Goal: Complete application form: Complete application form

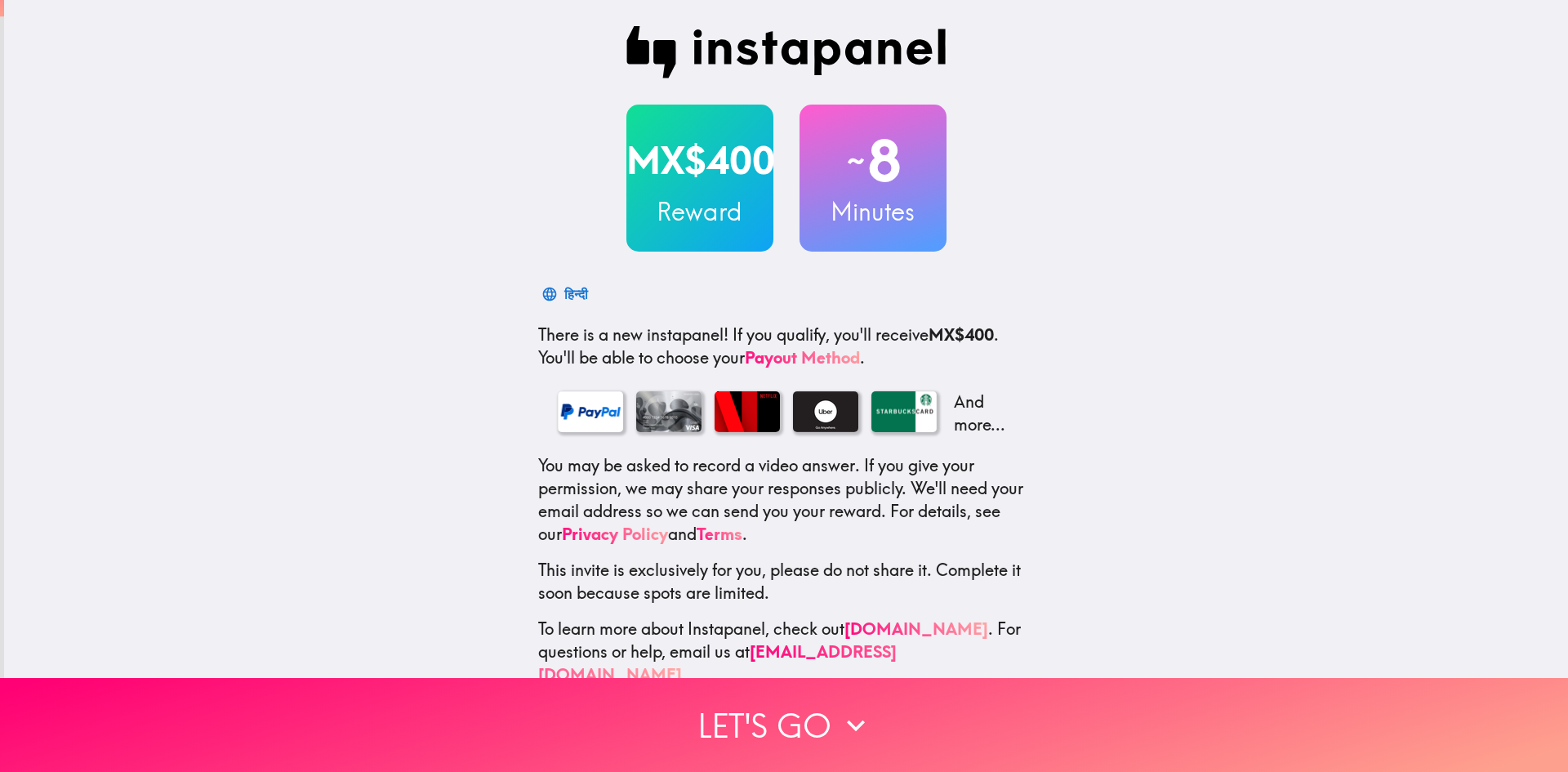
scroll to position [24, 0]
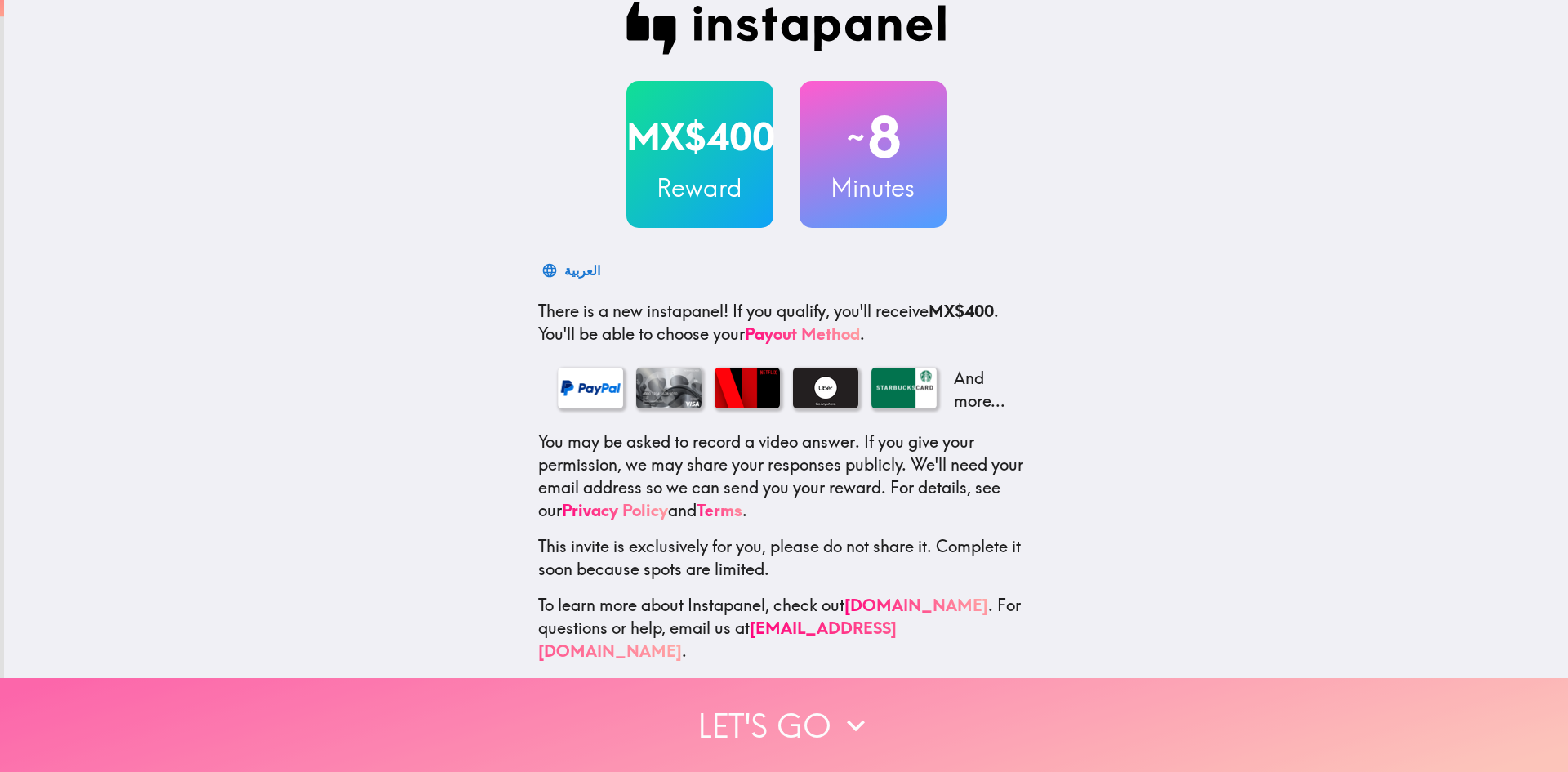
click at [838, 707] on icon "button" at bounding box center [856, 725] width 36 height 36
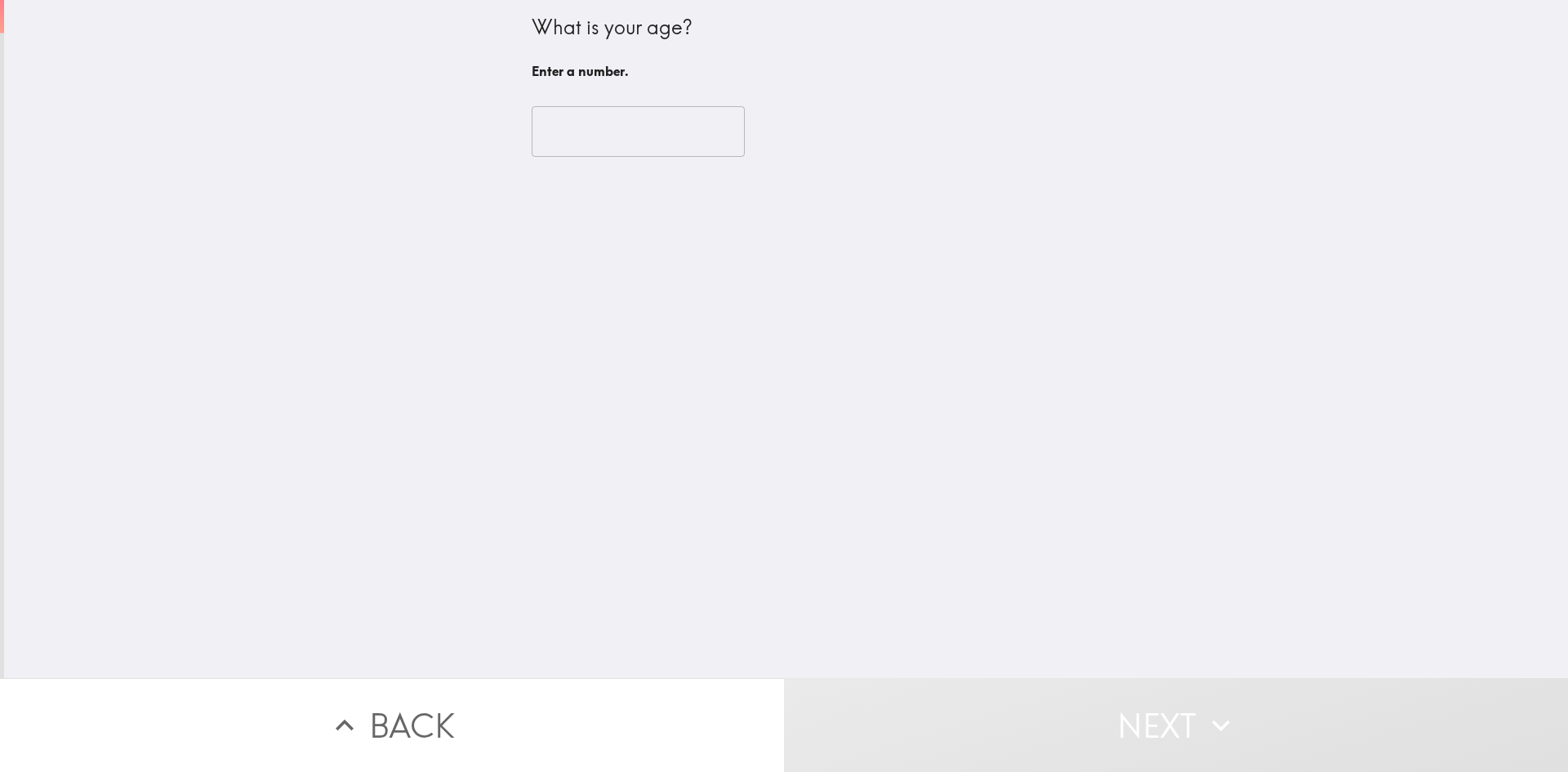
click at [613, 133] on input "number" at bounding box center [638, 131] width 214 height 50
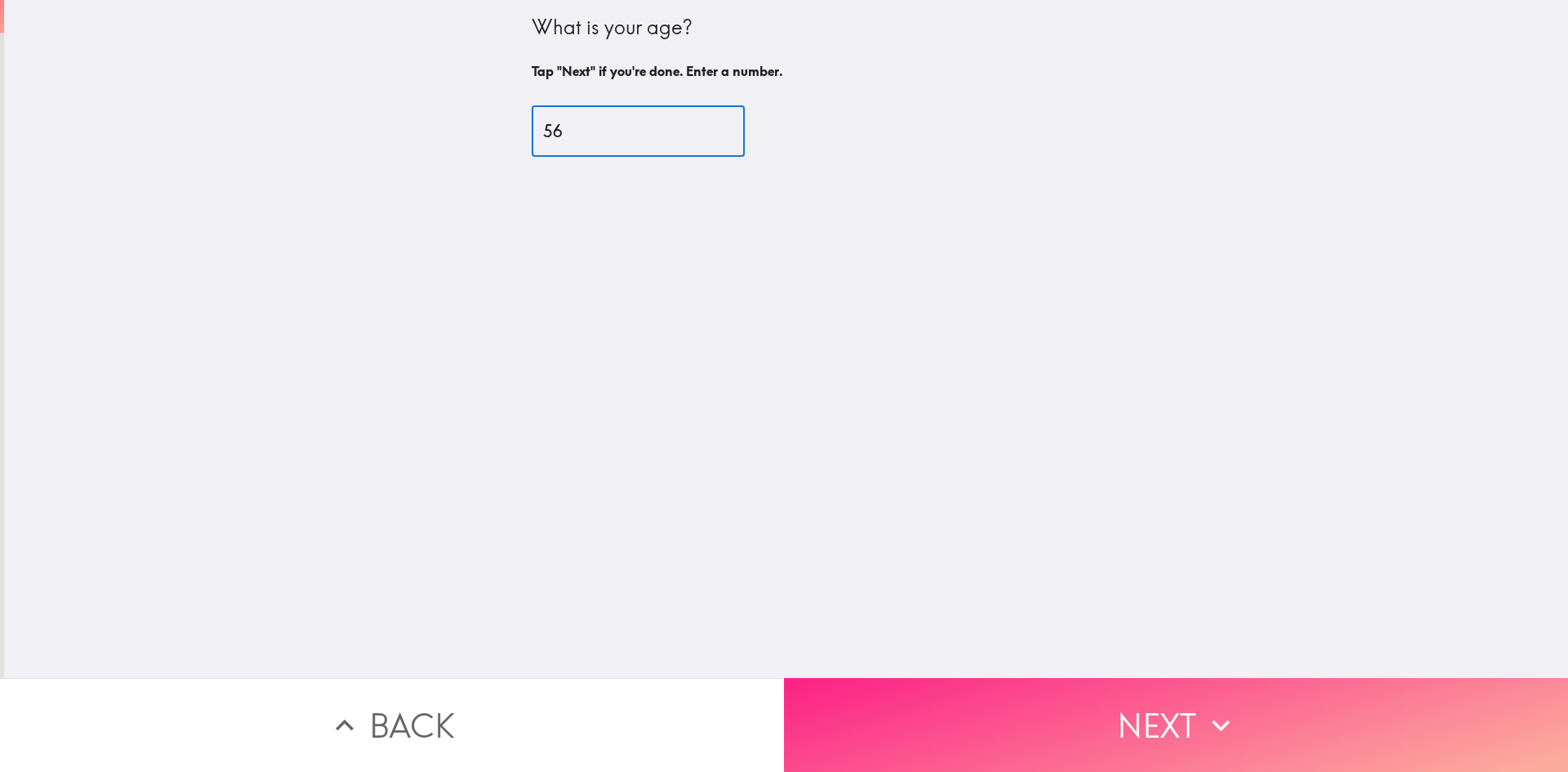
type input "56"
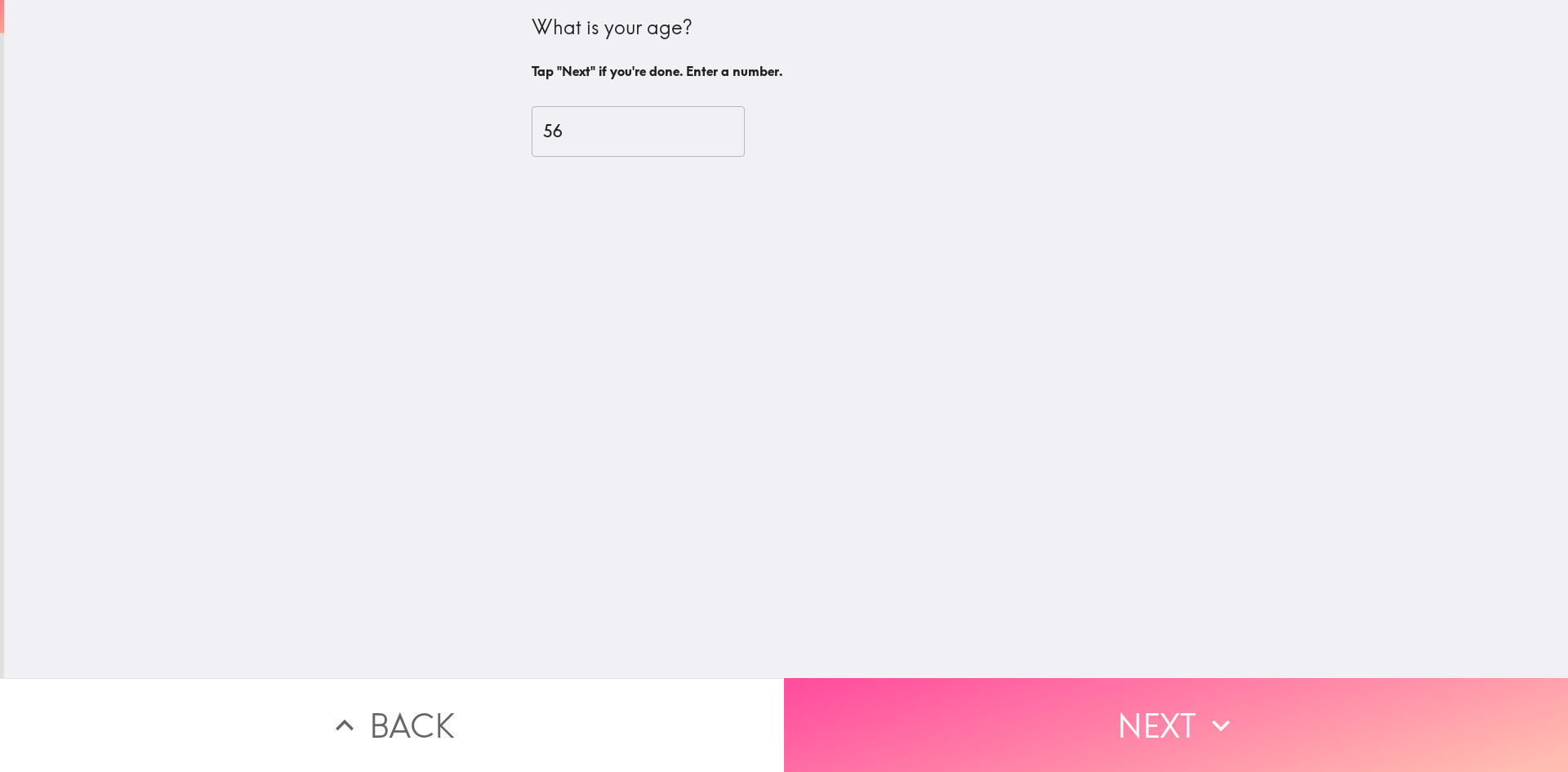
click at [1243, 703] on button "Next" at bounding box center [1176, 725] width 784 height 94
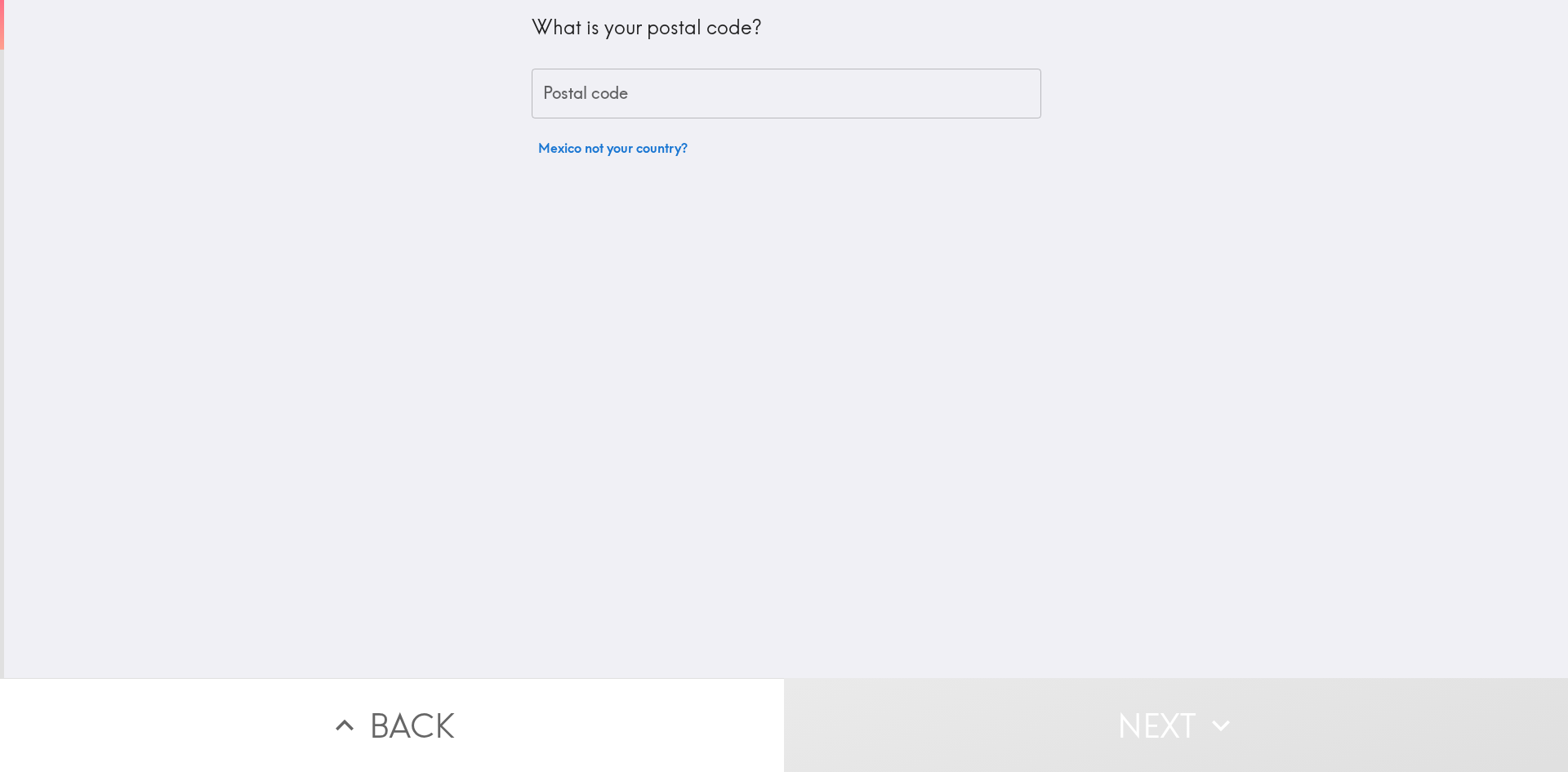
click at [732, 87] on input "Postal code" at bounding box center [786, 94] width 509 height 50
click at [548, 155] on button "Mexico not your country?" at bounding box center [612, 147] width 162 height 33
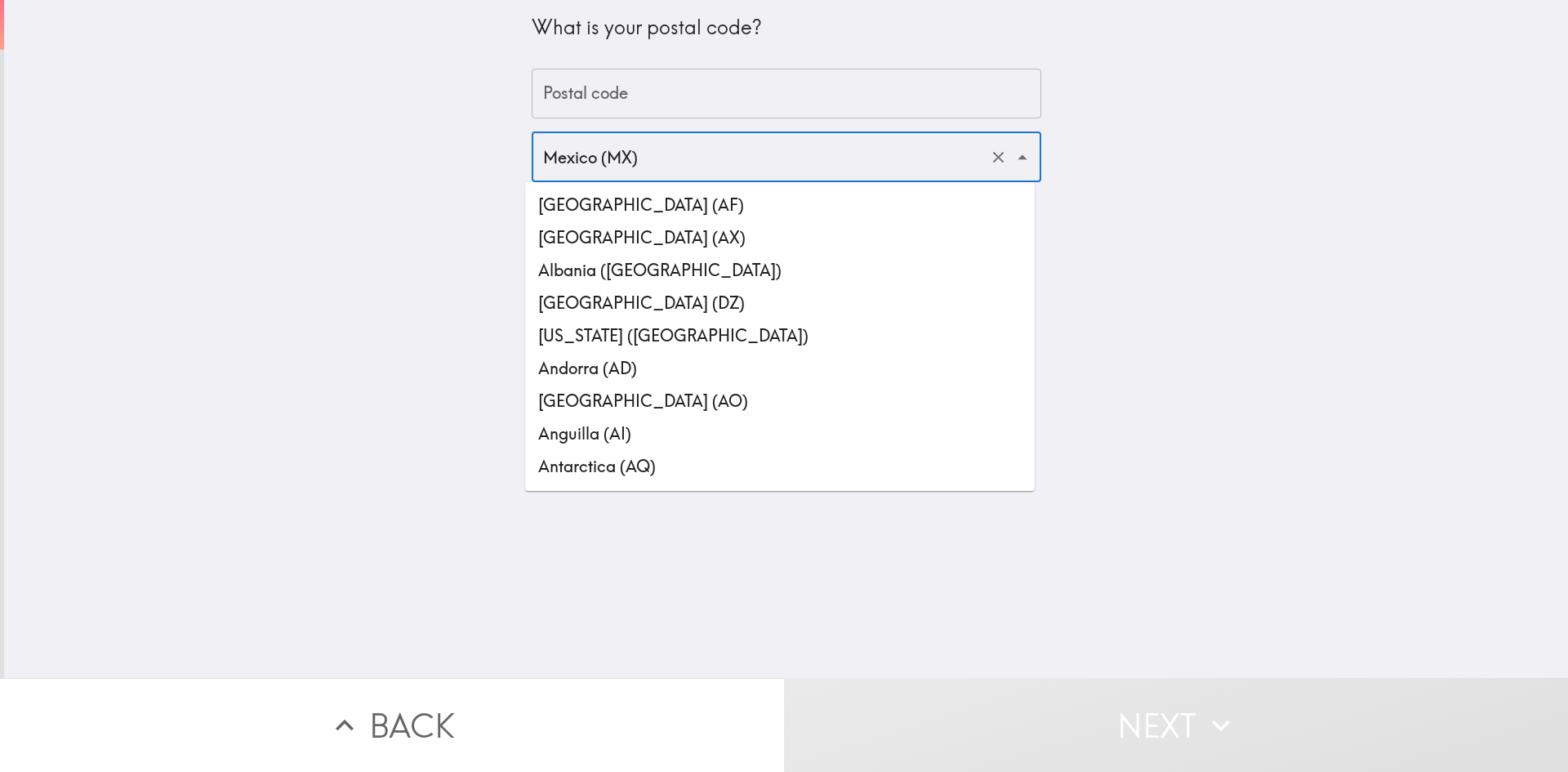
click at [548, 155] on input "Mexico (MX)" at bounding box center [763, 156] width 449 height 36
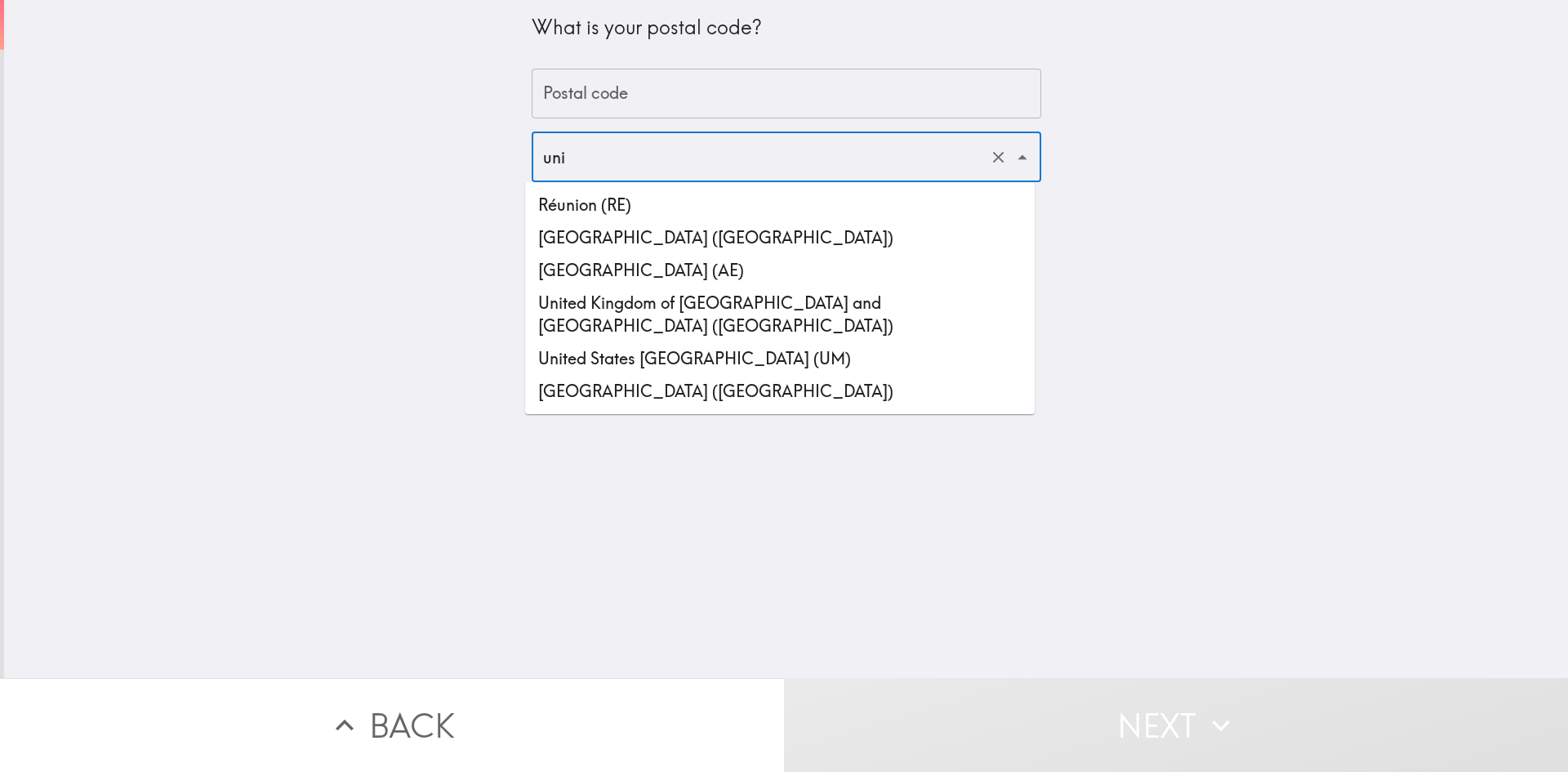
click at [647, 375] on li "[GEOGRAPHIC_DATA] ([GEOGRAPHIC_DATA])" at bounding box center [780, 391] width 509 height 33
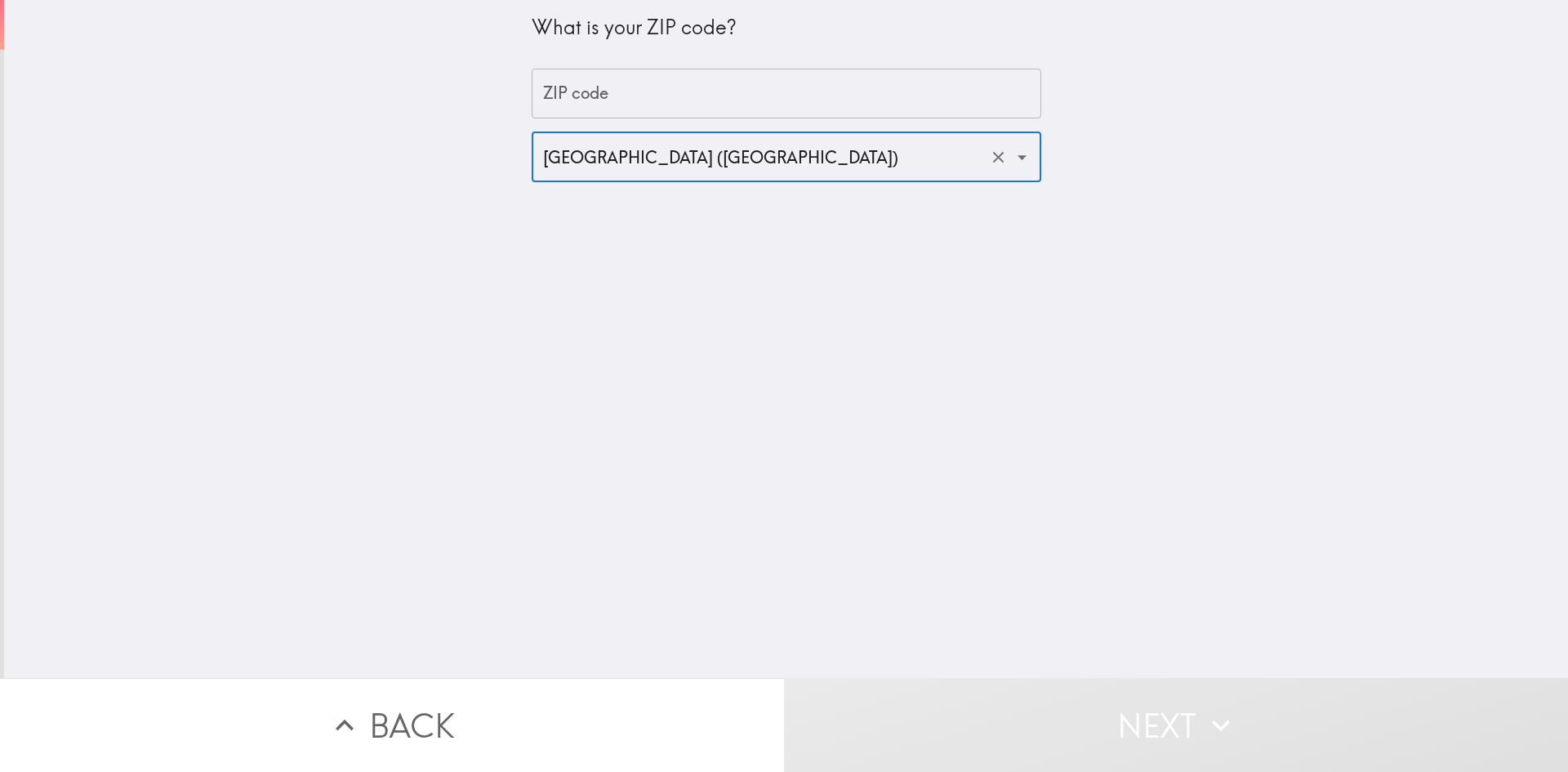
type input "[GEOGRAPHIC_DATA] ([GEOGRAPHIC_DATA])"
click at [588, 97] on input "ZIP code" at bounding box center [786, 94] width 509 height 50
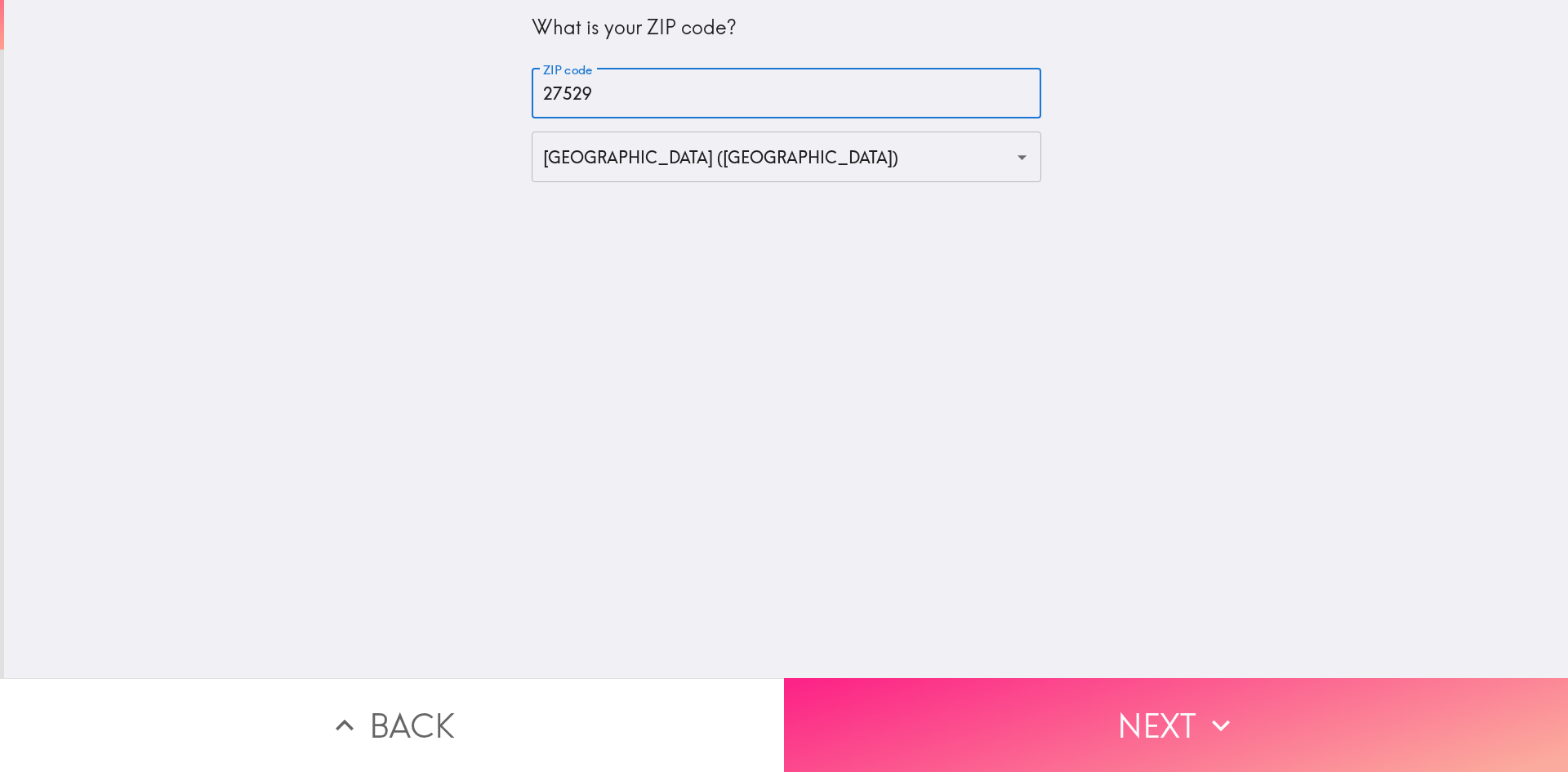
type input "27529"
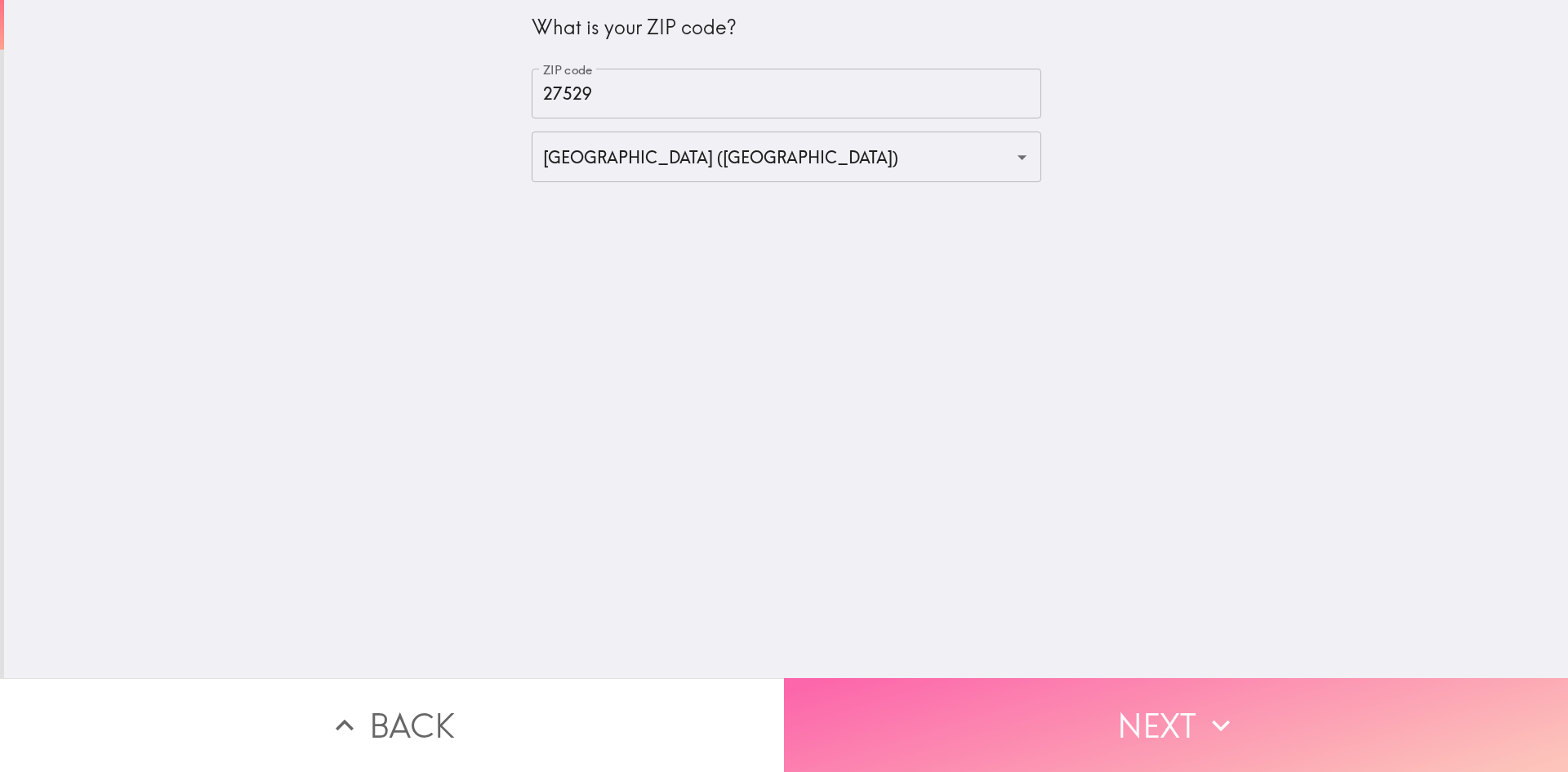
click at [1162, 736] on button "Next" at bounding box center [1176, 725] width 784 height 94
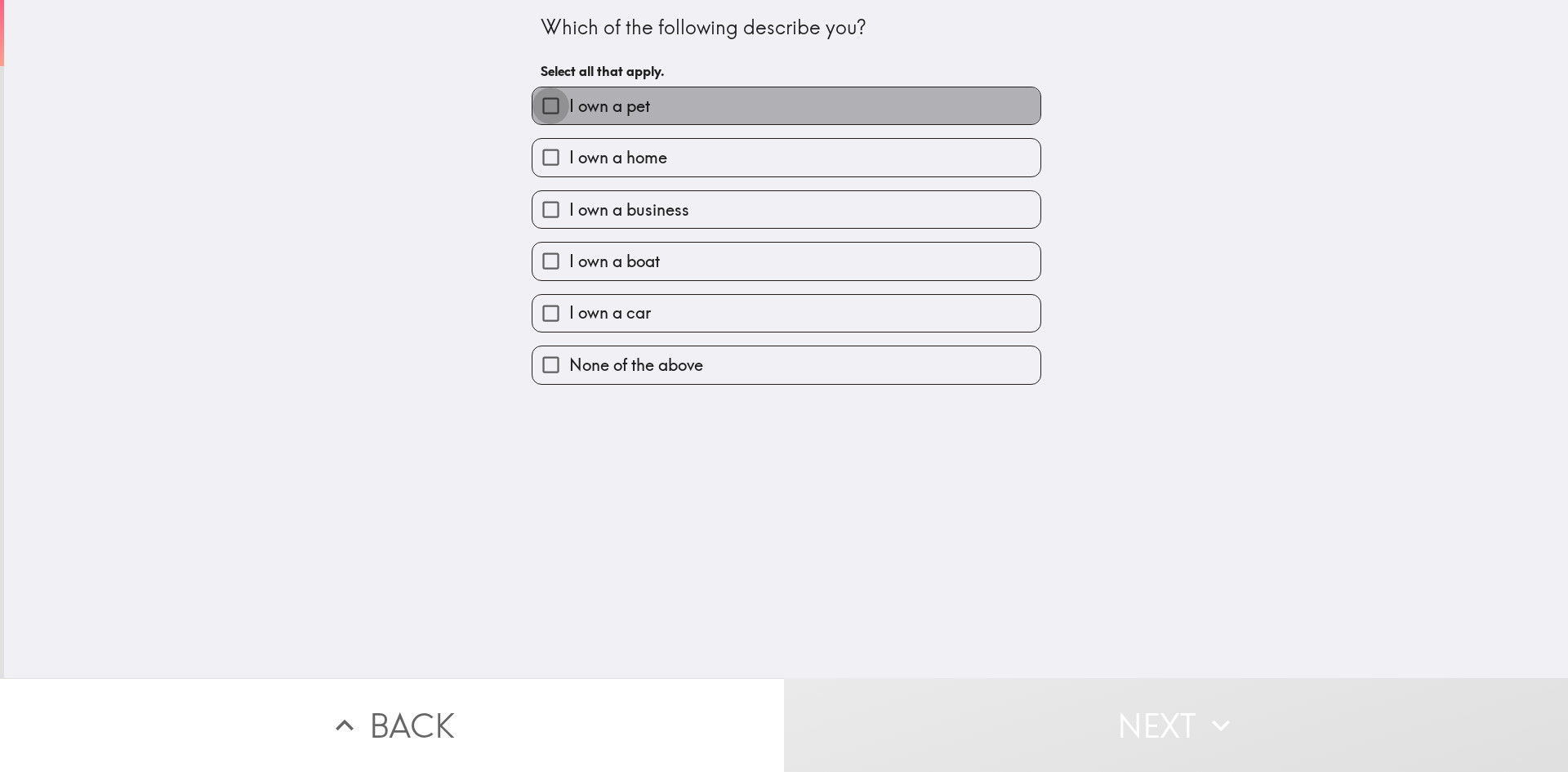
drag, startPoint x: 544, startPoint y: 98, endPoint x: 531, endPoint y: 130, distance: 34.5
click at [543, 98] on input "I own a pet" at bounding box center [551, 106] width 37 height 37
checkbox input "true"
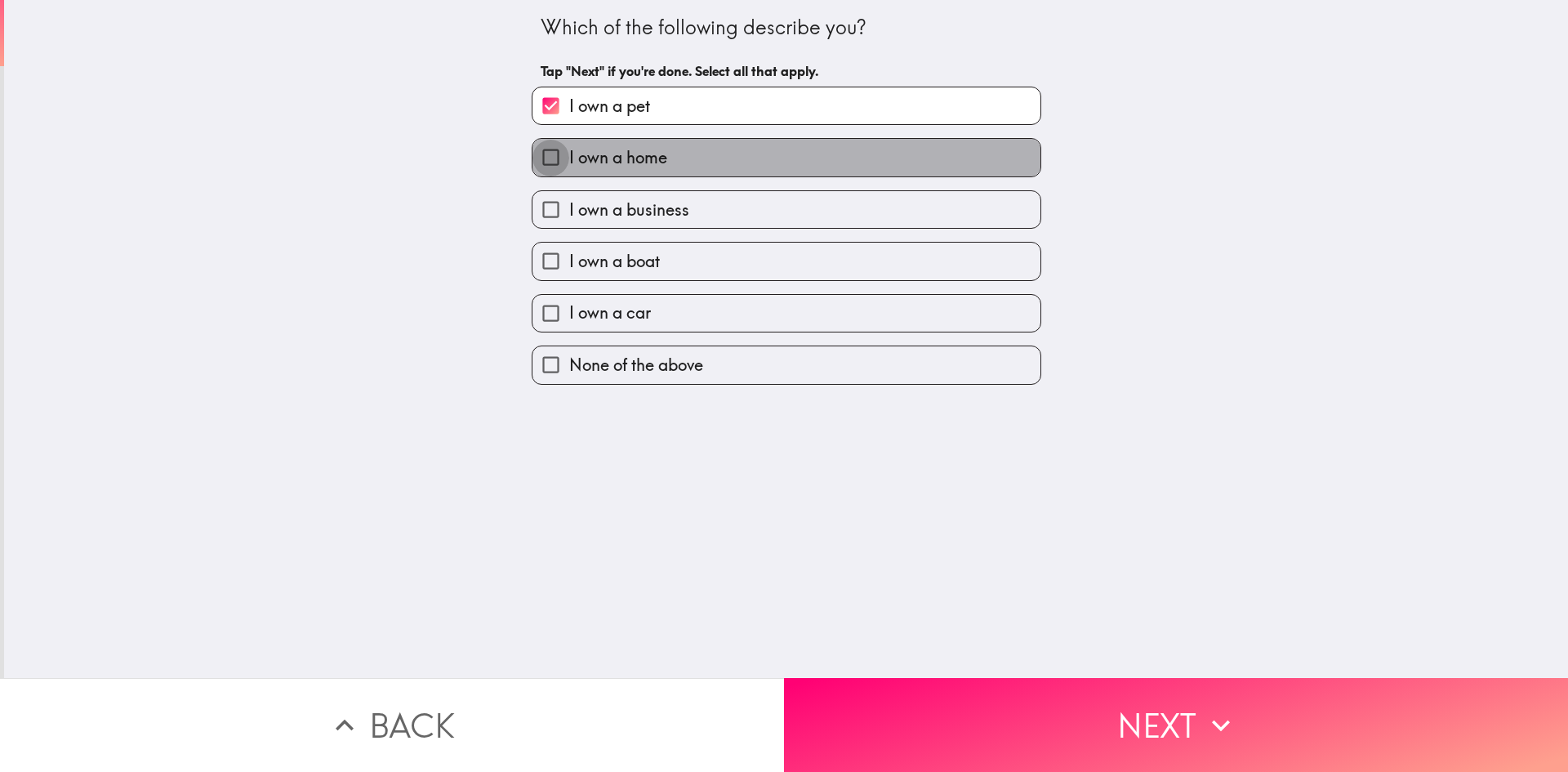
click at [532, 151] on input "I own a home" at bounding box center [551, 157] width 37 height 37
checkbox input "true"
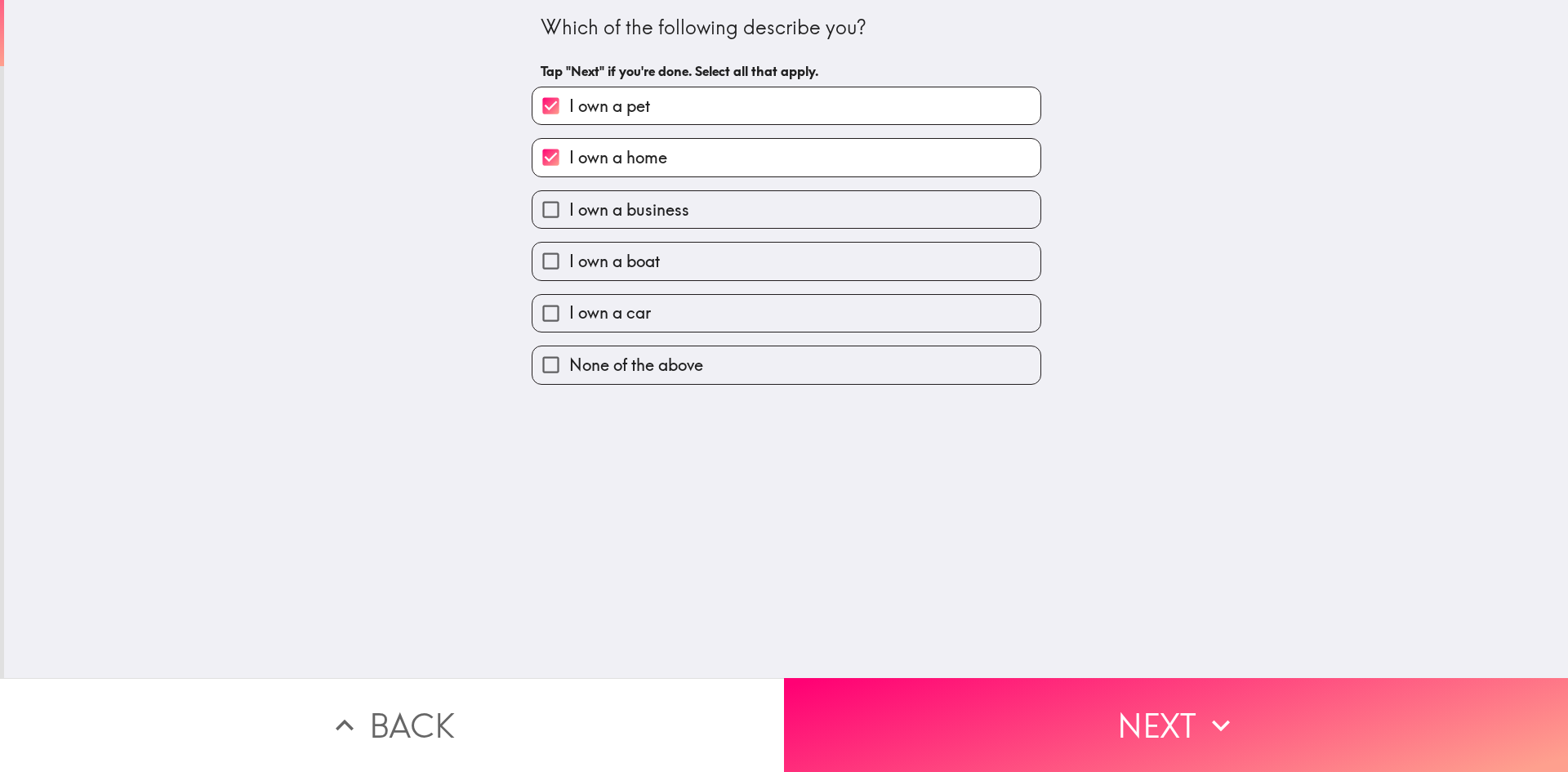
click at [532, 202] on input "I own a business" at bounding box center [551, 209] width 37 height 37
checkbox input "true"
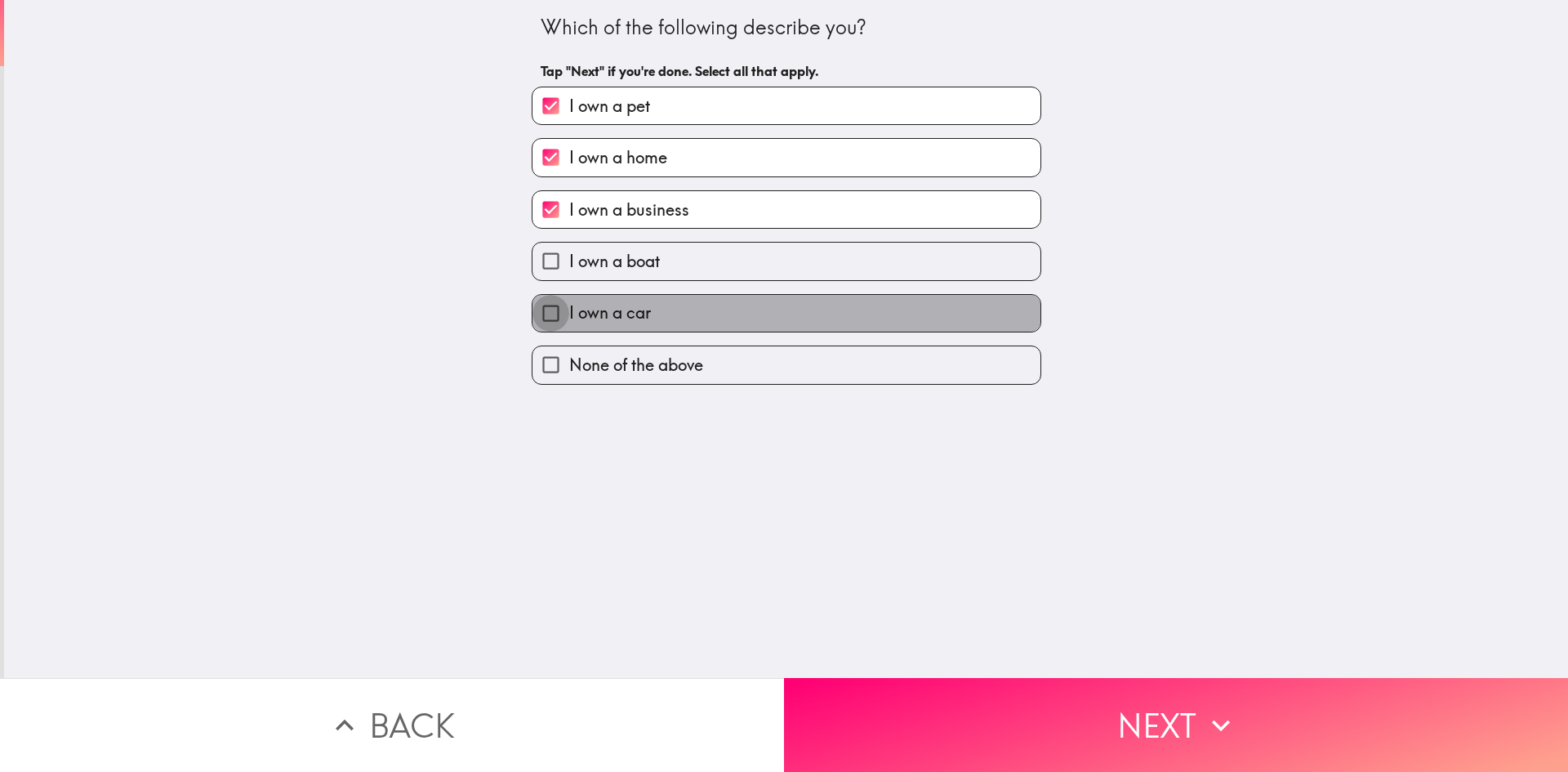
click at [544, 311] on input "I own a car" at bounding box center [551, 314] width 37 height 37
checkbox input "true"
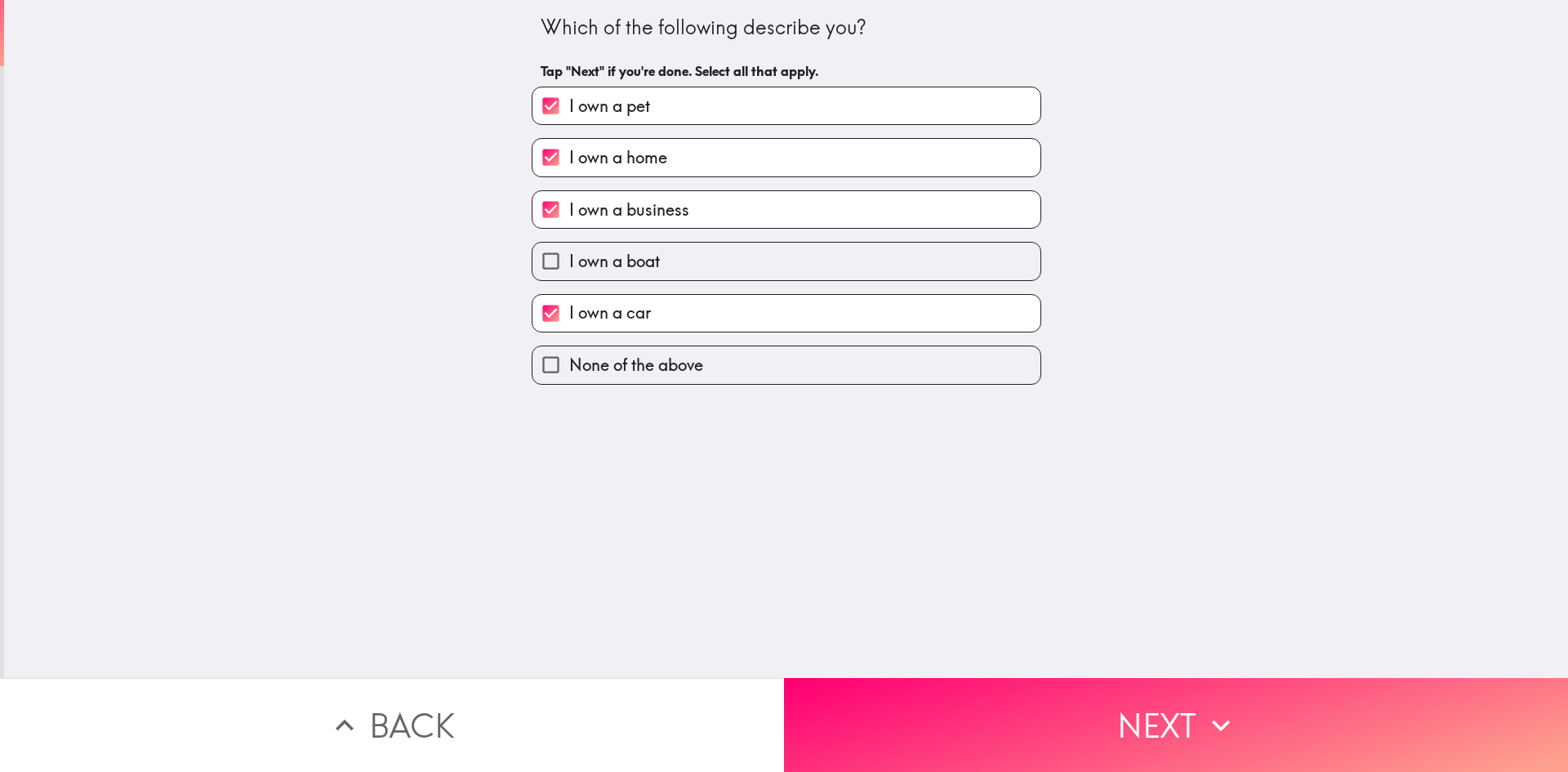
click at [1003, 705] on button "Next" at bounding box center [1176, 725] width 784 height 94
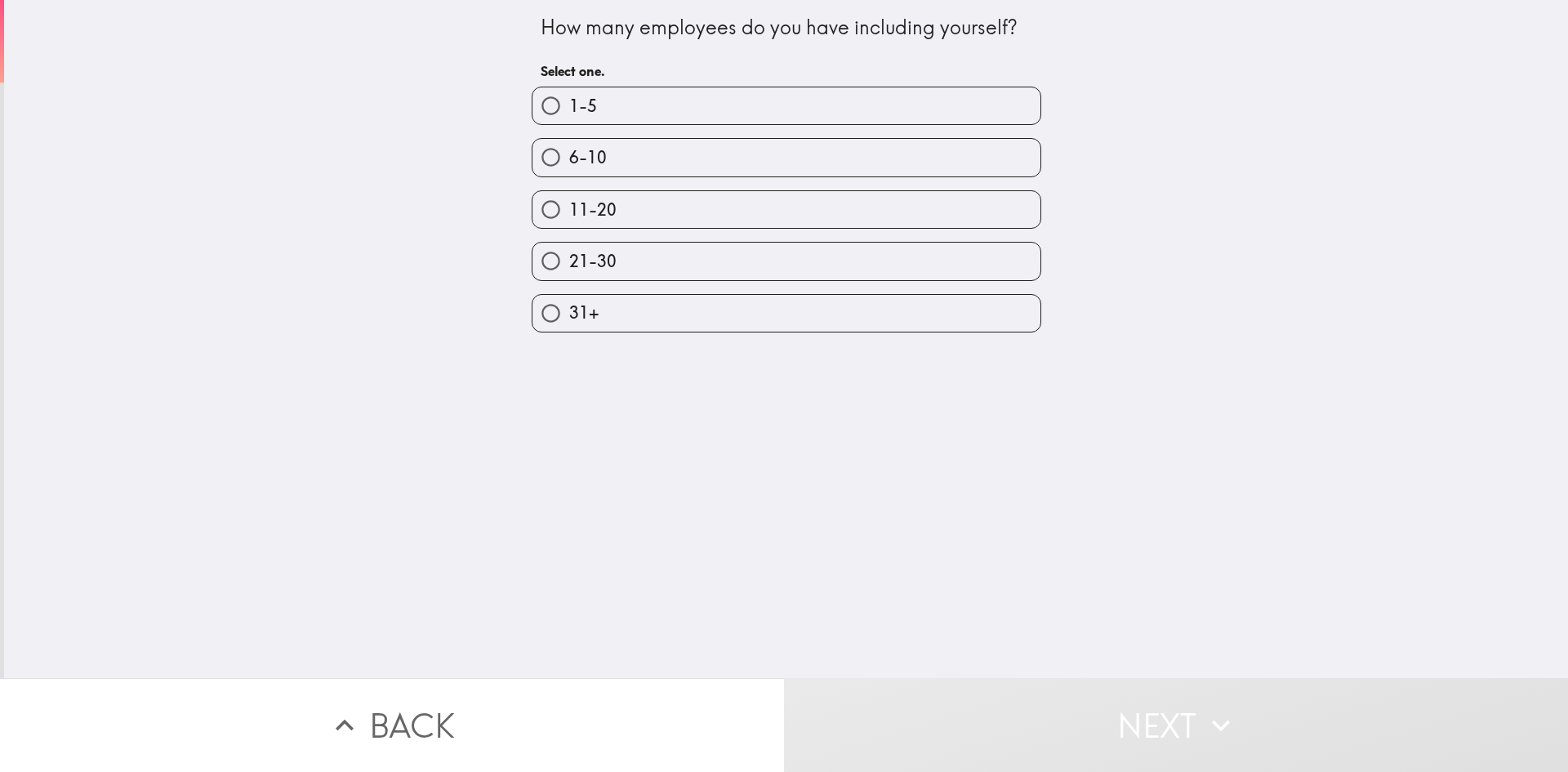
click at [532, 158] on input "6-10" at bounding box center [551, 157] width 37 height 37
radio input "true"
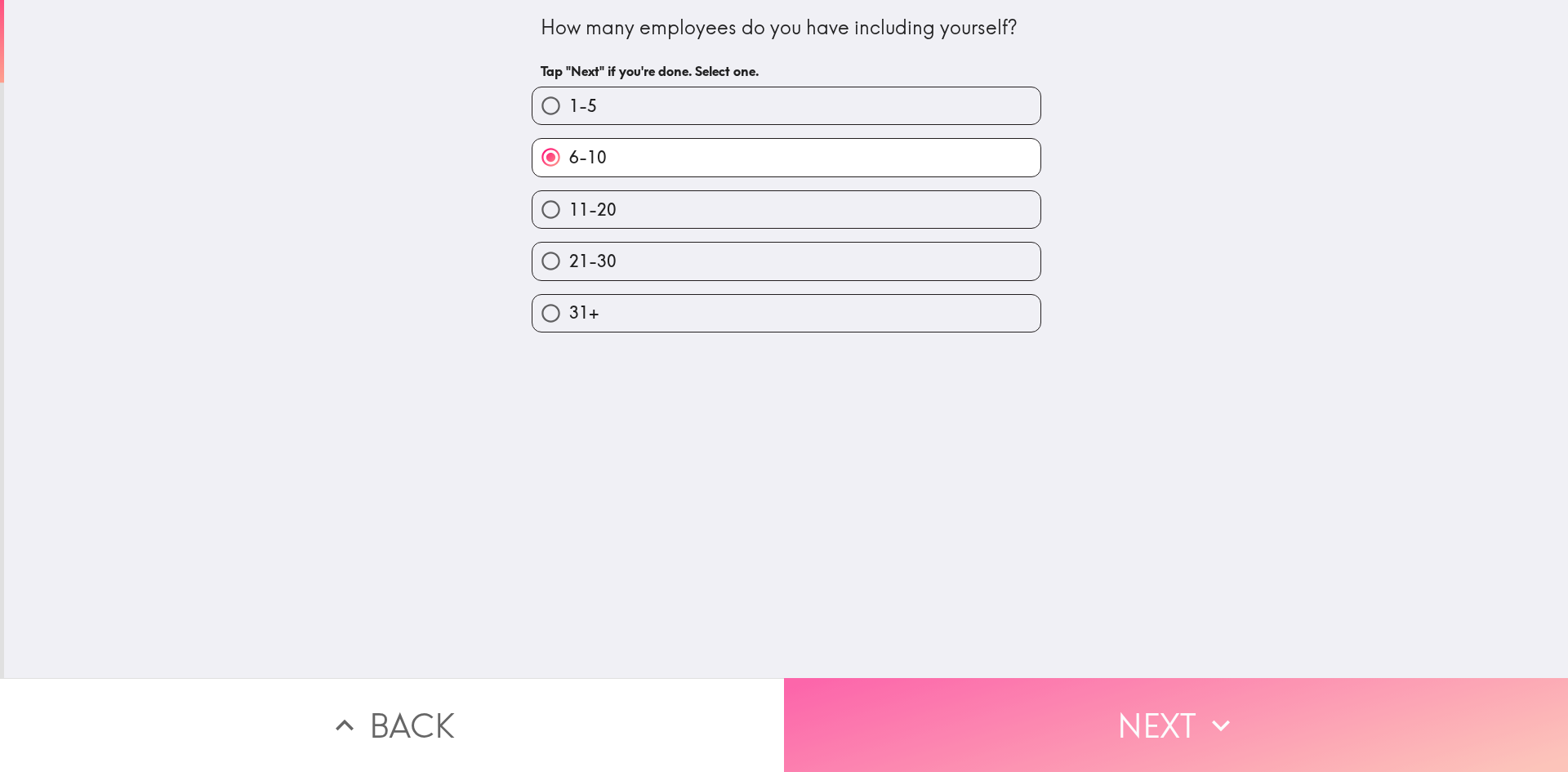
click at [1024, 710] on button "Next" at bounding box center [1176, 725] width 784 height 94
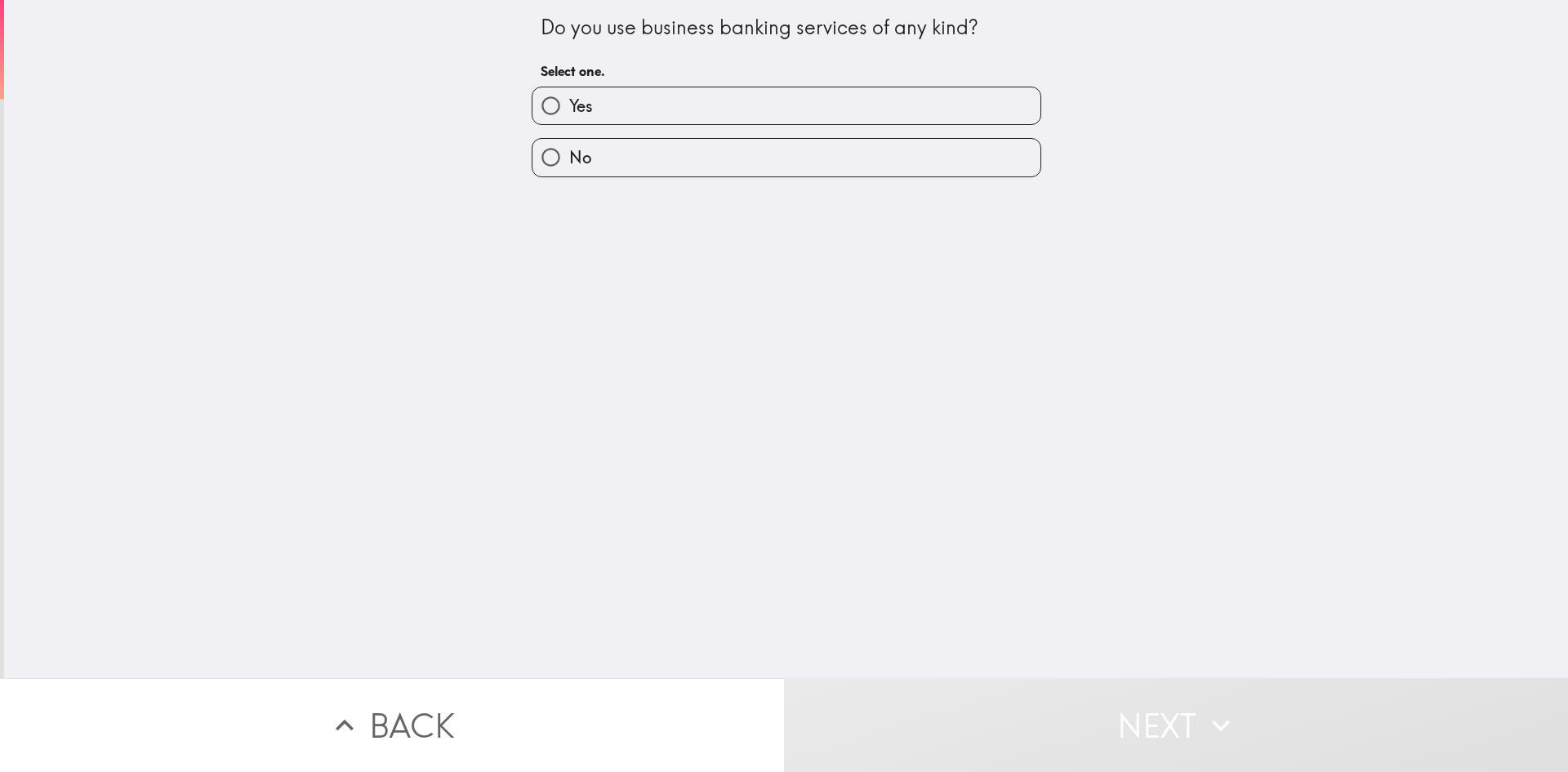
click at [573, 130] on div "No" at bounding box center [780, 151] width 523 height 51
click at [569, 115] on span "Yes" at bounding box center [581, 106] width 24 height 23
click at [562, 115] on input "Yes" at bounding box center [551, 106] width 37 height 37
radio input "true"
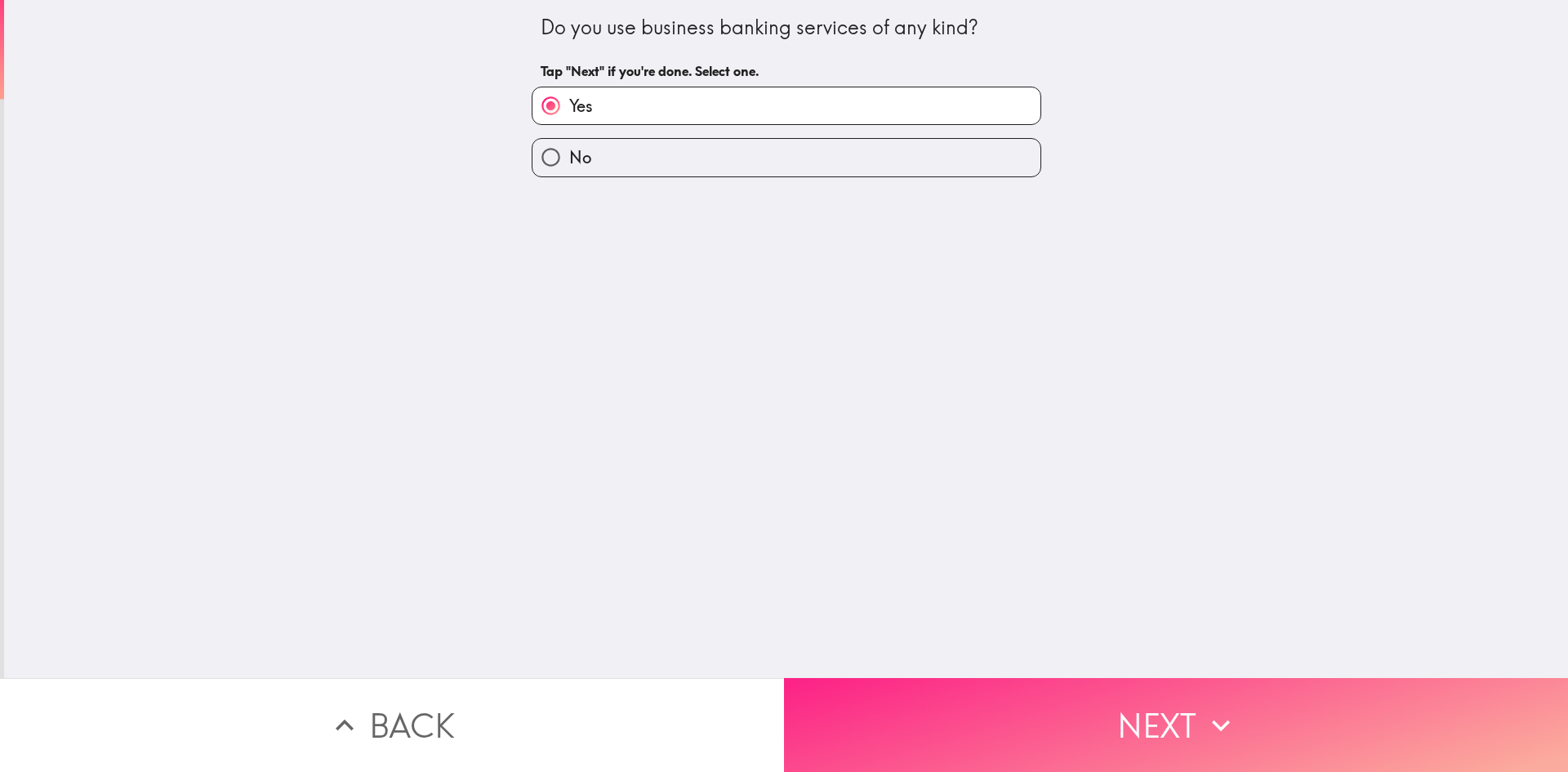
click at [990, 708] on button "Next" at bounding box center [1176, 725] width 784 height 94
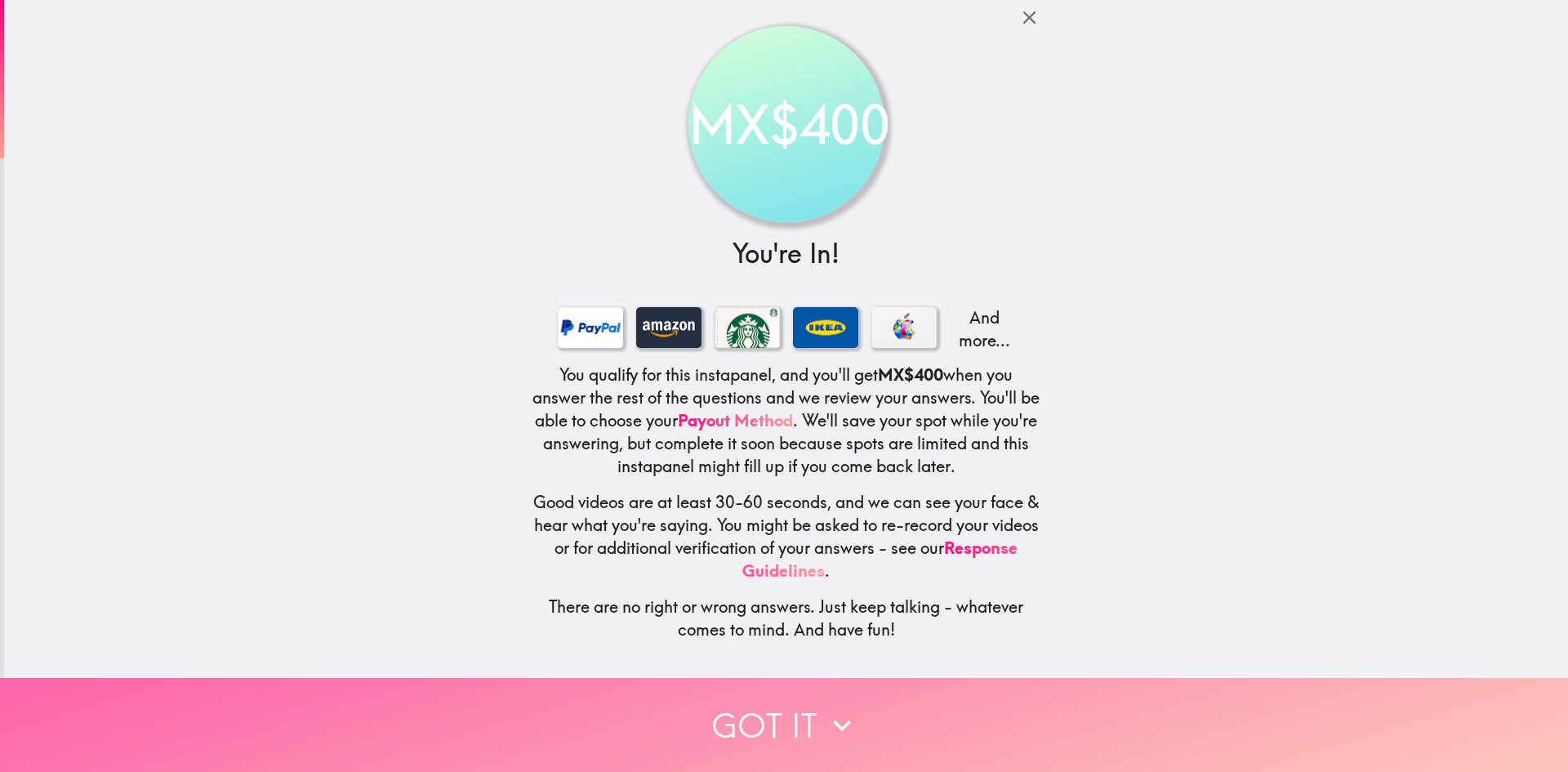
click at [782, 704] on button "Got it" at bounding box center [784, 725] width 1568 height 94
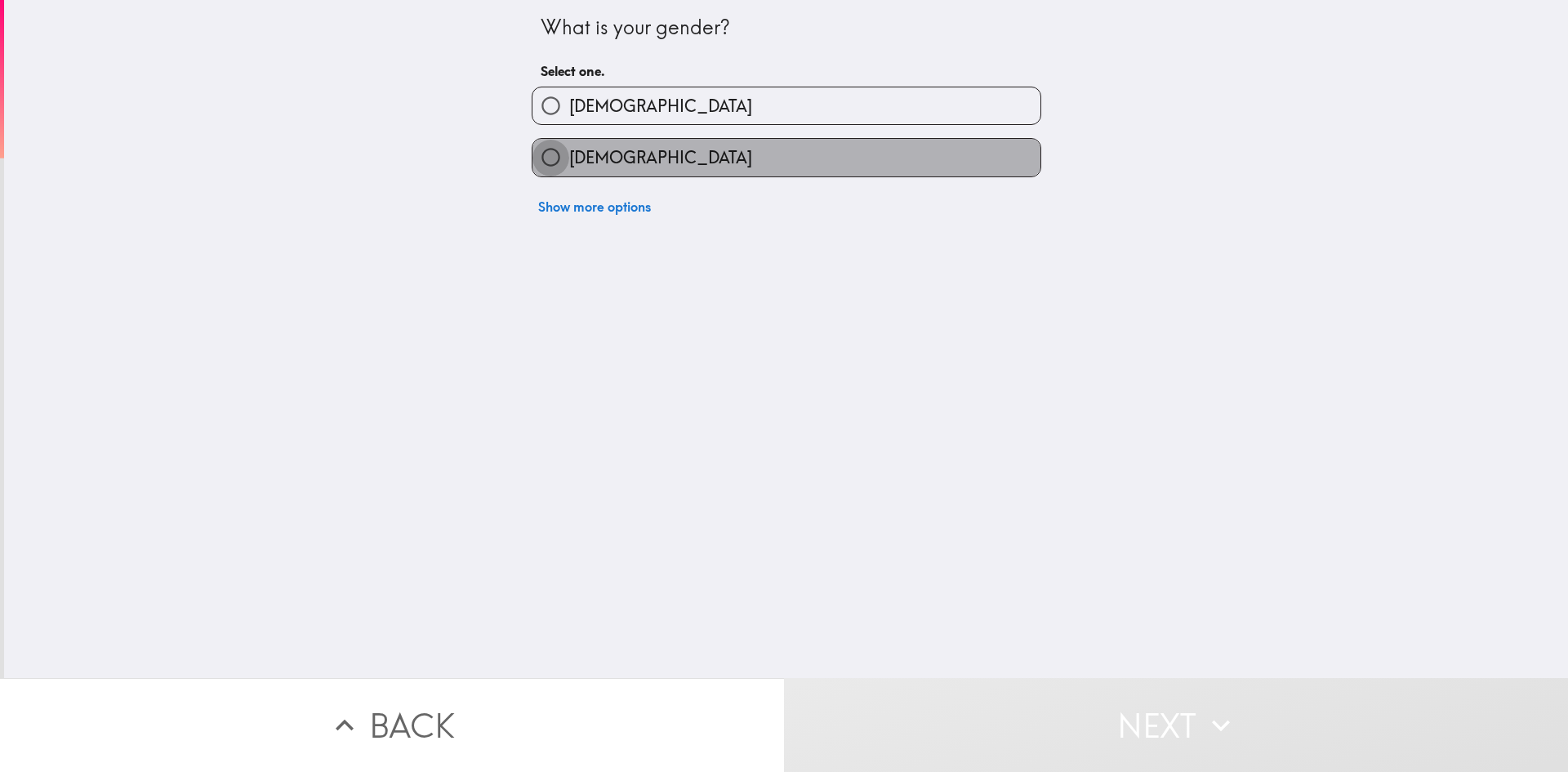
click at [541, 164] on input "[DEMOGRAPHIC_DATA]" at bounding box center [551, 157] width 37 height 37
radio input "true"
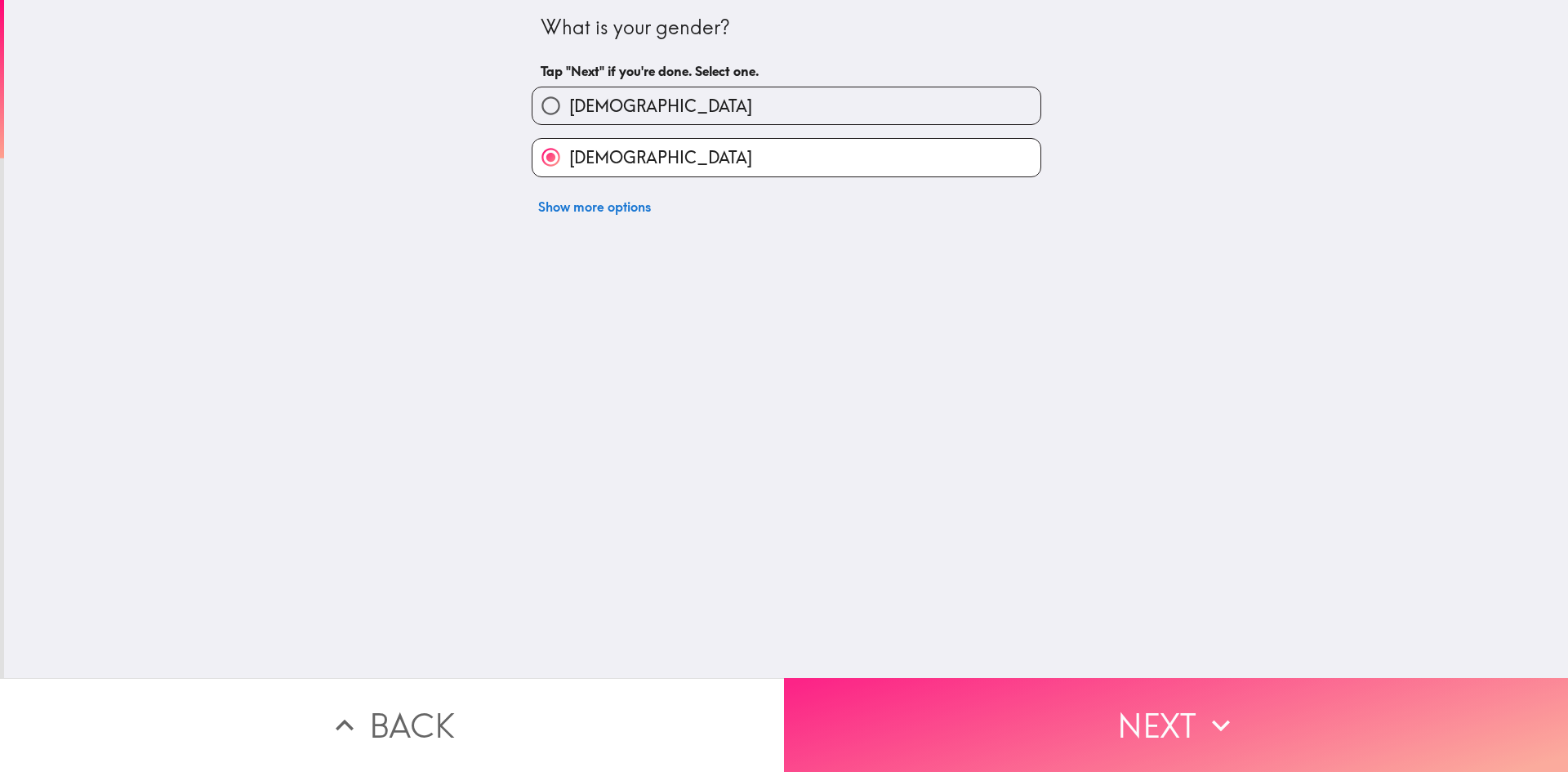
click at [1059, 735] on button "Next" at bounding box center [1176, 725] width 784 height 94
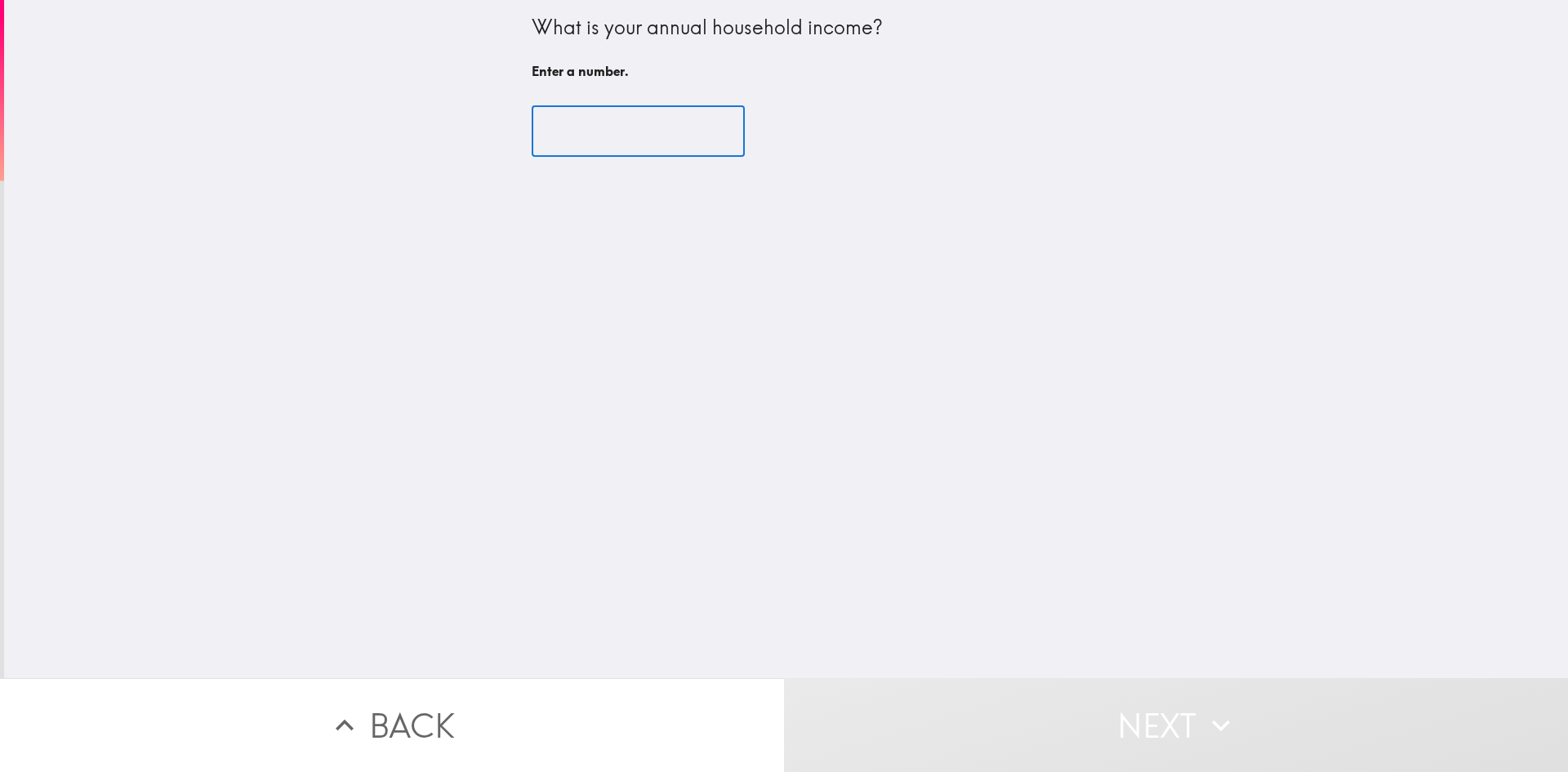
click at [589, 140] on input "number" at bounding box center [638, 131] width 214 height 50
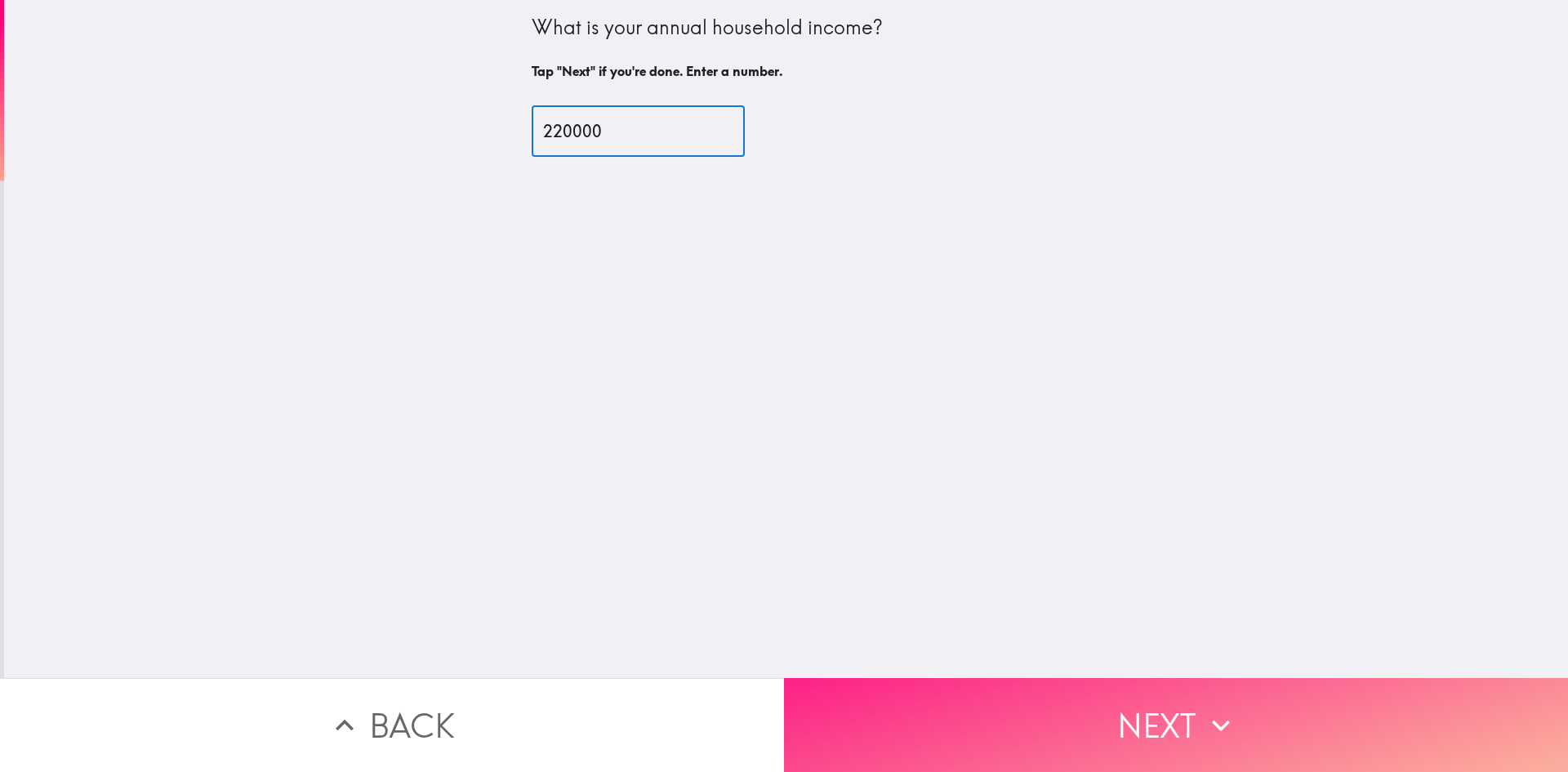
type input "220000"
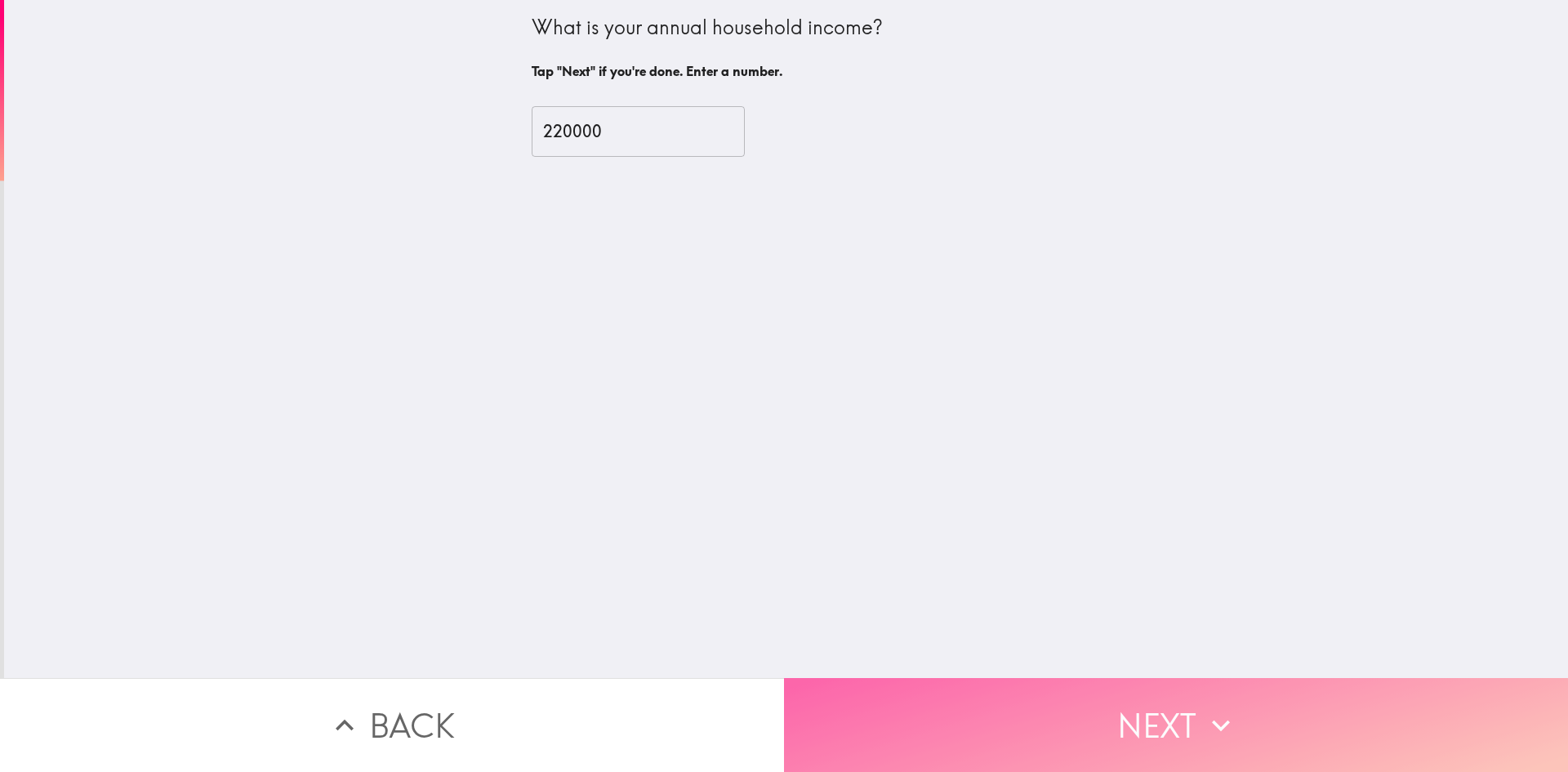
click at [992, 678] on button "Next" at bounding box center [1176, 725] width 784 height 94
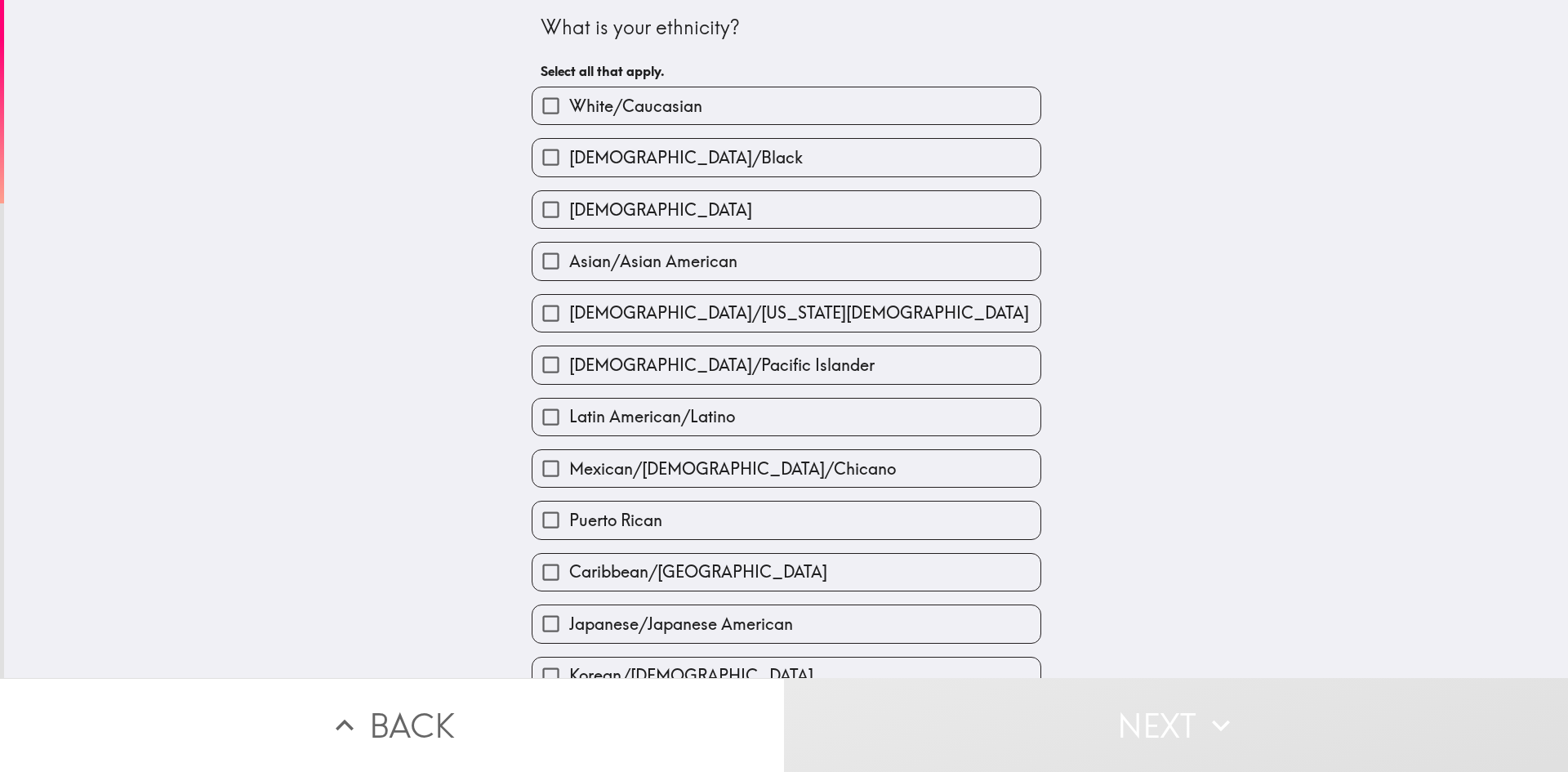
click at [534, 103] on input "White/Caucasian" at bounding box center [551, 106] width 37 height 37
checkbox input "true"
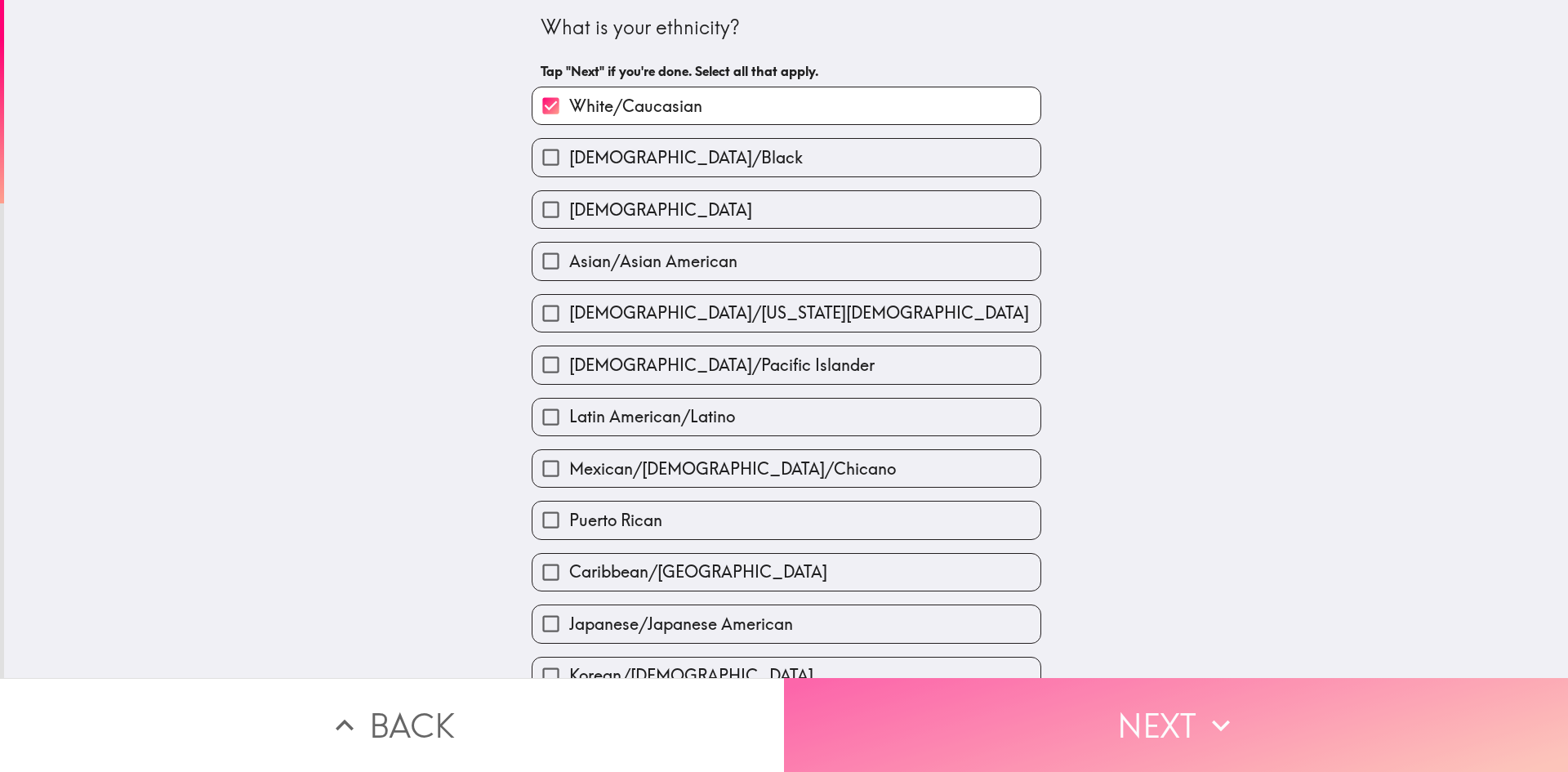
click at [1058, 735] on button "Next" at bounding box center [1176, 725] width 784 height 94
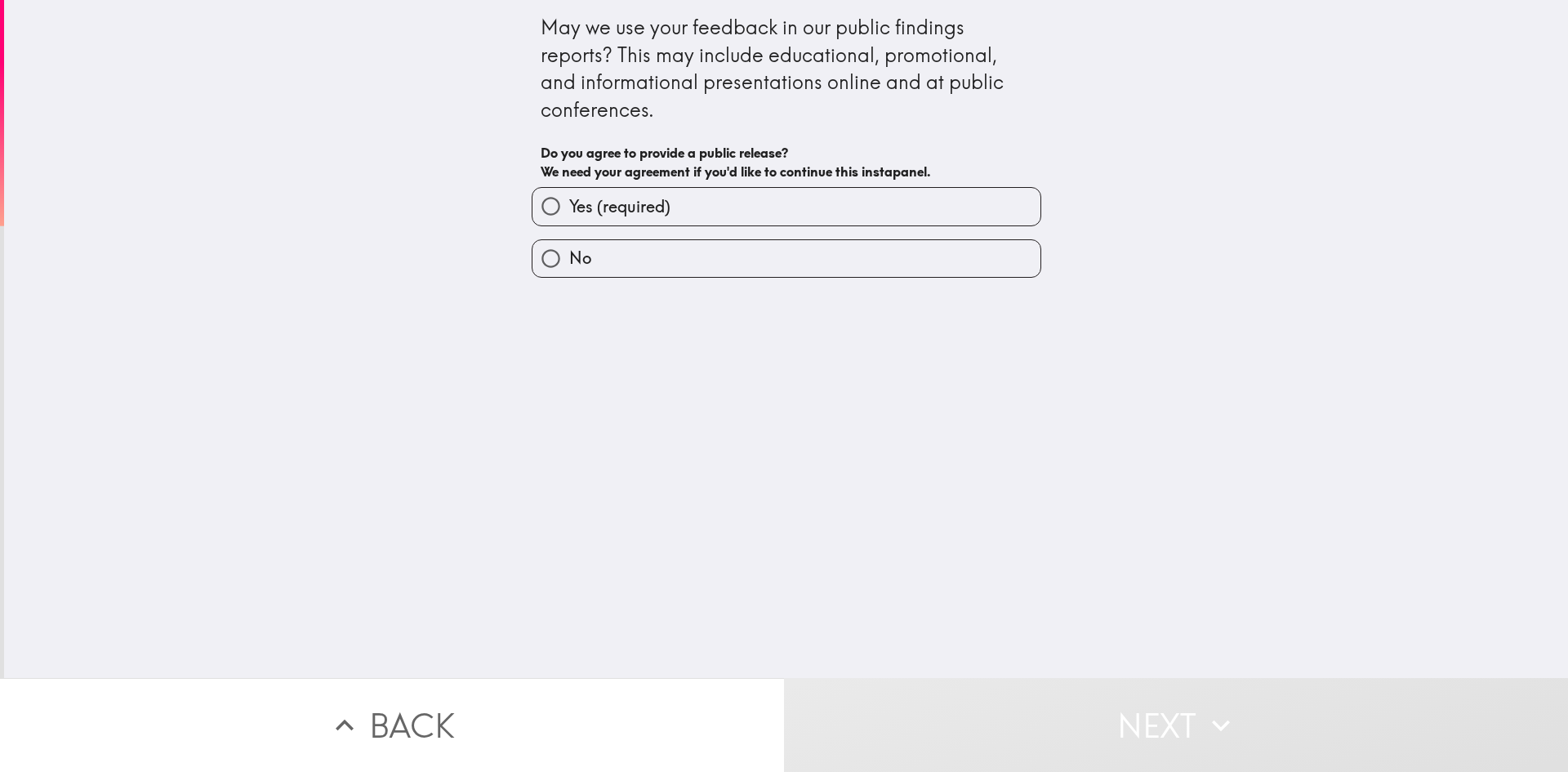
click at [569, 214] on span "Yes (required)" at bounding box center [620, 206] width 101 height 23
click at [560, 214] on input "Yes (required)" at bounding box center [551, 206] width 37 height 37
radio input "true"
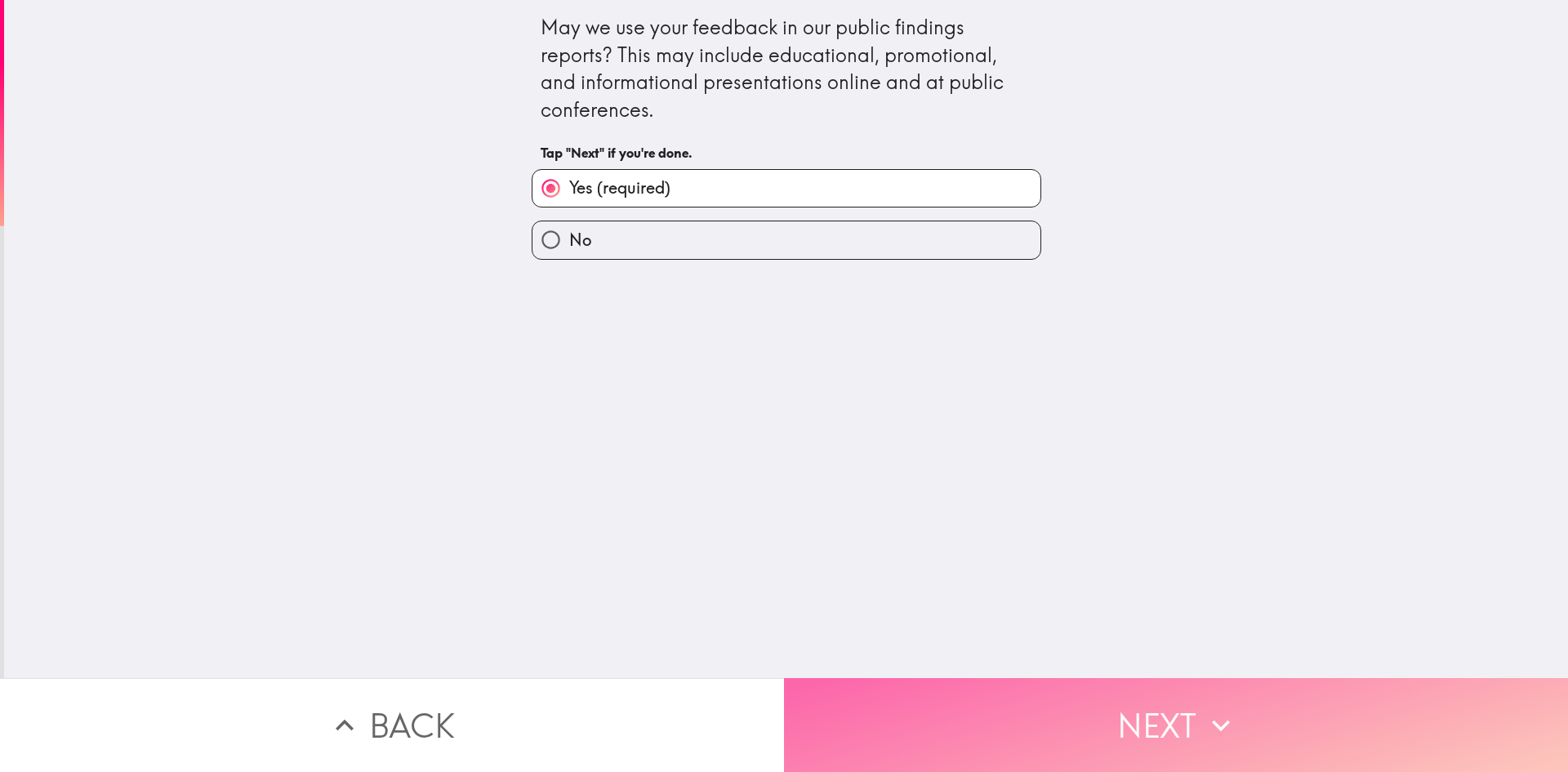
click at [895, 701] on button "Next" at bounding box center [1176, 725] width 784 height 94
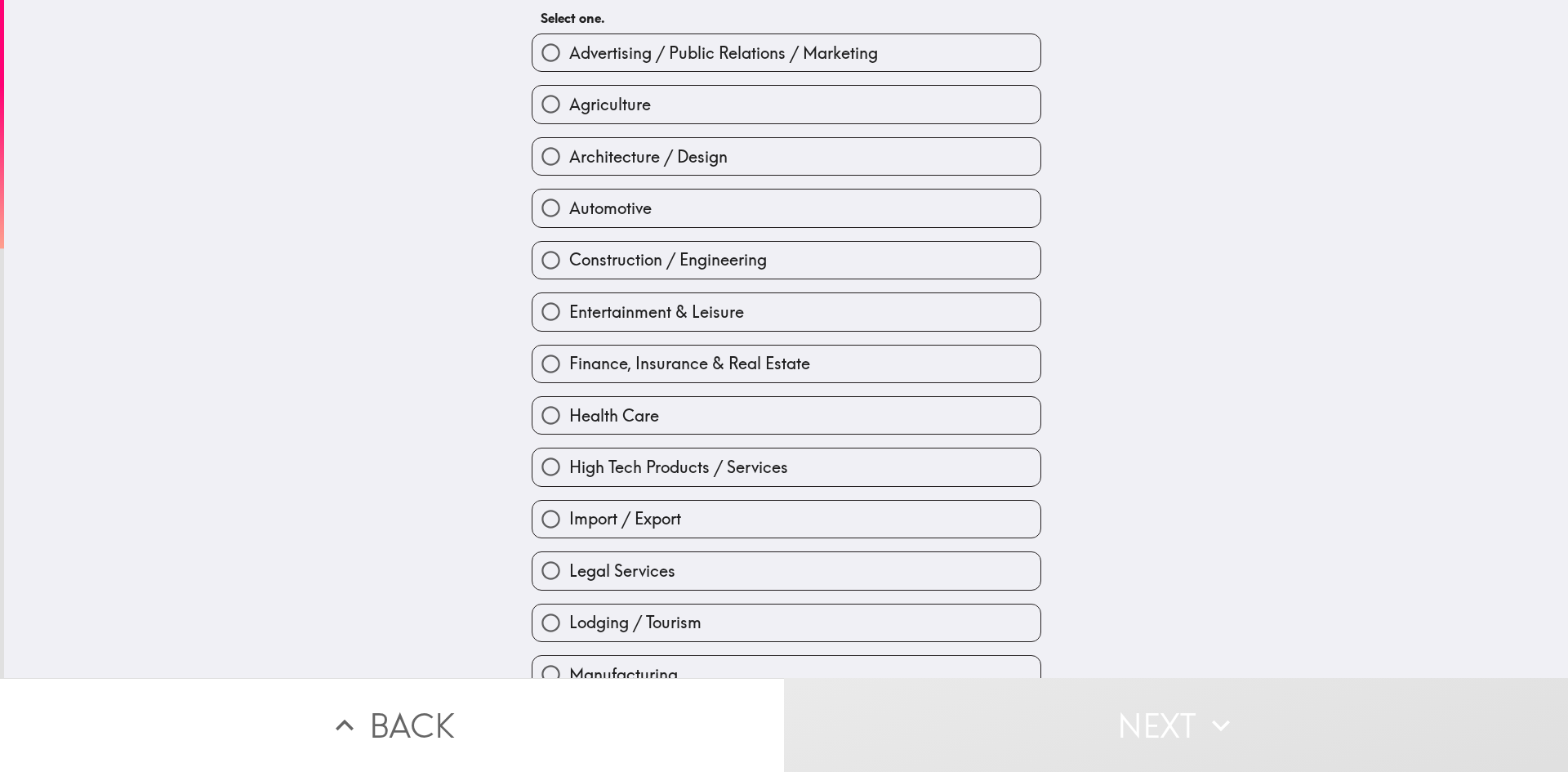
scroll to position [82, 0]
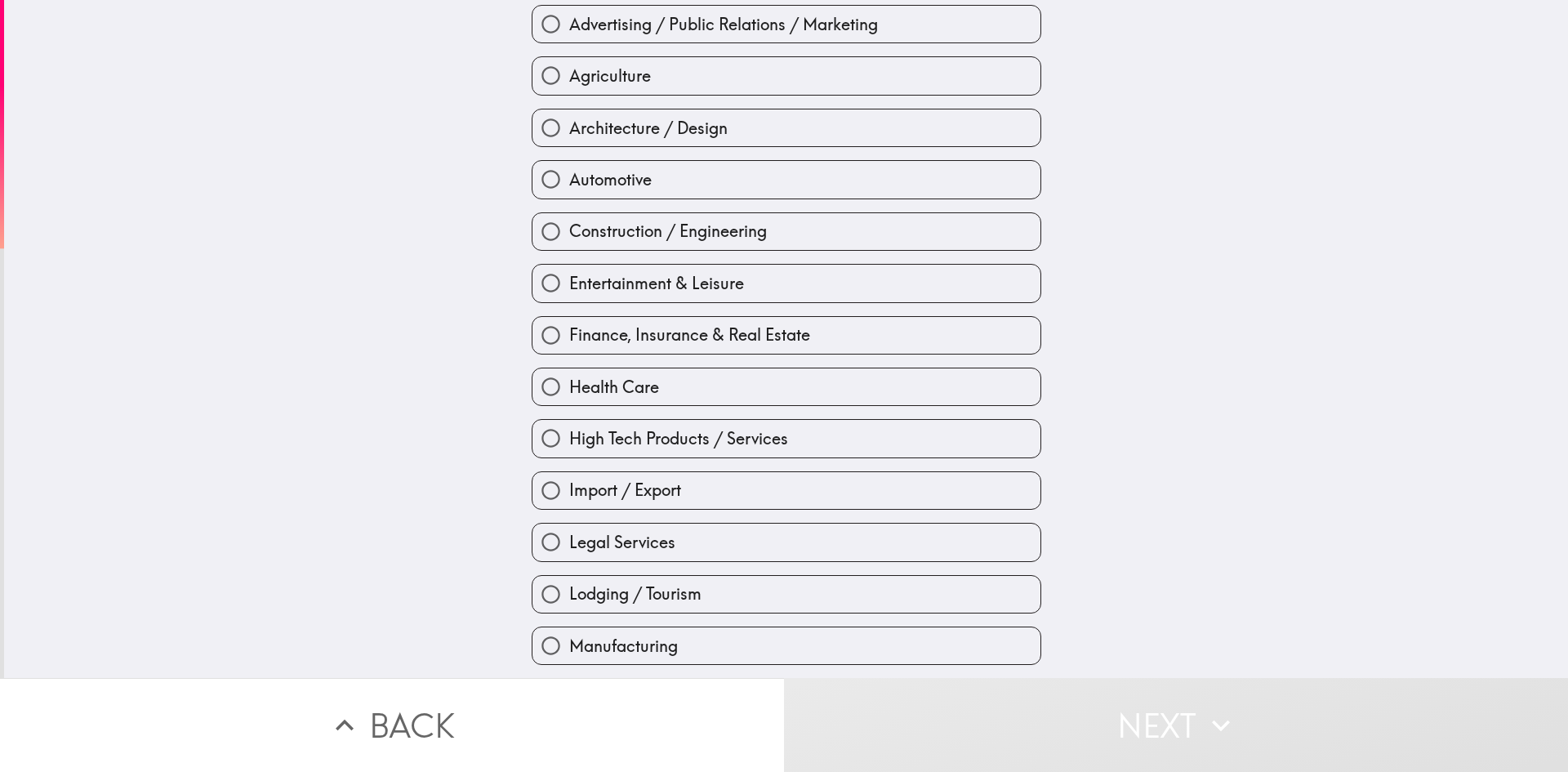
click at [552, 540] on input "Legal Services" at bounding box center [551, 542] width 37 height 37
radio input "true"
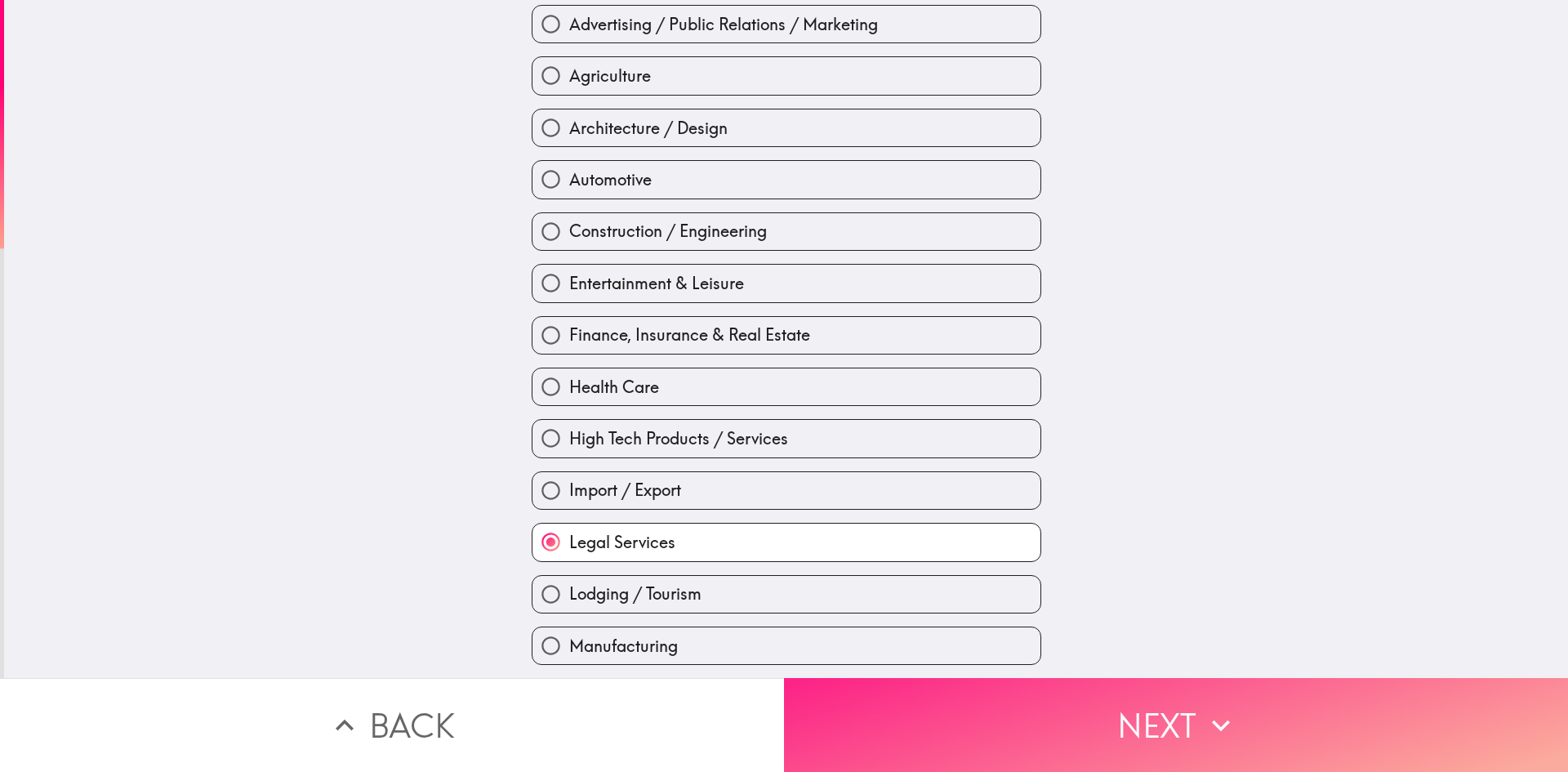
click at [1041, 738] on button "Next" at bounding box center [1176, 725] width 784 height 94
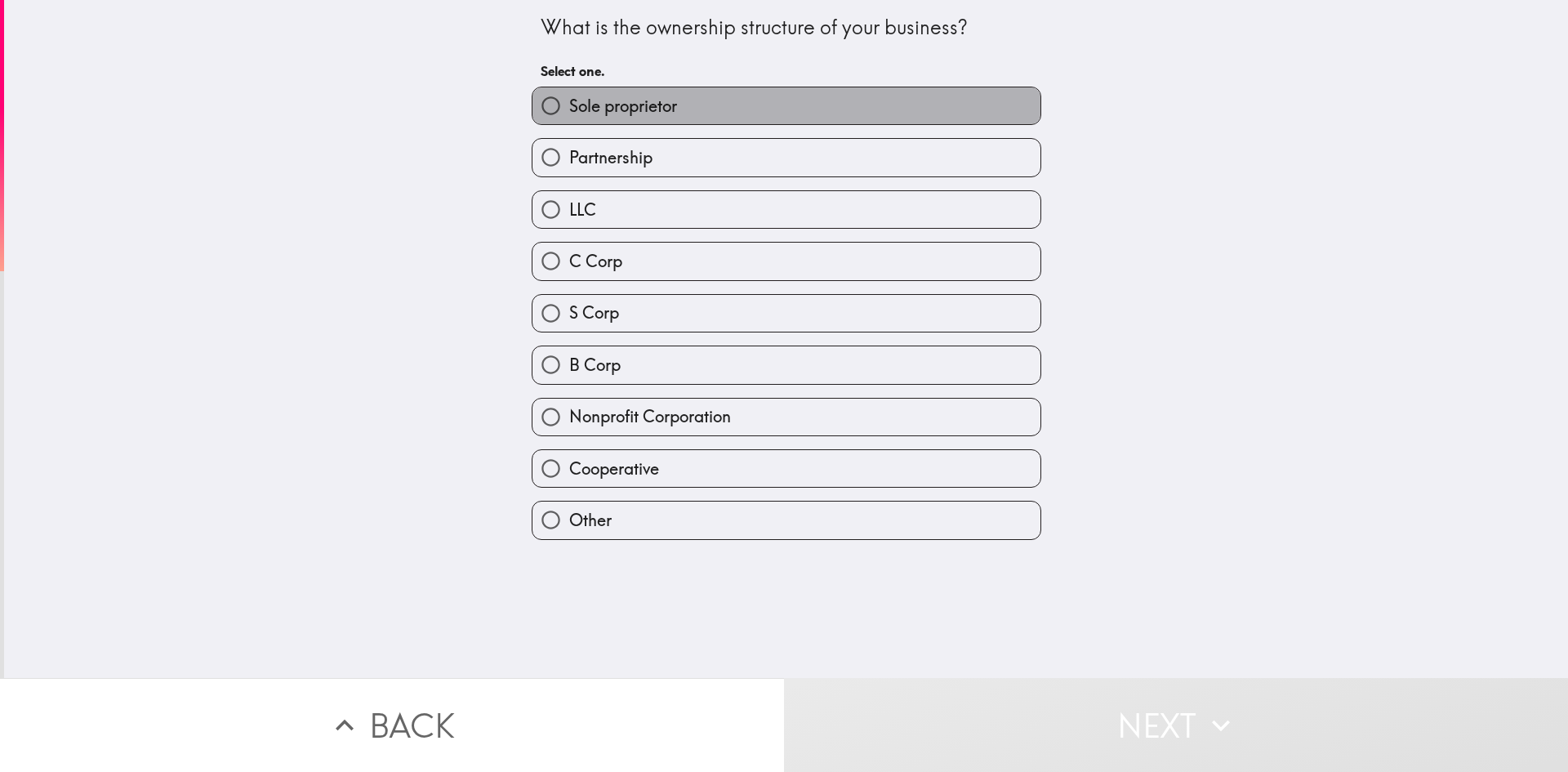
click at [569, 113] on span "Sole proprietor" at bounding box center [623, 106] width 108 height 23
click at [567, 113] on input "Sole proprietor" at bounding box center [551, 106] width 37 height 37
radio input "true"
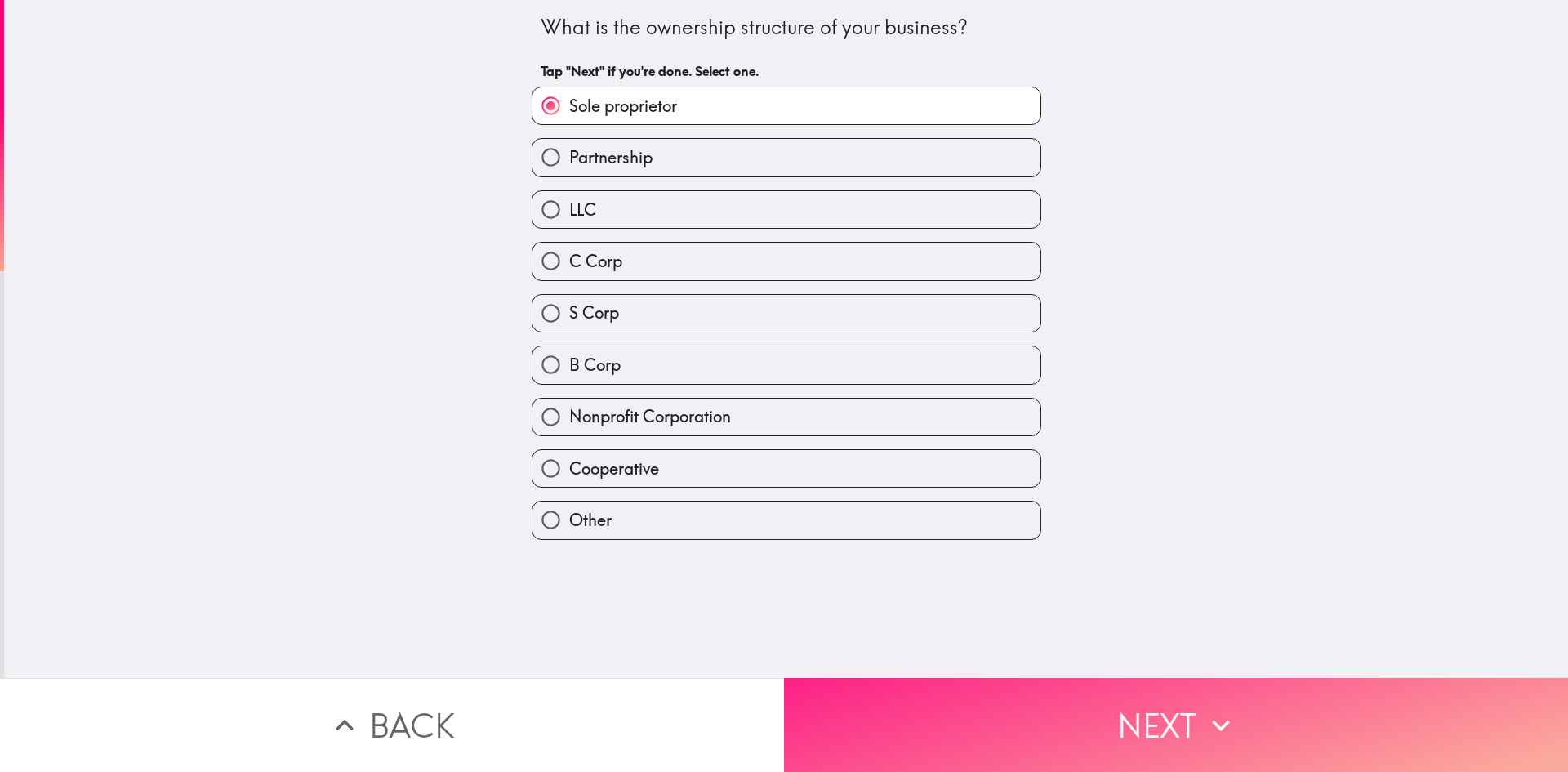
click at [912, 738] on button "Next" at bounding box center [1176, 725] width 784 height 94
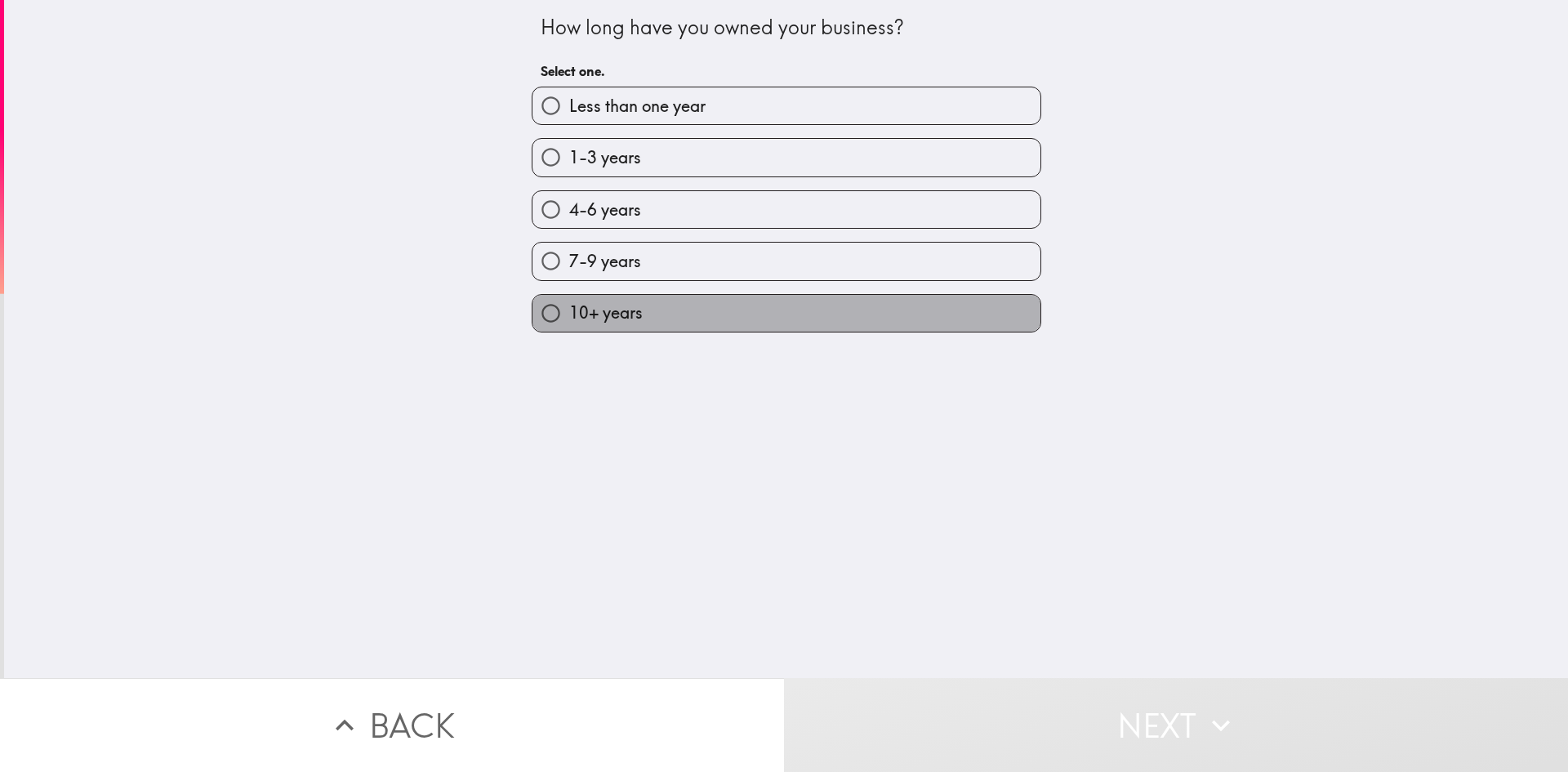
click at [573, 308] on span "10+ years" at bounding box center [605, 312] width 73 height 23
click at [569, 308] on input "10+ years" at bounding box center [551, 314] width 37 height 37
radio input "true"
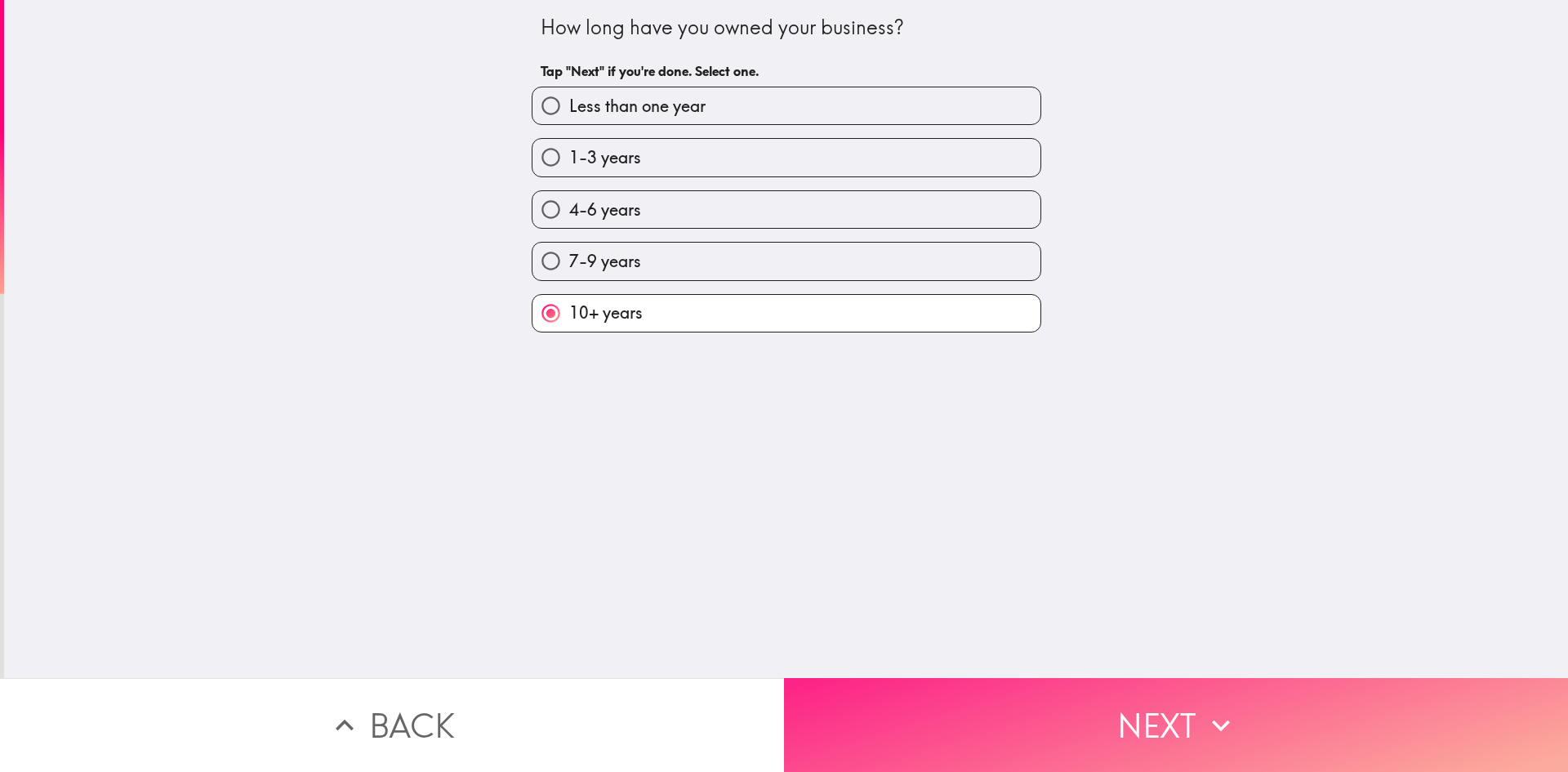
click at [934, 712] on button "Next" at bounding box center [1176, 725] width 784 height 94
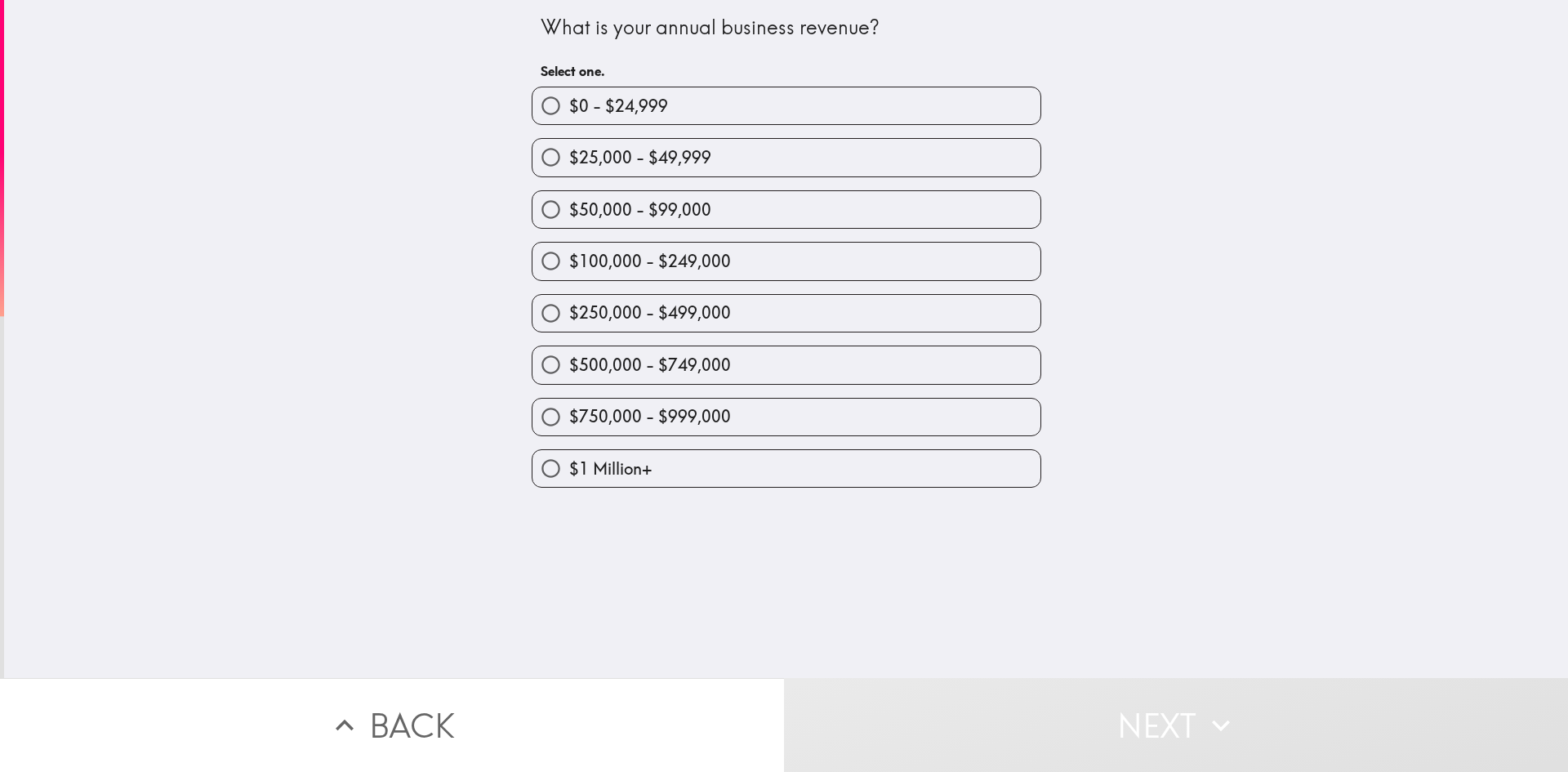
click at [532, 364] on input "$500,000 - $749,000" at bounding box center [551, 365] width 37 height 37
radio input "true"
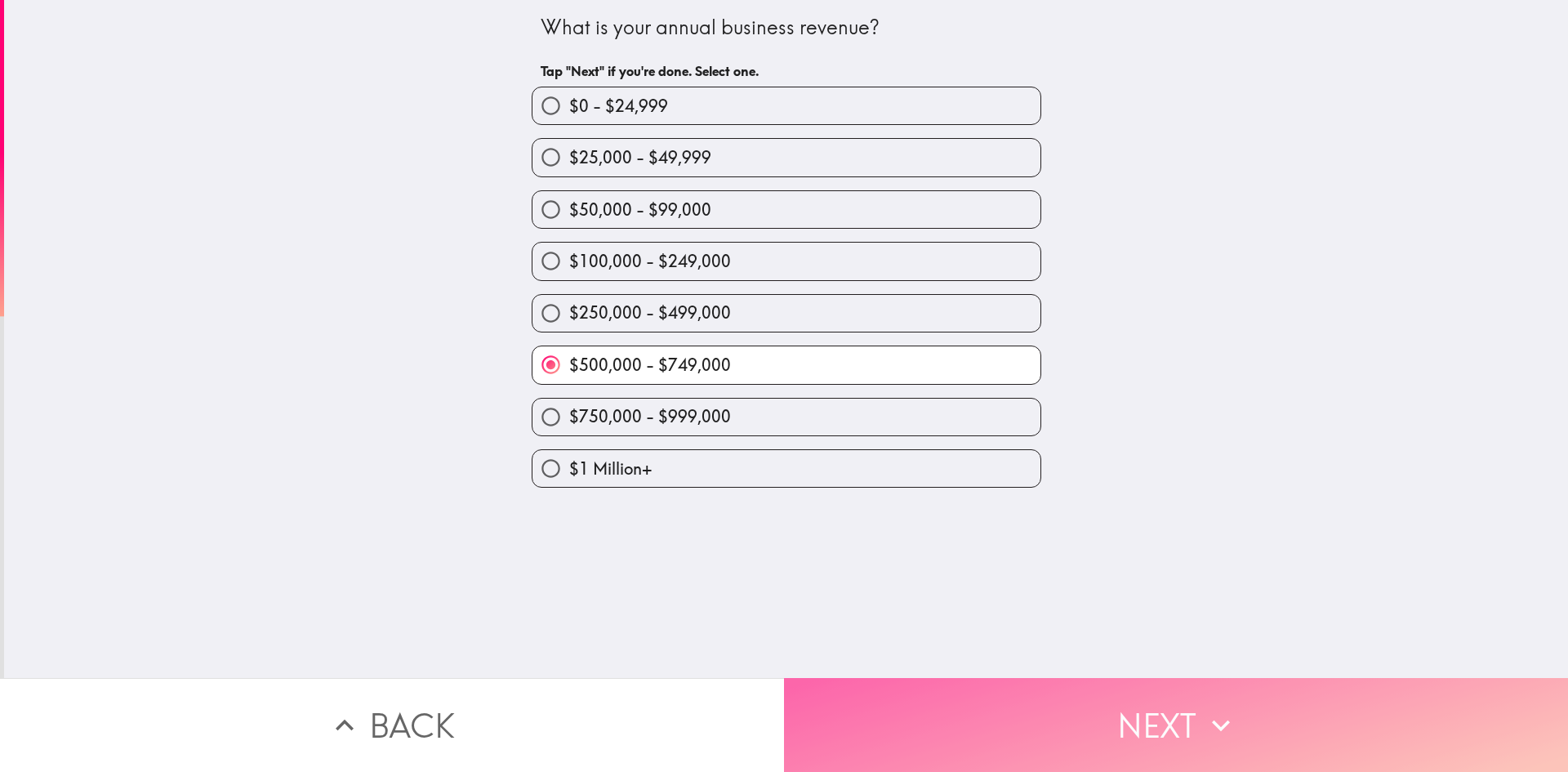
click at [842, 729] on button "Next" at bounding box center [1176, 725] width 784 height 94
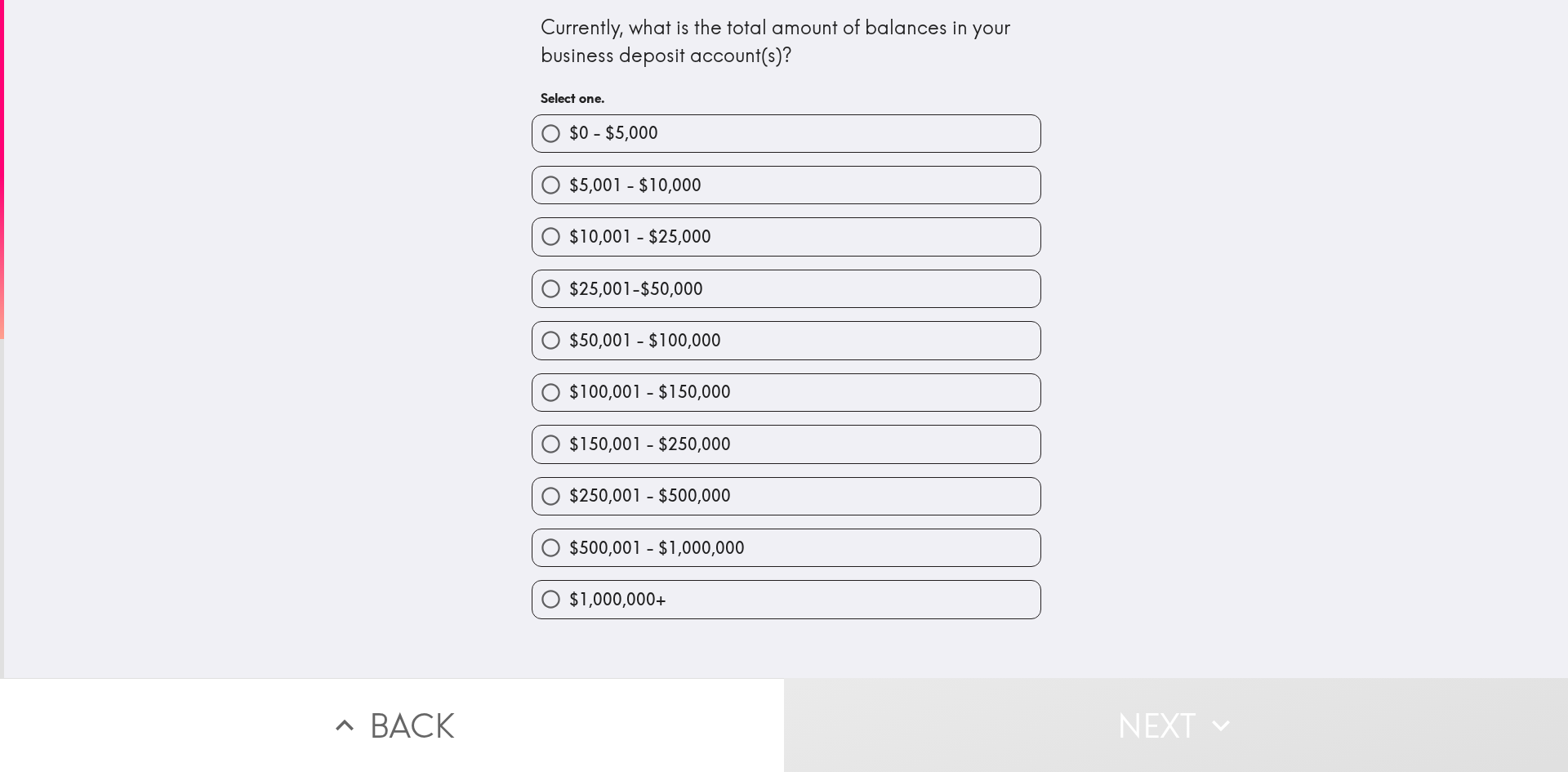
click at [534, 241] on input "$10,001 - $25,000" at bounding box center [551, 236] width 37 height 37
radio input "true"
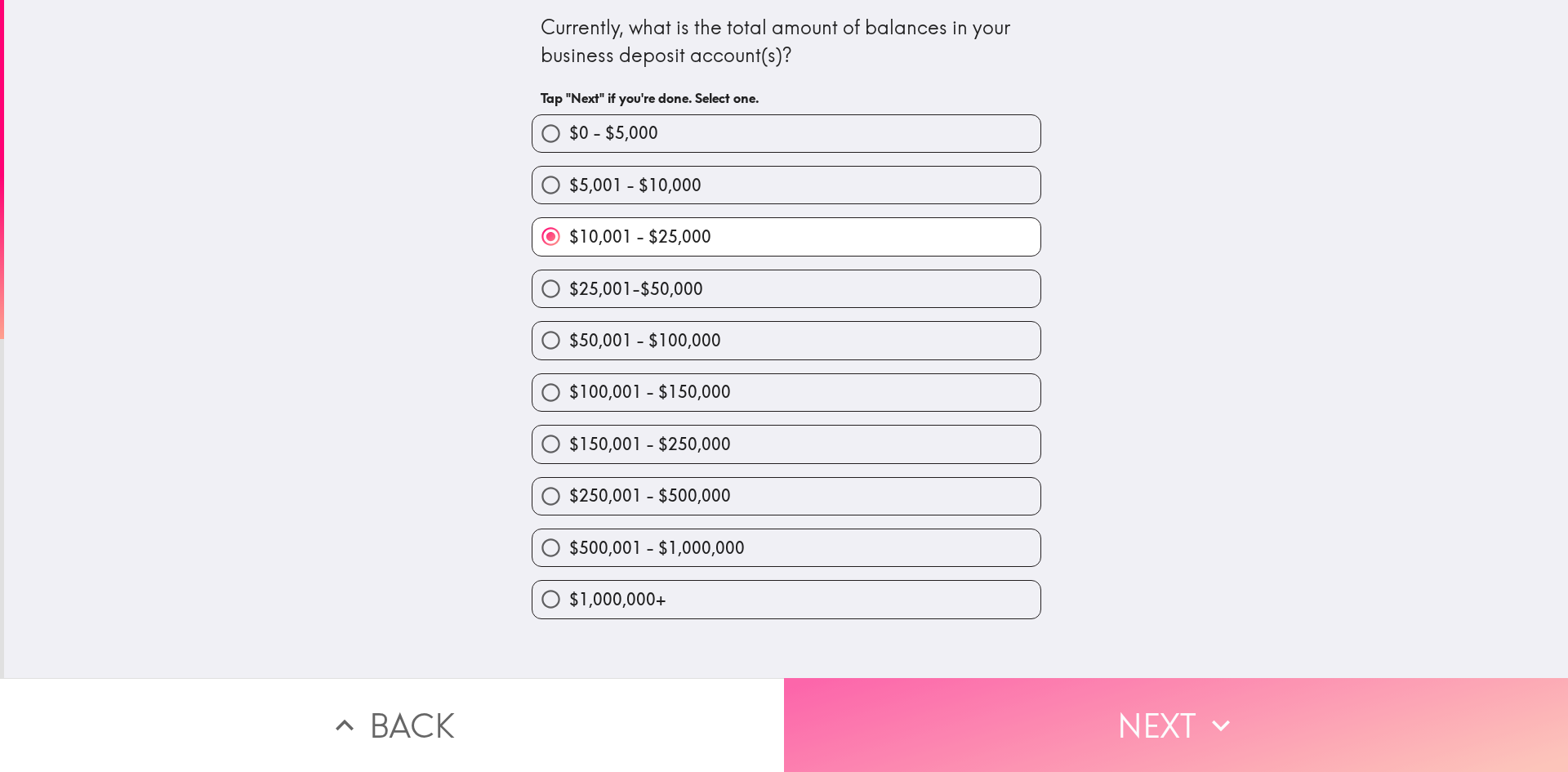
click at [980, 716] on button "Next" at bounding box center [1176, 725] width 784 height 94
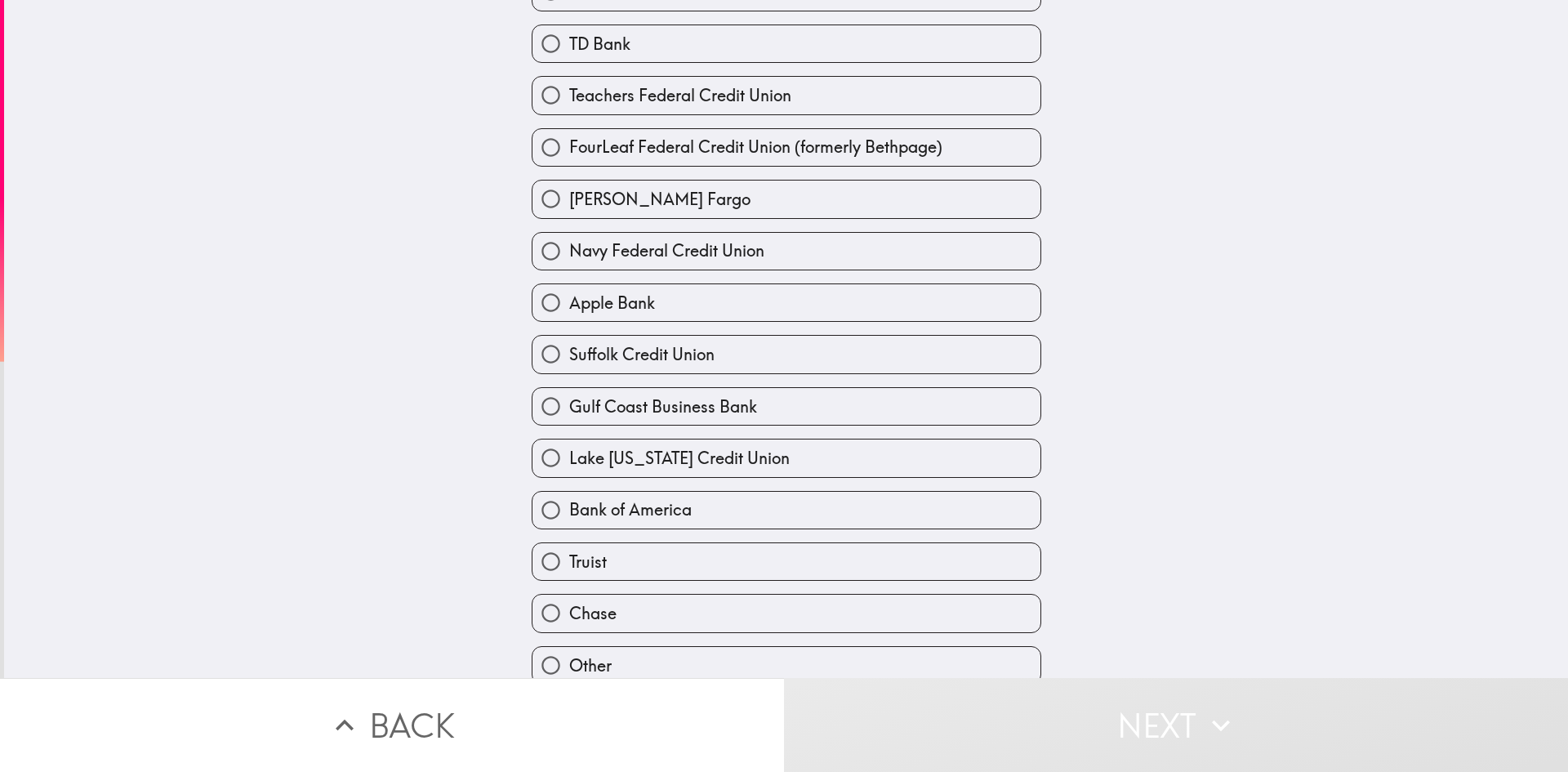
scroll to position [264, 0]
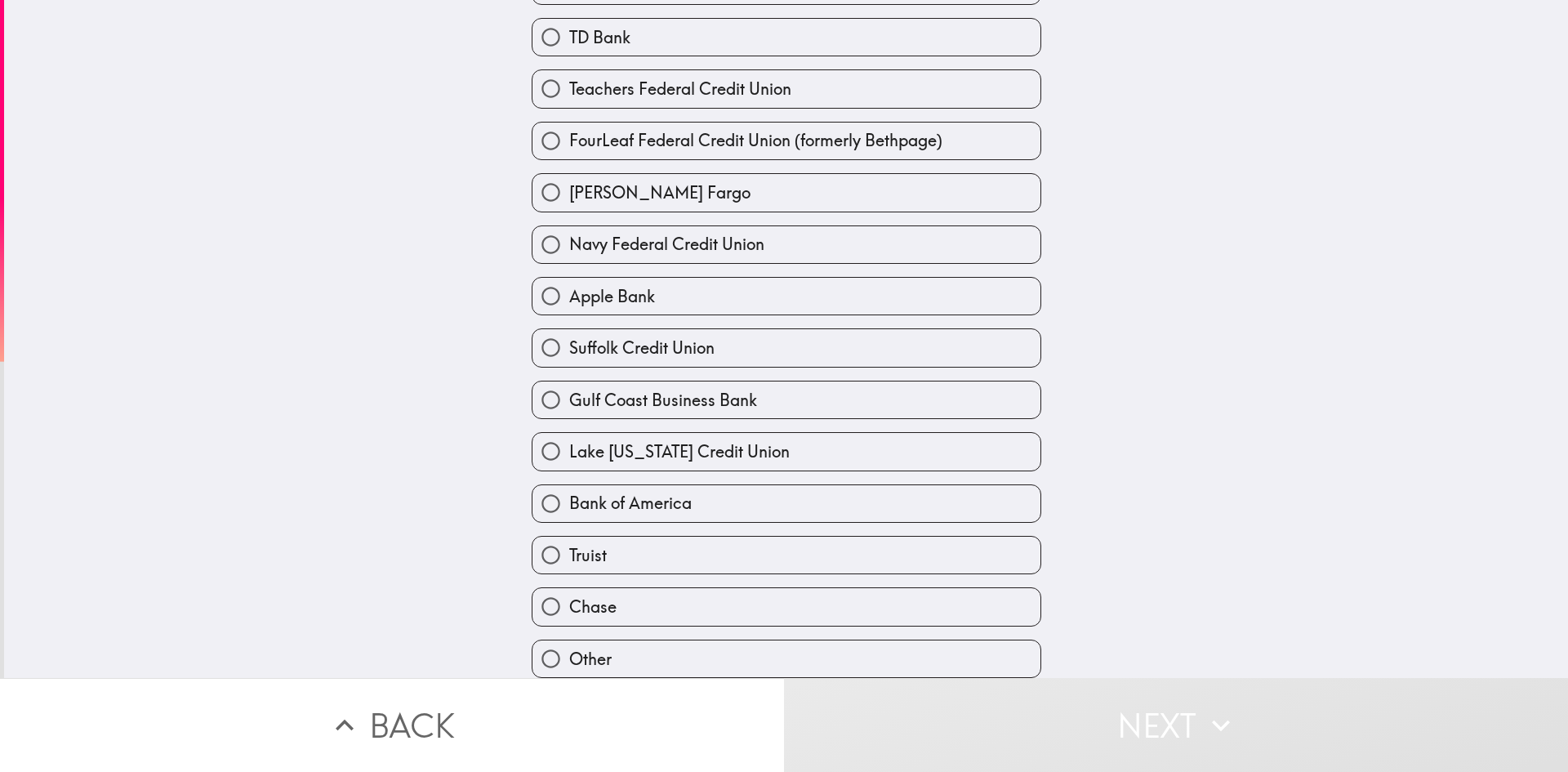
click at [646, 655] on label "Other" at bounding box center [786, 659] width 508 height 37
click at [569, 655] on input "Other" at bounding box center [551, 659] width 37 height 37
radio input "true"
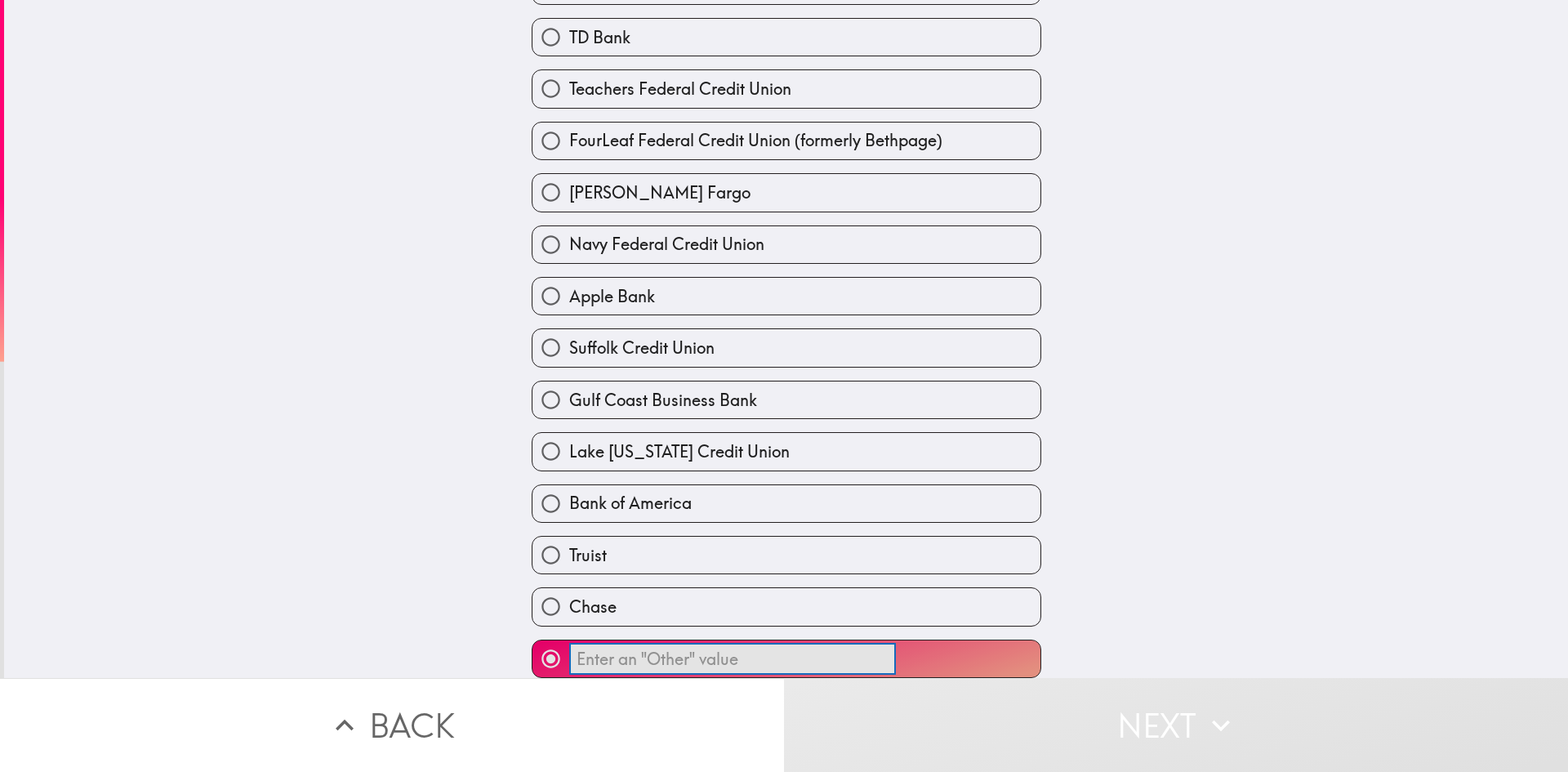
click at [646, 655] on input "​" at bounding box center [732, 659] width 327 height 32
type input "F"
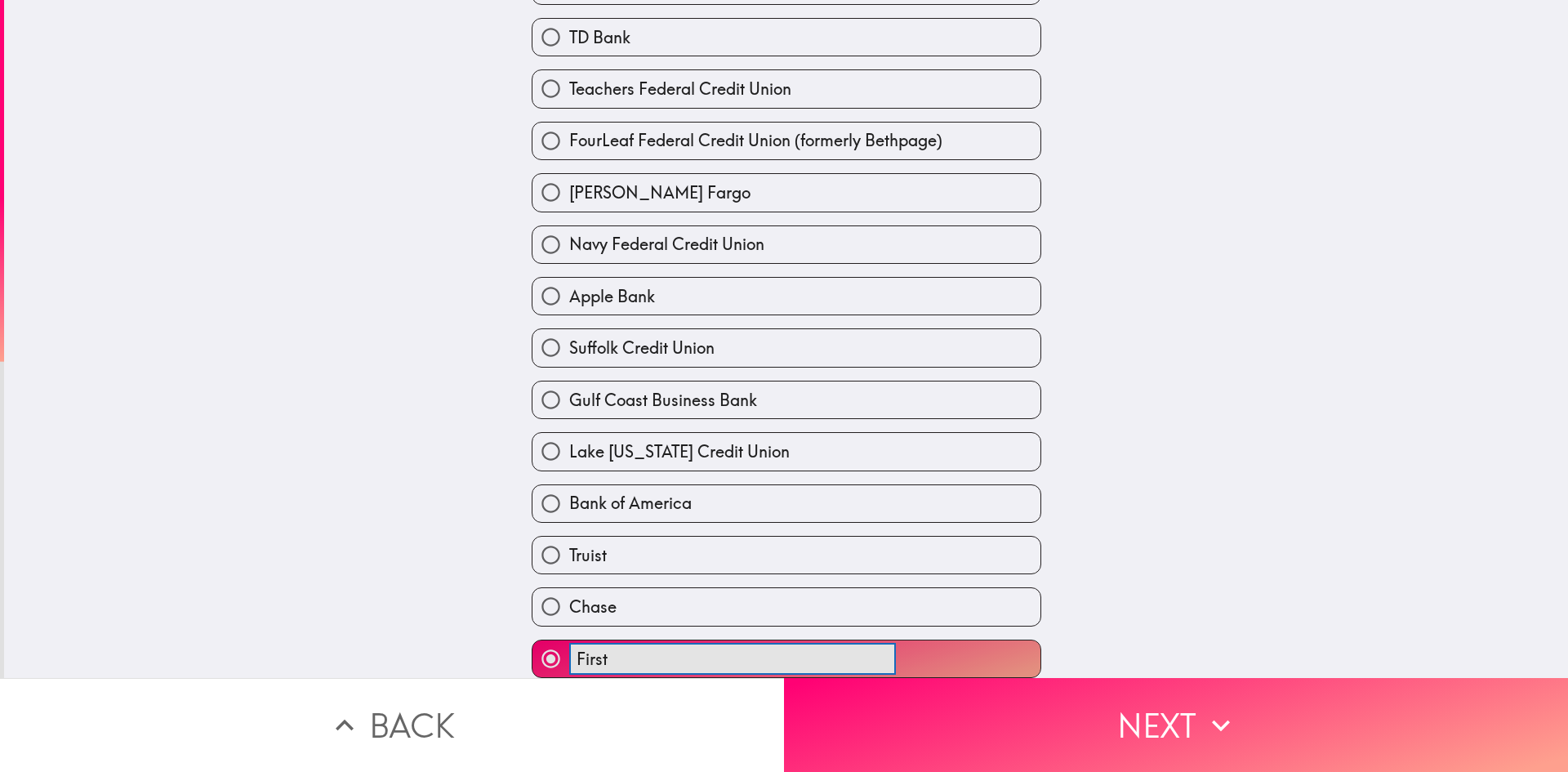
click at [532, 641] on button "First ​" at bounding box center [786, 659] width 508 height 37
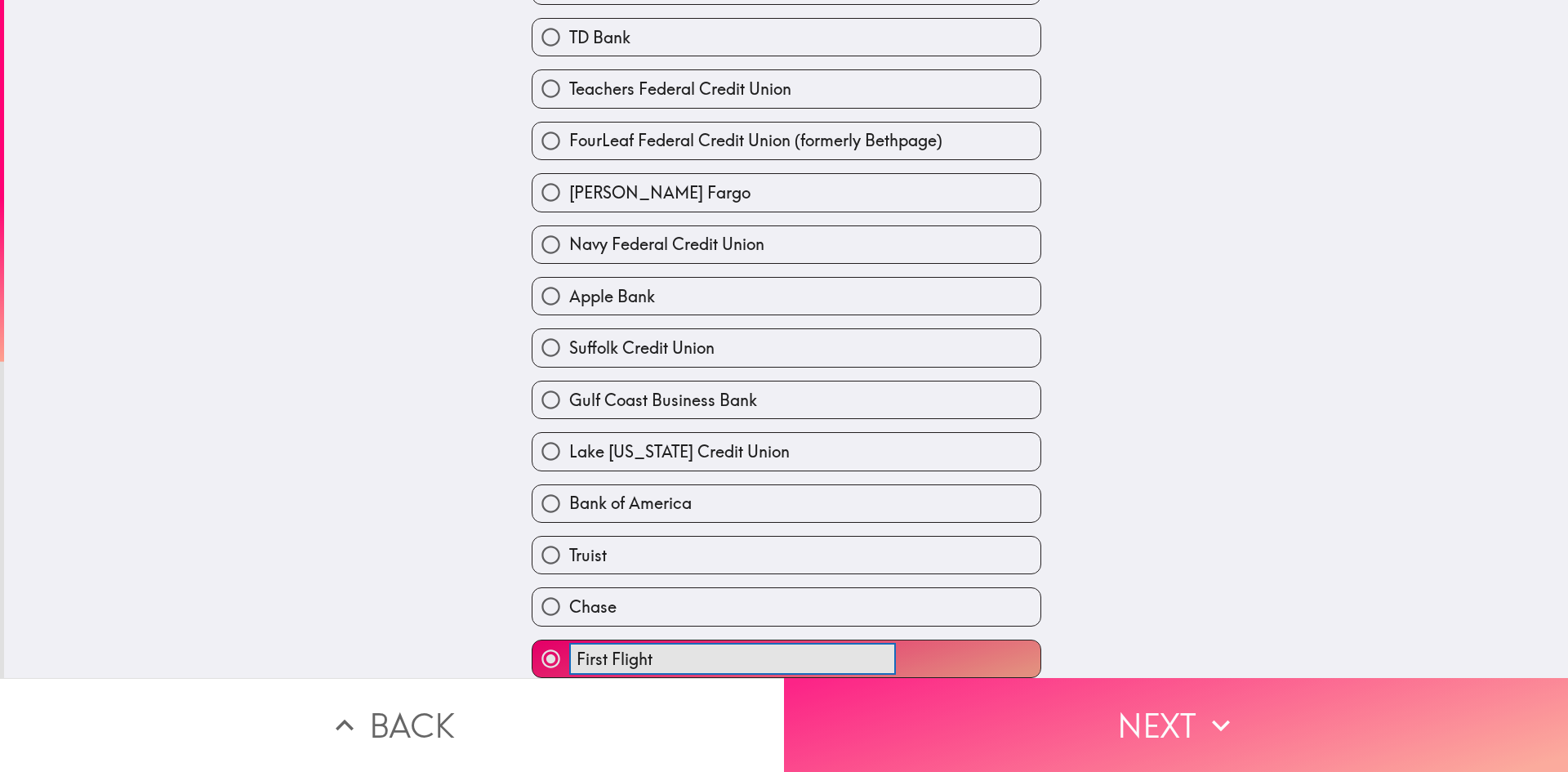
type input "First Flight"
click at [932, 701] on button "Next" at bounding box center [1176, 725] width 784 height 94
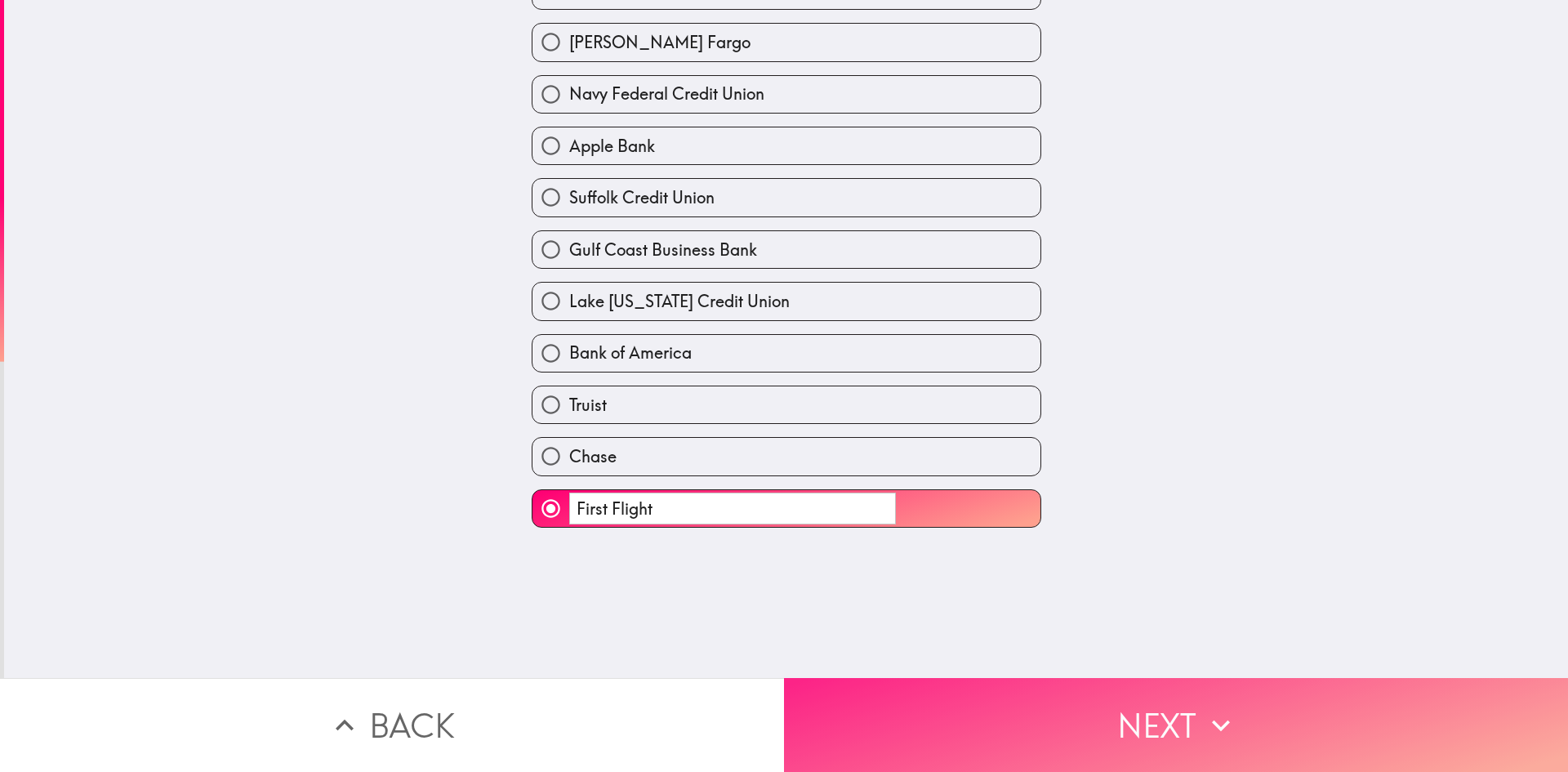
scroll to position [0, 0]
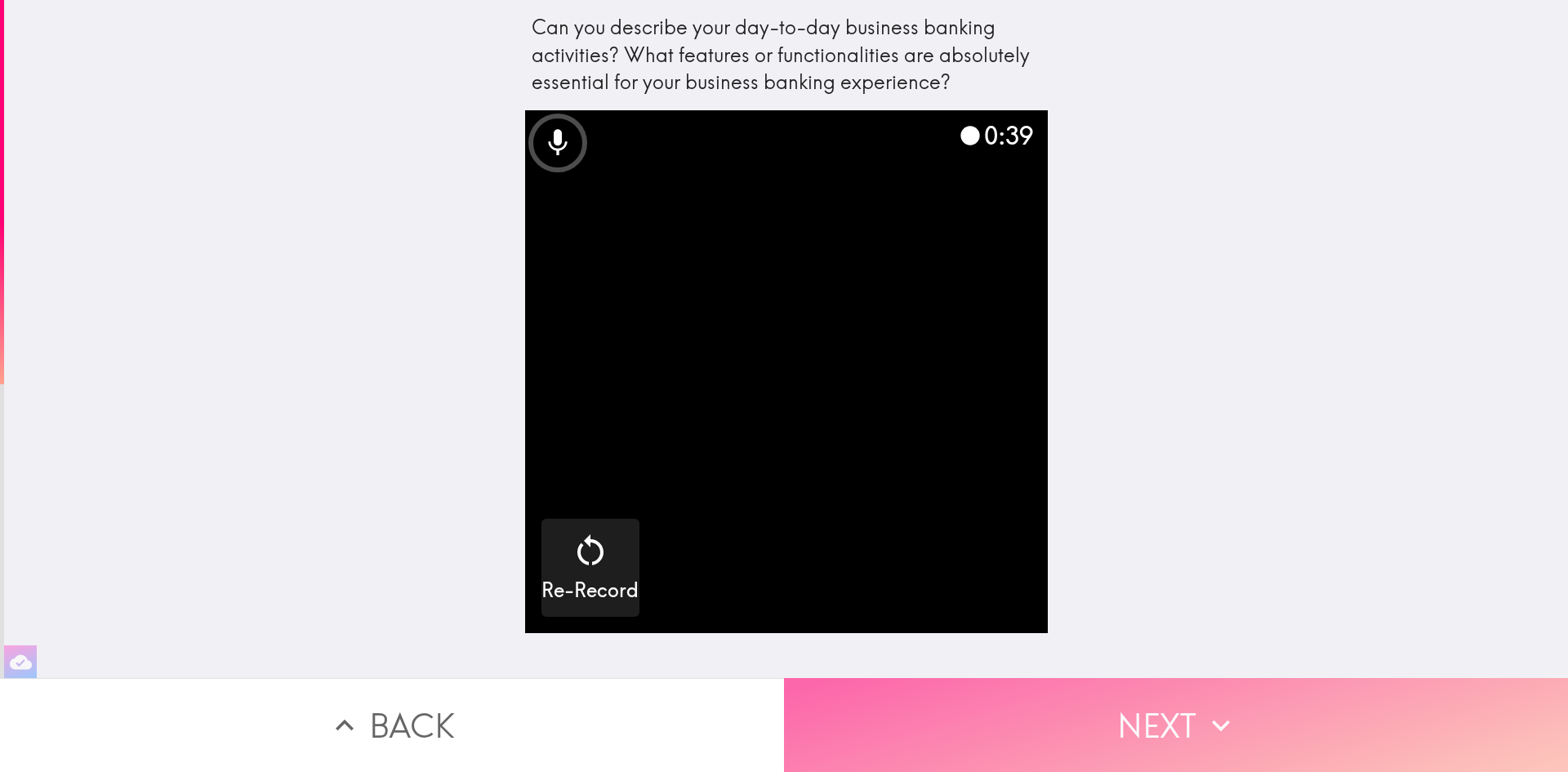
click at [1204, 713] on icon "button" at bounding box center [1221, 725] width 36 height 36
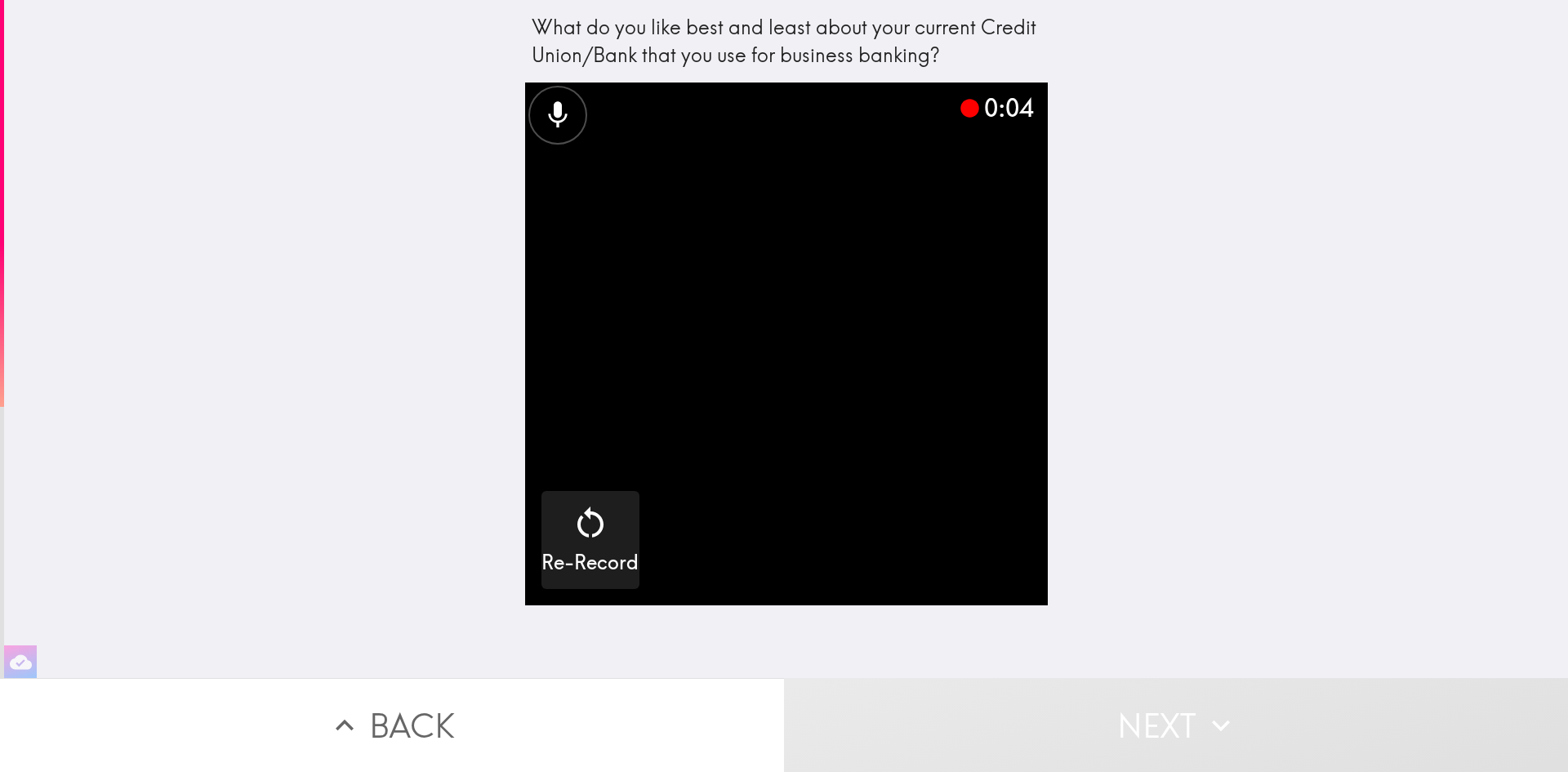
click at [391, 728] on button "Back" at bounding box center [392, 725] width 784 height 94
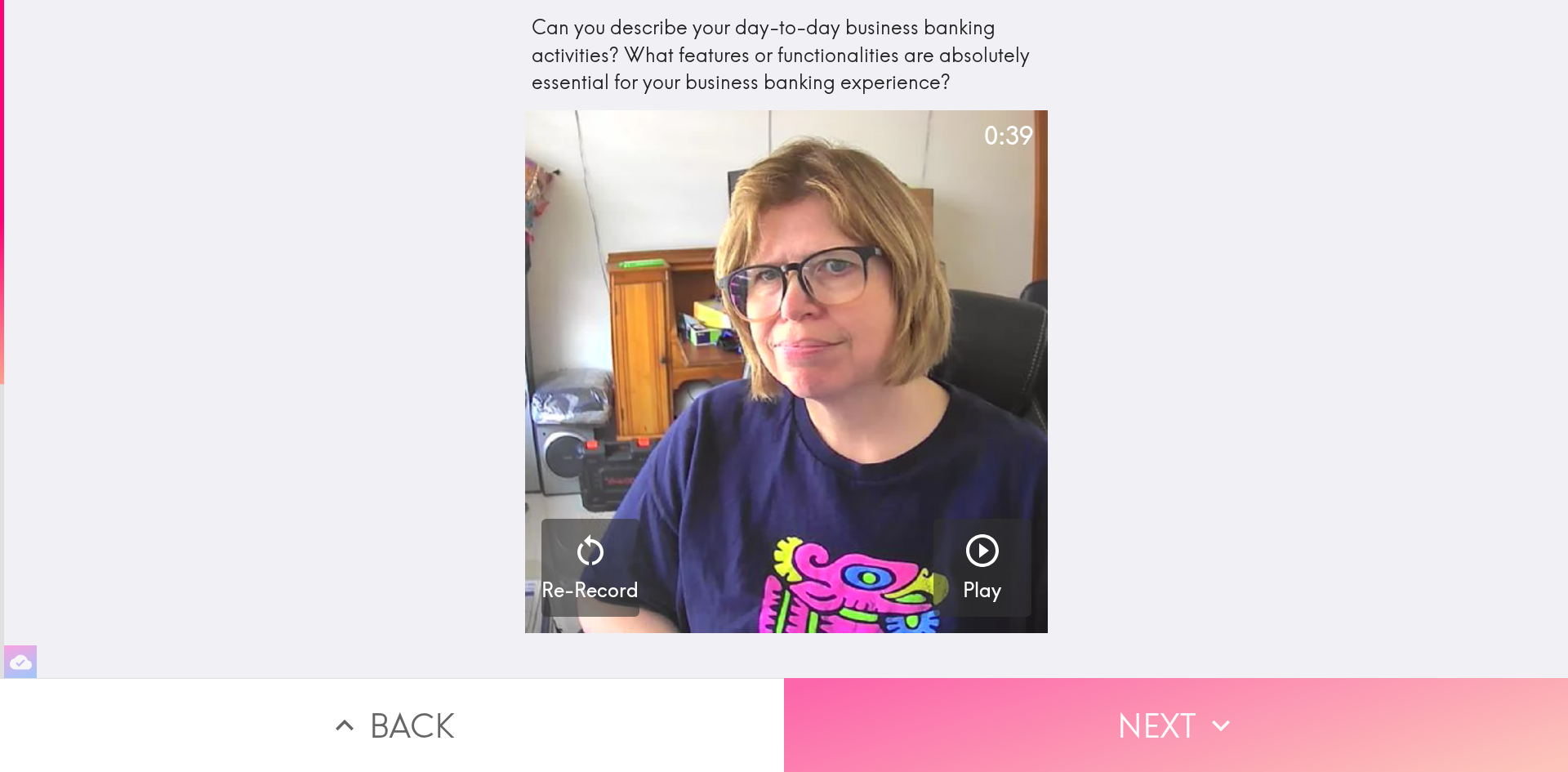
click at [1118, 701] on button "Next" at bounding box center [1176, 725] width 784 height 94
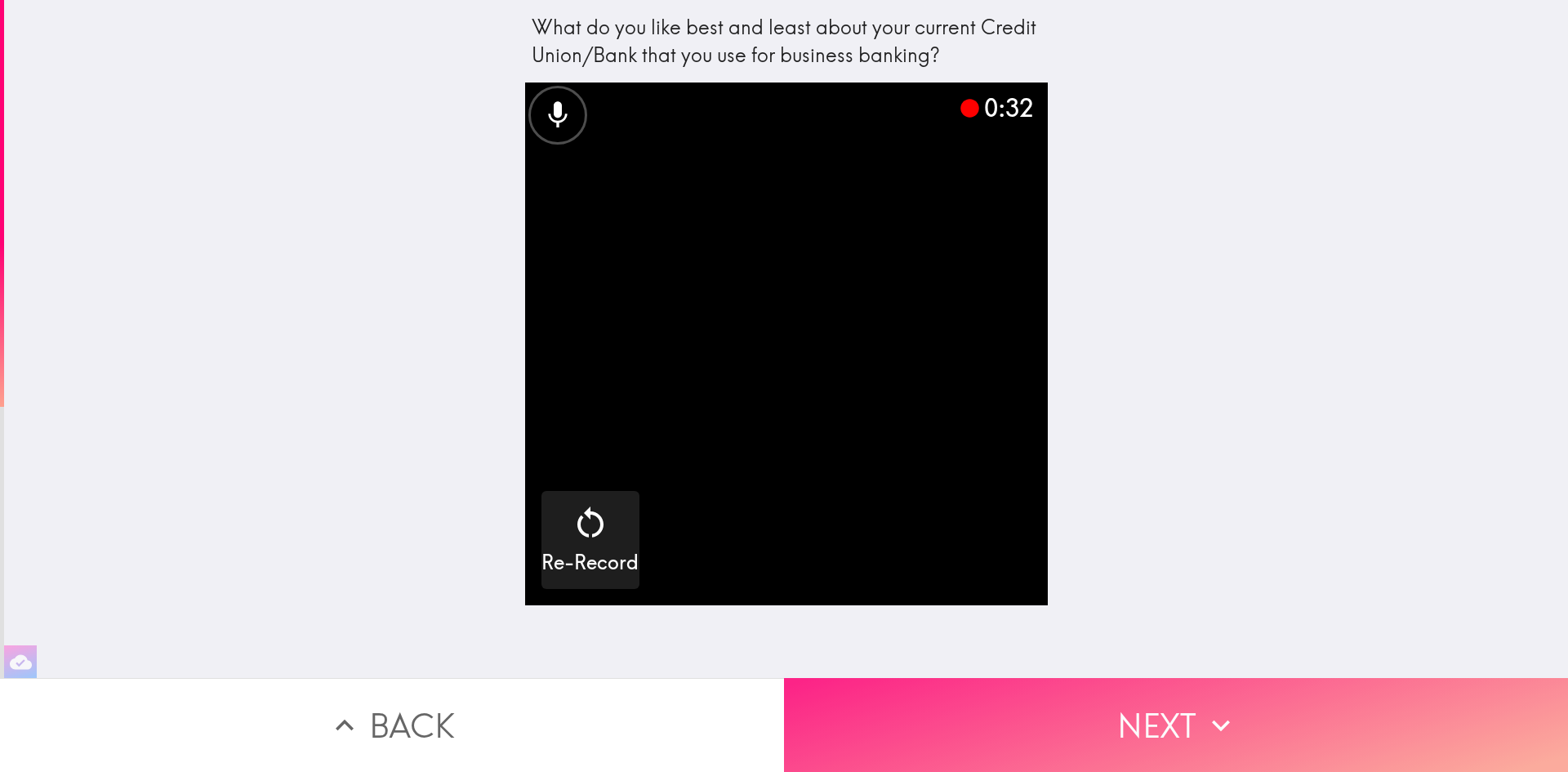
click at [1122, 703] on button "Next" at bounding box center [1176, 725] width 784 height 94
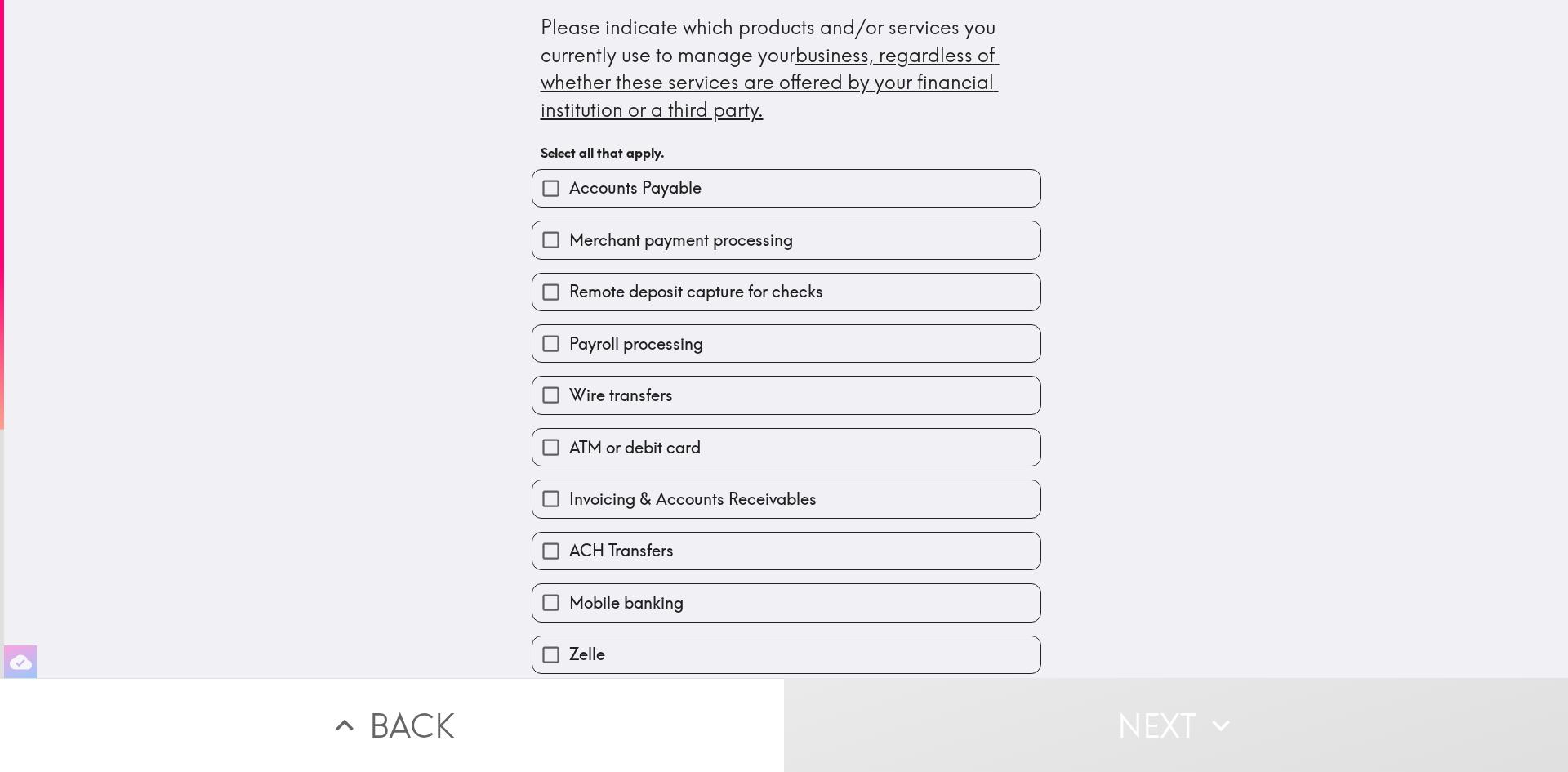
click at [664, 239] on span "Merchant payment processing" at bounding box center [681, 240] width 224 height 23
click at [569, 239] on input "Merchant payment processing" at bounding box center [551, 240] width 37 height 37
checkbox input "true"
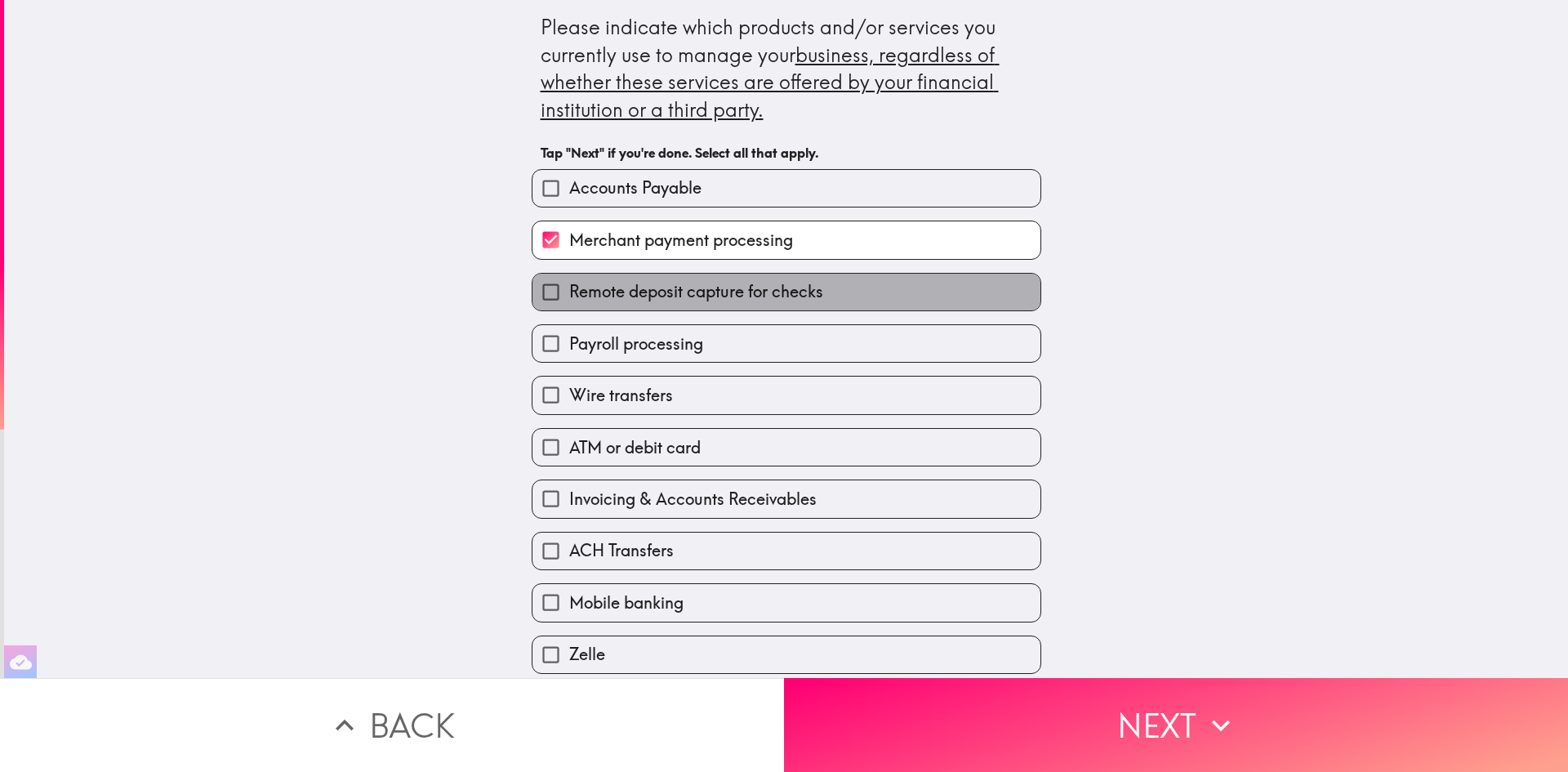
click at [657, 290] on span "Remote deposit capture for checks" at bounding box center [696, 291] width 254 height 23
click at [569, 290] on input "Remote deposit capture for checks" at bounding box center [551, 292] width 37 height 37
checkbox input "true"
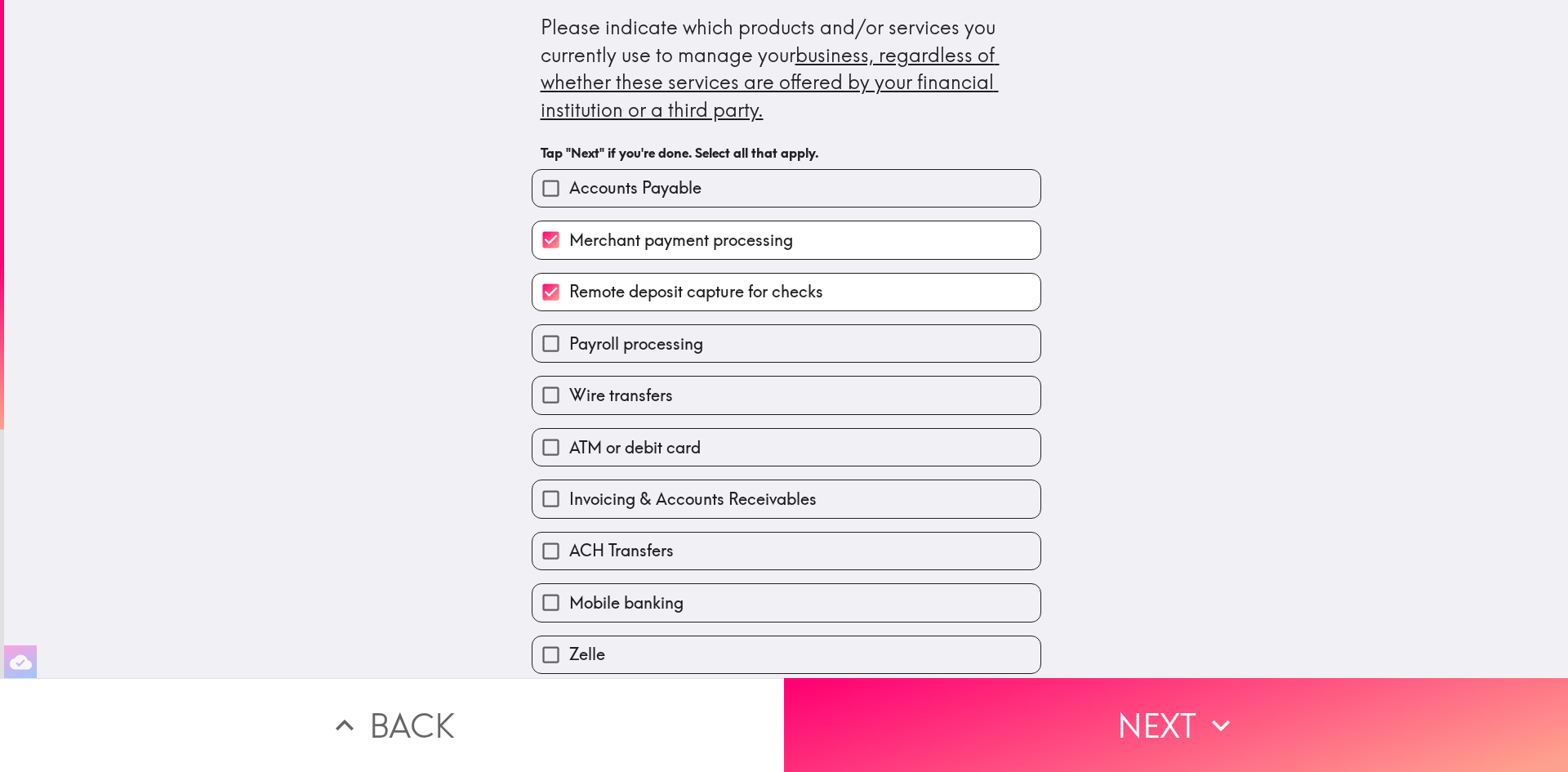
click at [649, 334] on span "Payroll processing" at bounding box center [636, 343] width 134 height 23
click at [569, 334] on input "Payroll processing" at bounding box center [551, 344] width 37 height 37
checkbox input "true"
click at [642, 403] on span "Wire transfers" at bounding box center [620, 395] width 103 height 23
click at [569, 403] on input "Wire transfers" at bounding box center [551, 395] width 37 height 37
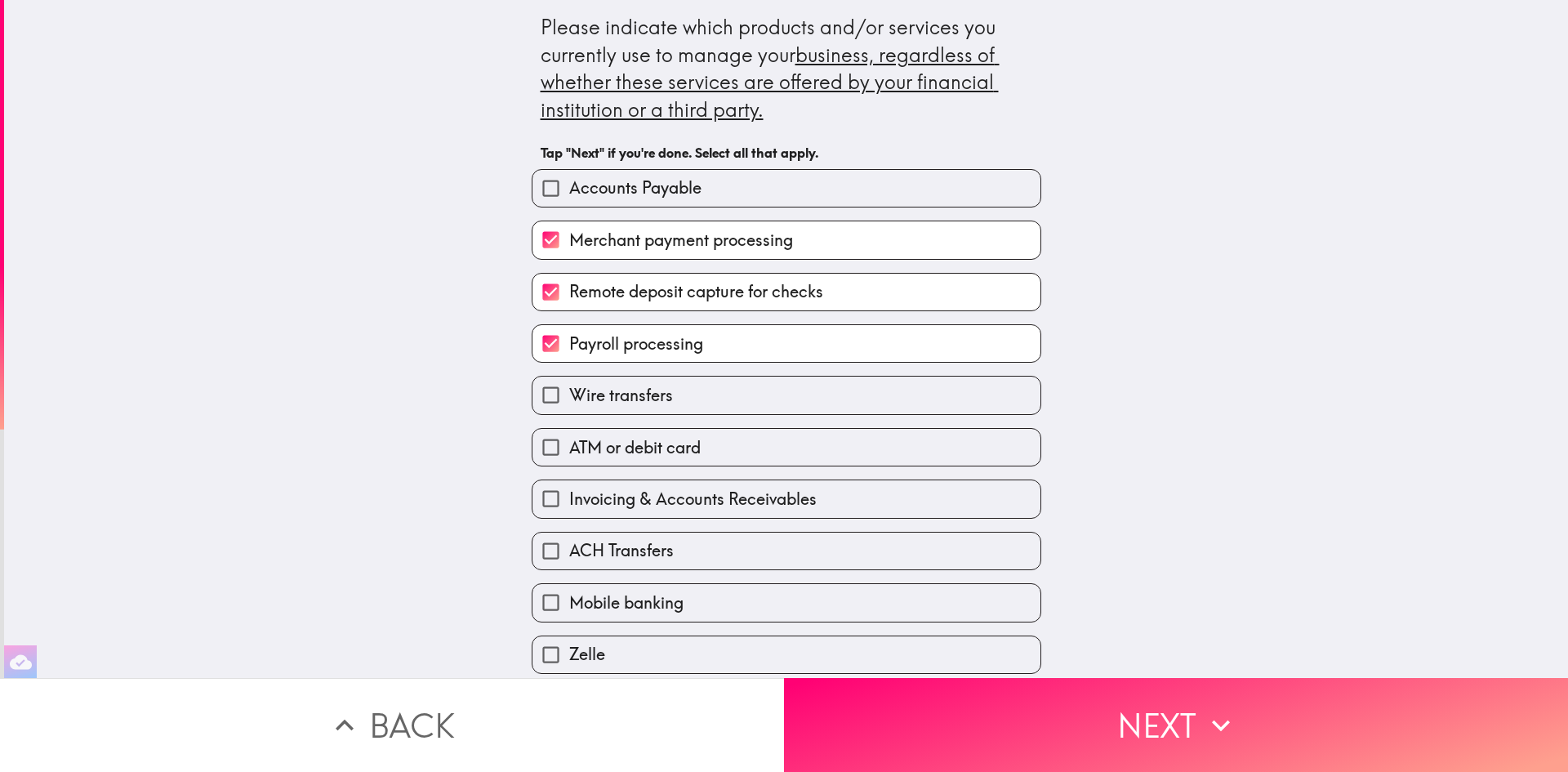
checkbox input "true"
click at [640, 455] on span "ATM or debit card" at bounding box center [635, 447] width 131 height 23
click at [569, 455] on input "ATM or debit card" at bounding box center [551, 447] width 37 height 37
checkbox input "true"
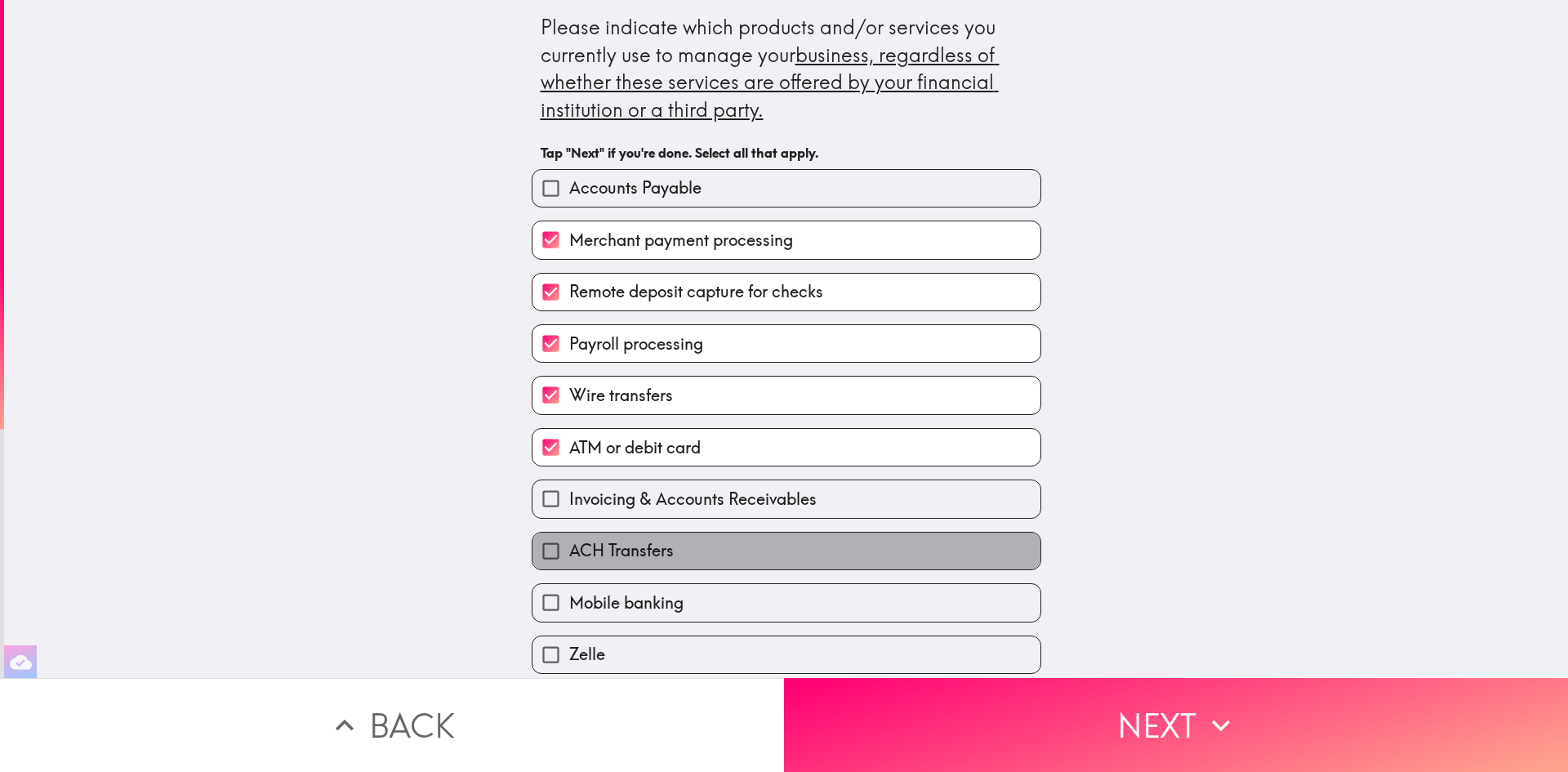
click at [655, 548] on span "ACH Transfers" at bounding box center [621, 550] width 104 height 23
click at [569, 548] on input "ACH Transfers" at bounding box center [551, 551] width 37 height 37
checkbox input "true"
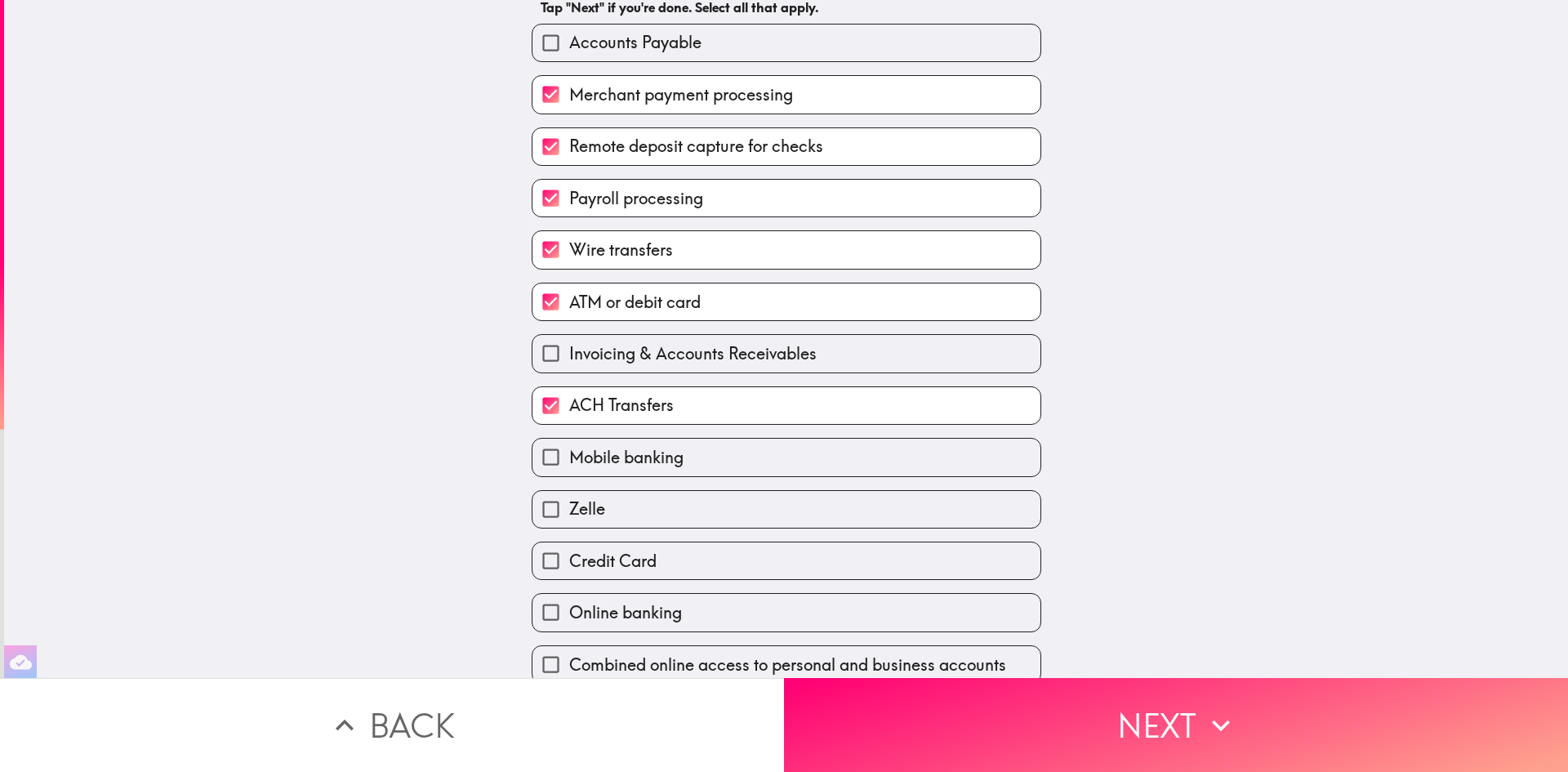
scroll to position [163, 0]
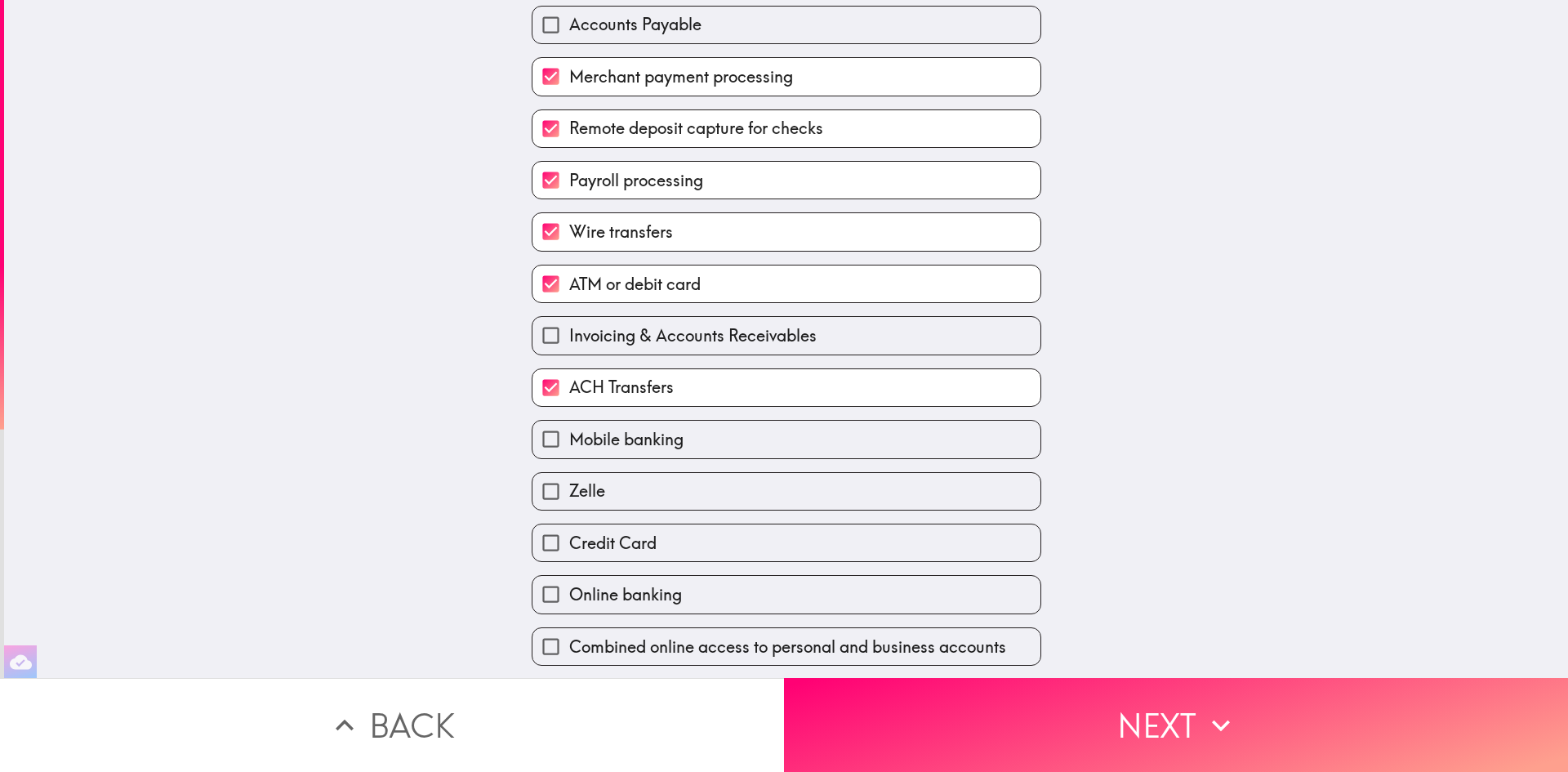
click at [651, 484] on label "Zelle" at bounding box center [786, 492] width 508 height 37
click at [569, 484] on input "Zelle" at bounding box center [551, 492] width 37 height 37
checkbox input "true"
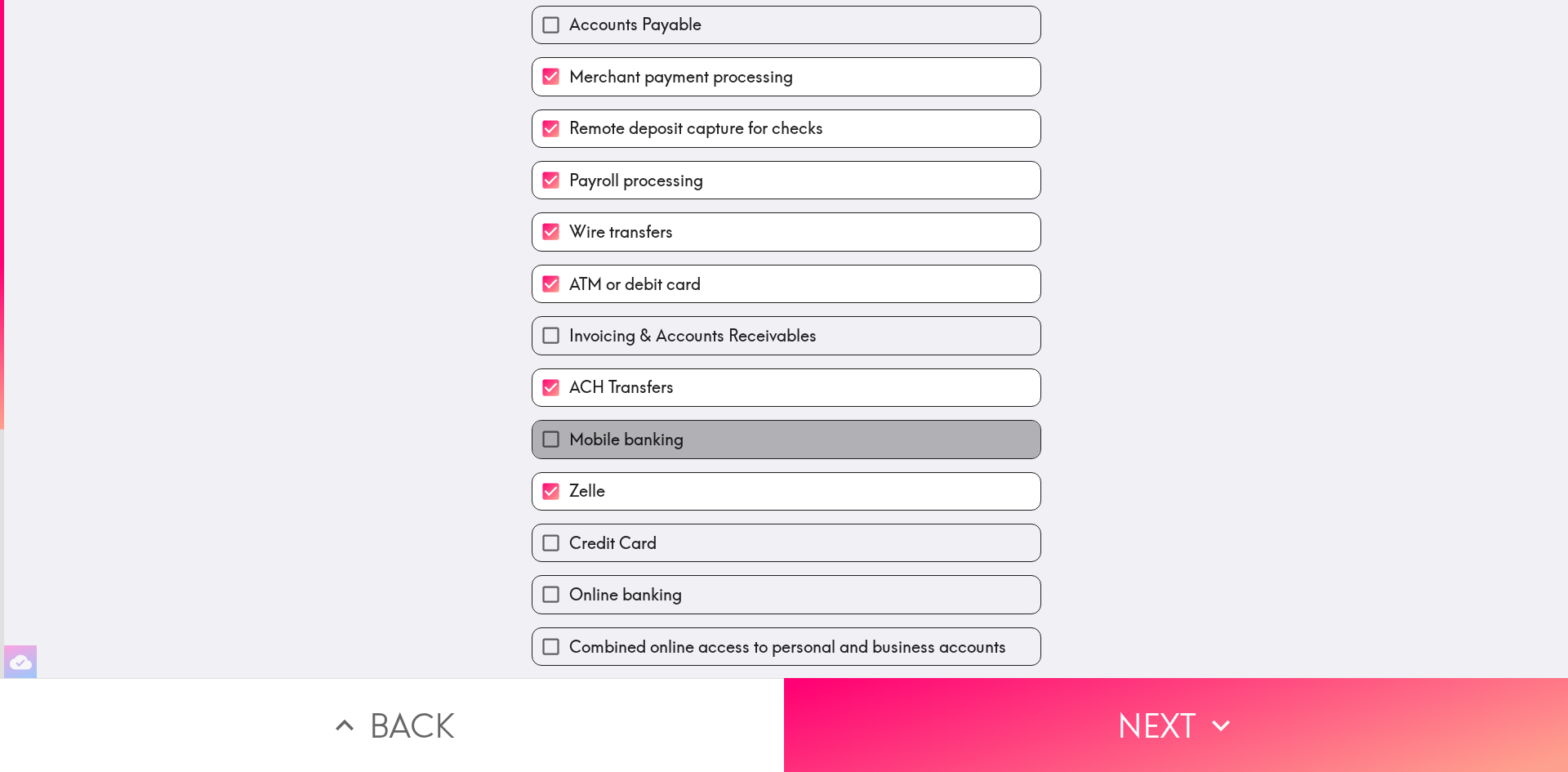
click at [649, 446] on span "Mobile banking" at bounding box center [626, 439] width 114 height 23
click at [569, 446] on input "Mobile banking" at bounding box center [551, 439] width 37 height 37
checkbox input "true"
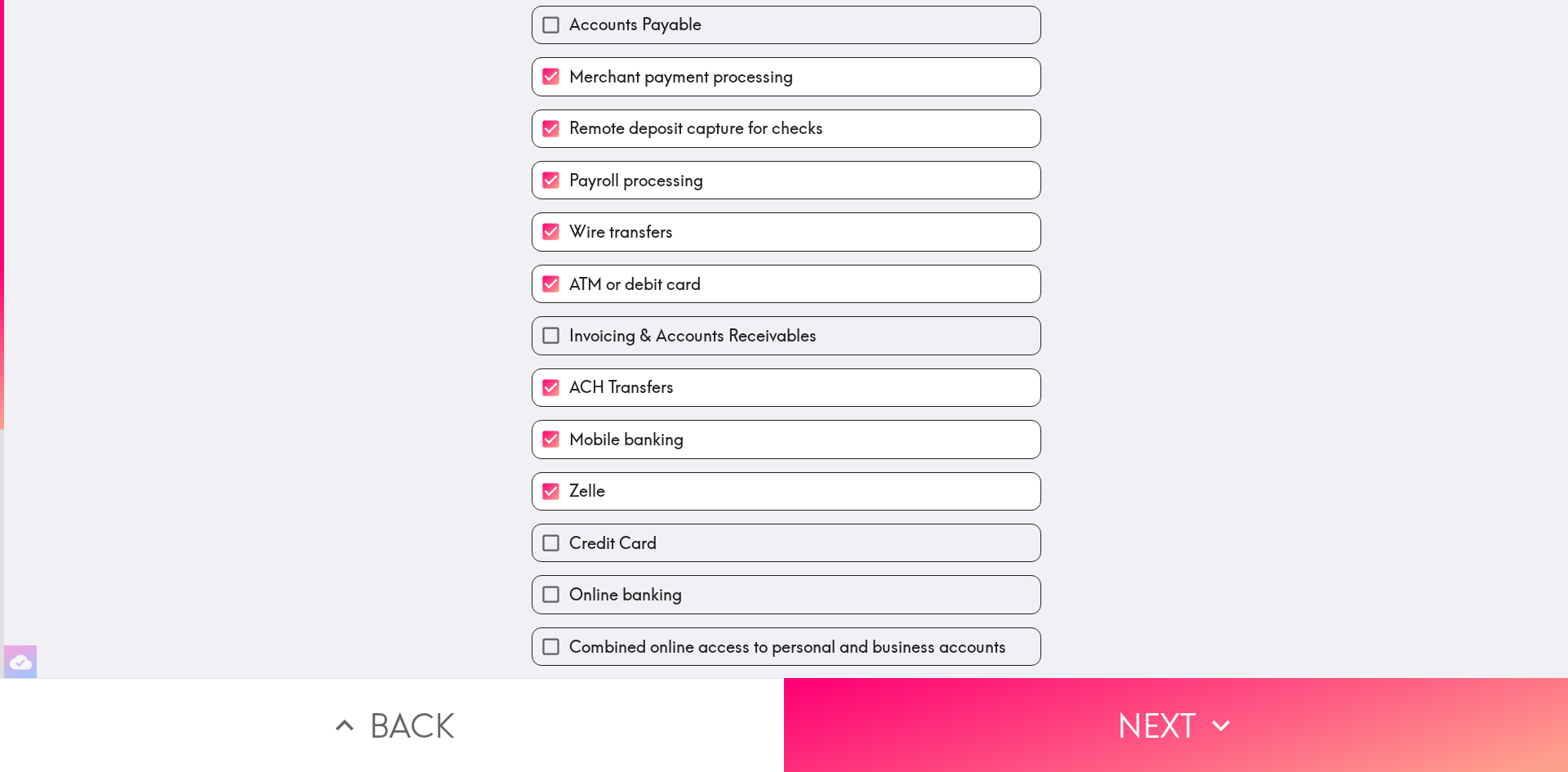
click at [645, 542] on span "Credit Card" at bounding box center [613, 542] width 87 height 23
click at [569, 542] on input "Credit Card" at bounding box center [551, 543] width 37 height 37
checkbox input "true"
click at [647, 601] on span "Online banking" at bounding box center [626, 595] width 113 height 23
click at [569, 601] on input "Online banking" at bounding box center [551, 595] width 37 height 37
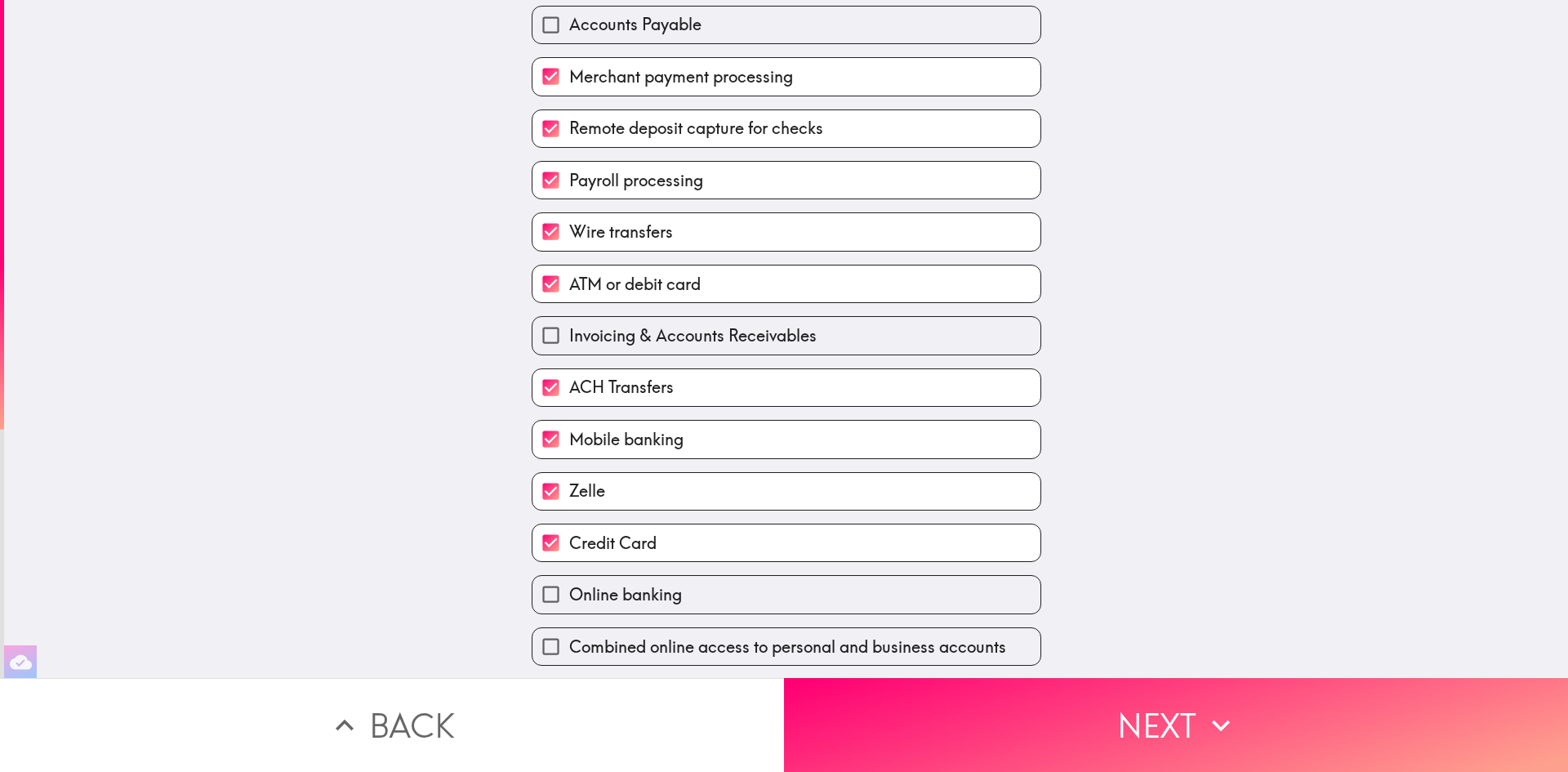
checkbox input "true"
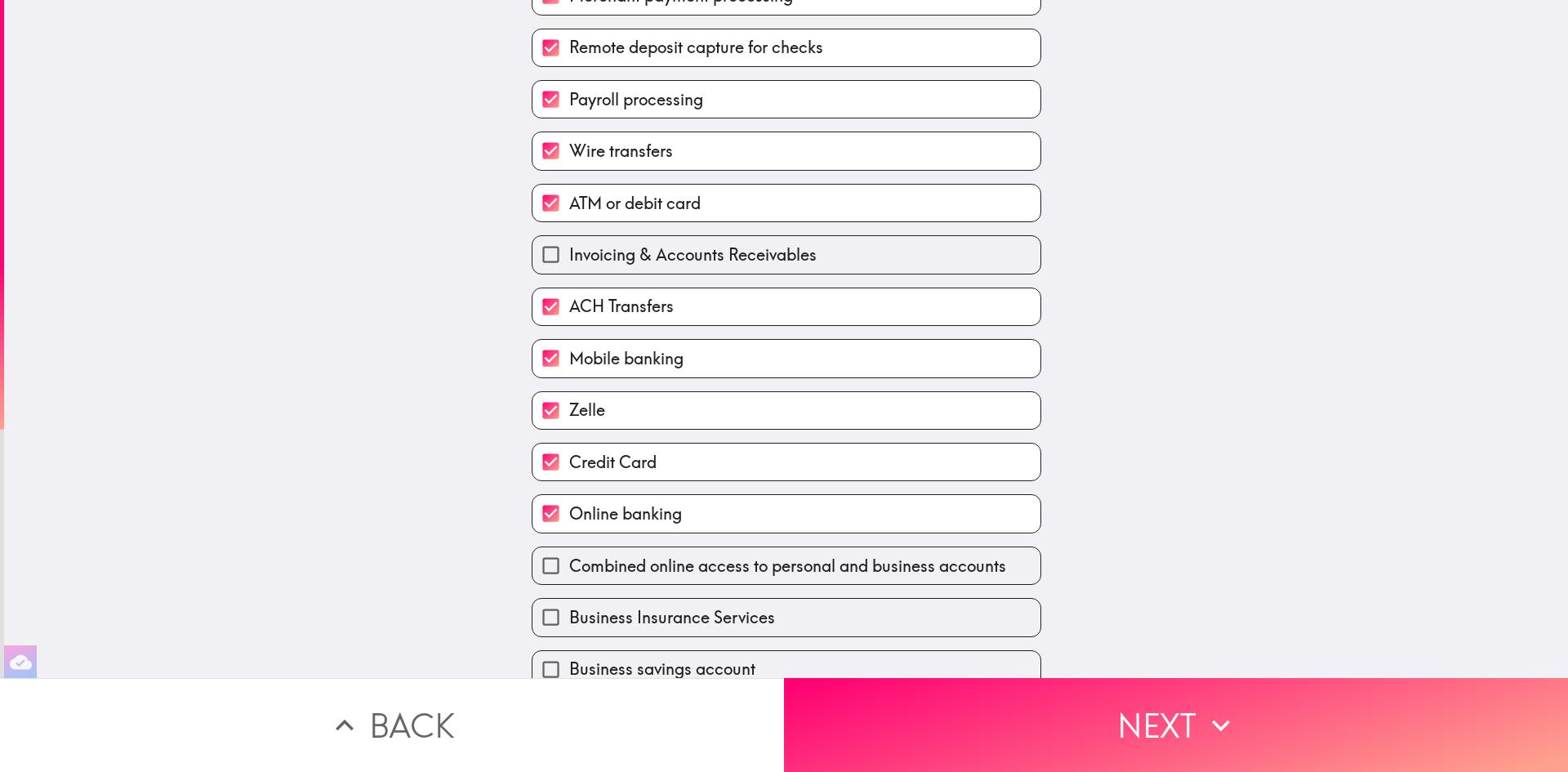
scroll to position [245, 0]
click at [649, 558] on span "Combined online access to personal and business accounts" at bounding box center [788, 565] width 437 height 23
click at [569, 558] on input "Combined online access to personal and business accounts" at bounding box center [551, 565] width 37 height 37
checkbox input "true"
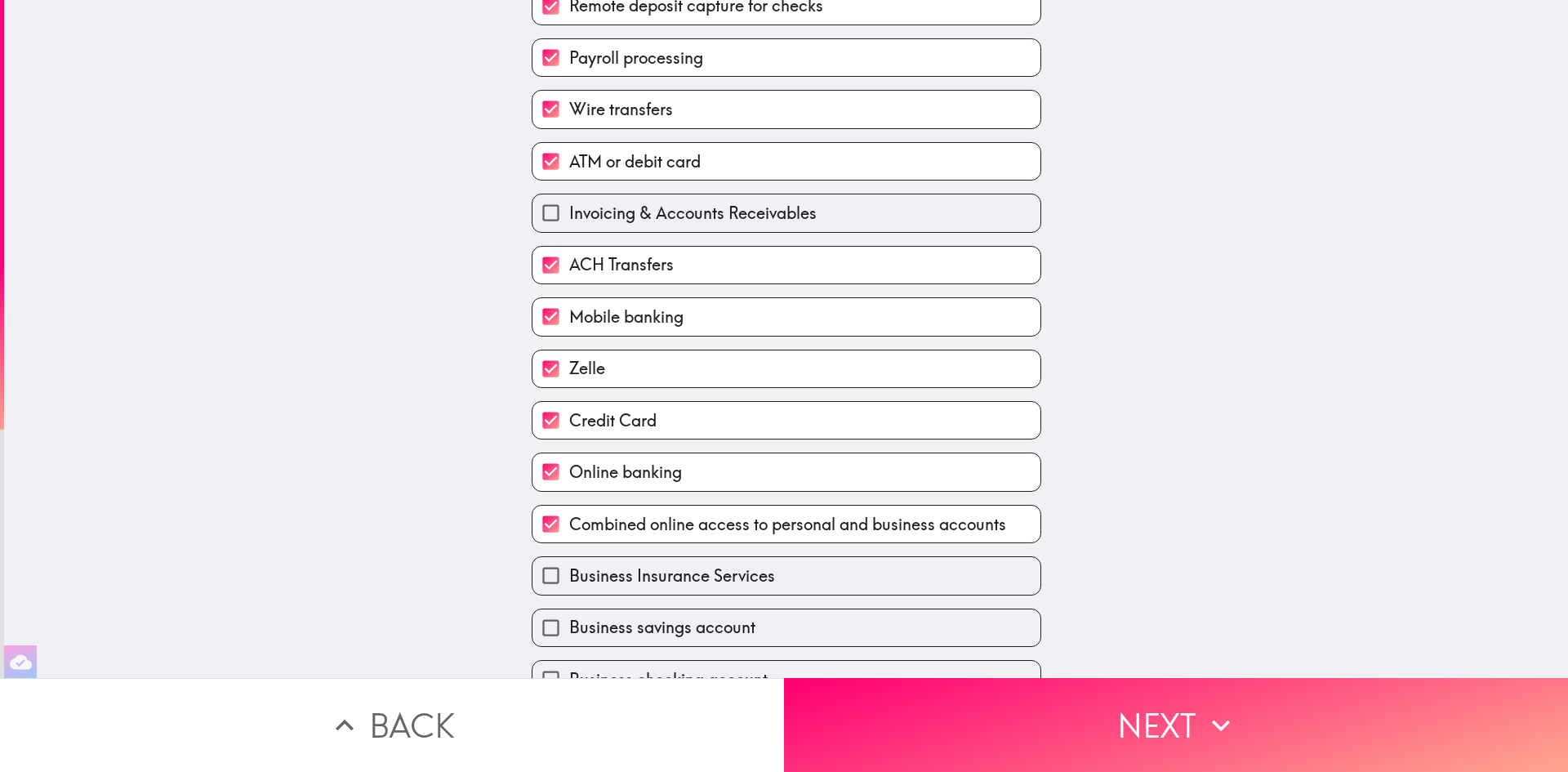
scroll to position [320, 0]
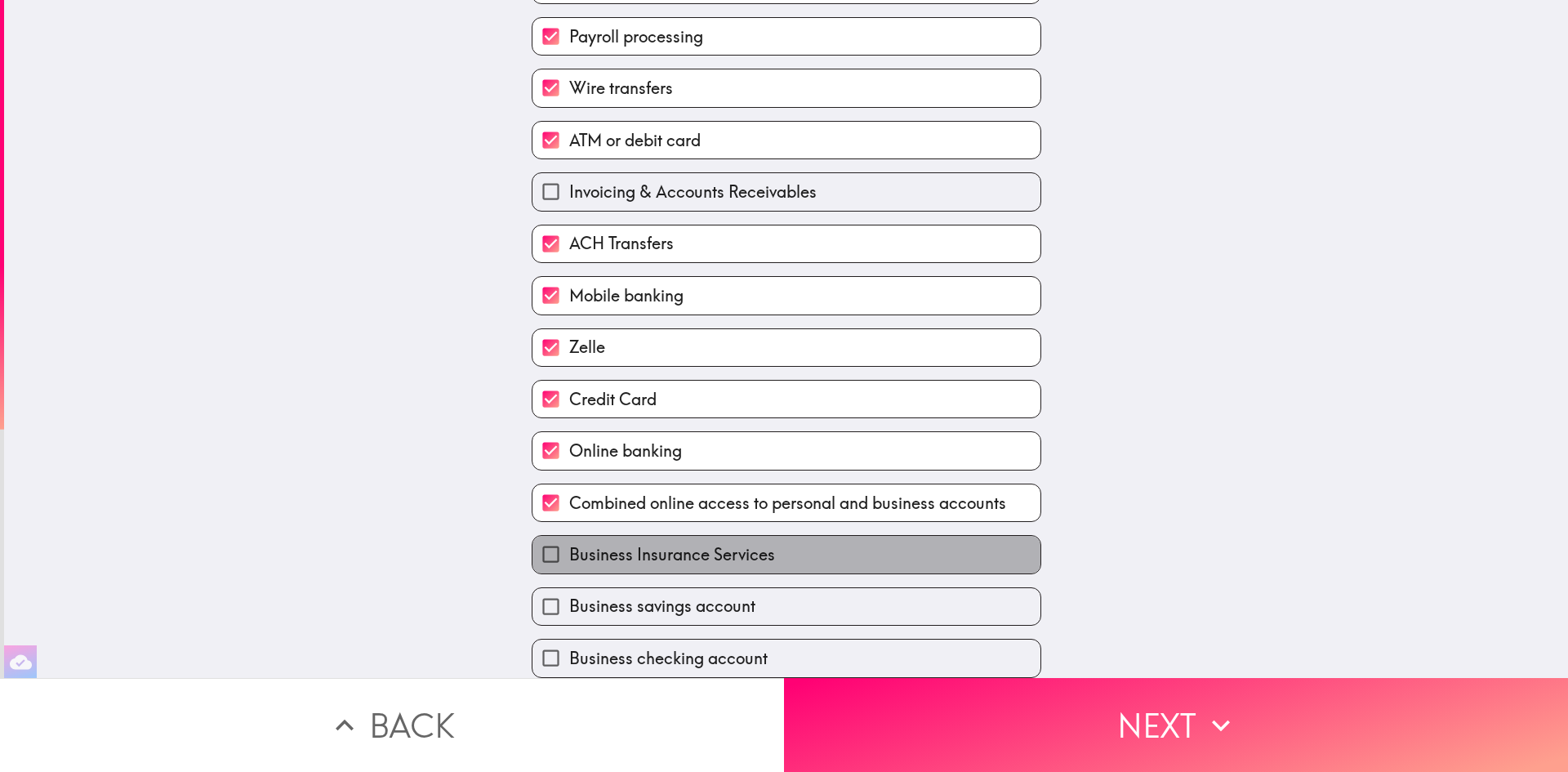
click at [647, 548] on span "Business Insurance Services" at bounding box center [672, 554] width 206 height 23
click at [569, 548] on input "Business Insurance Services" at bounding box center [551, 554] width 37 height 37
checkbox input "true"
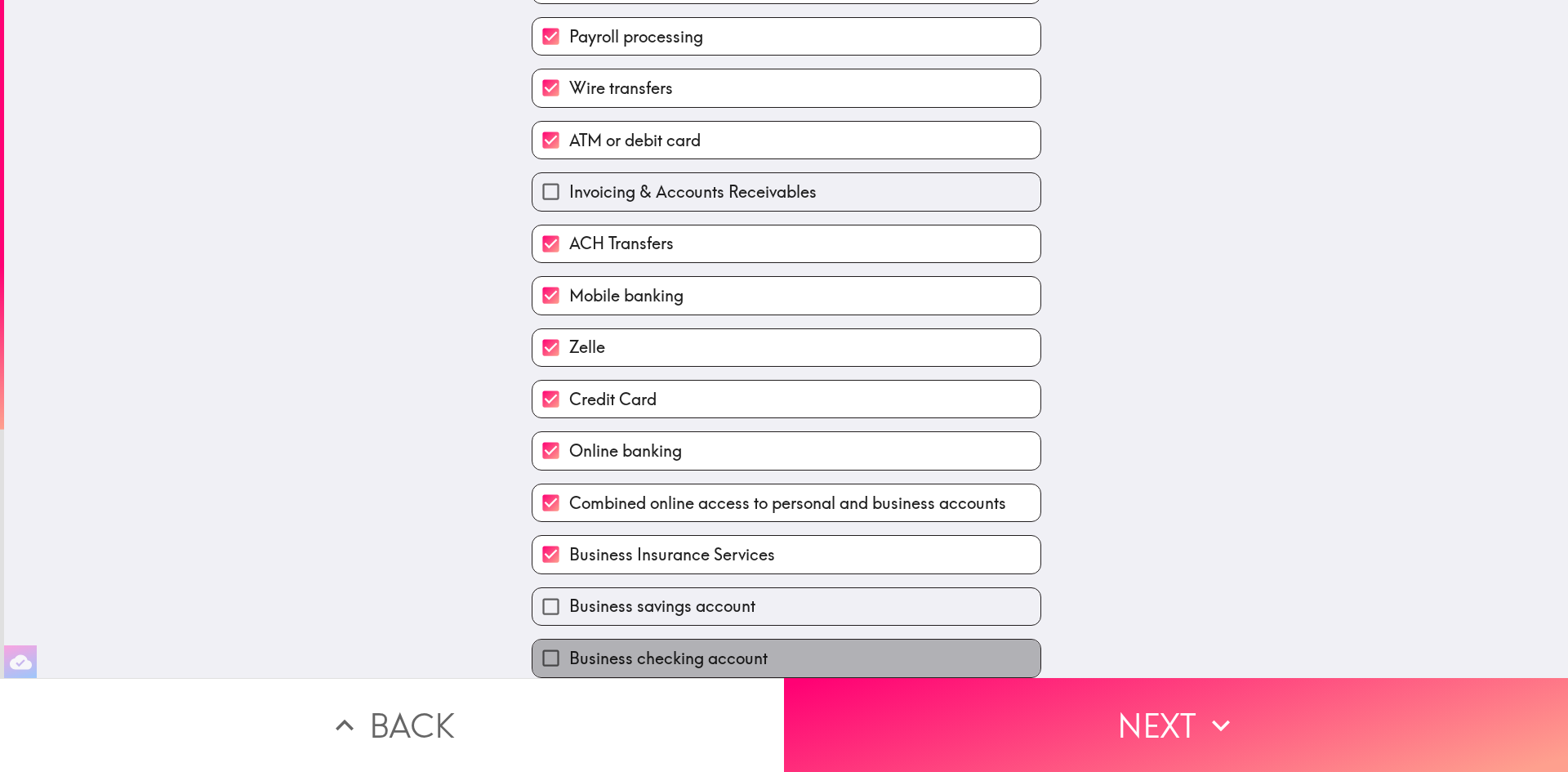
click at [656, 647] on span "Business checking account" at bounding box center [668, 658] width 198 height 23
click at [569, 644] on input "Business checking account" at bounding box center [551, 658] width 37 height 37
checkbox input "true"
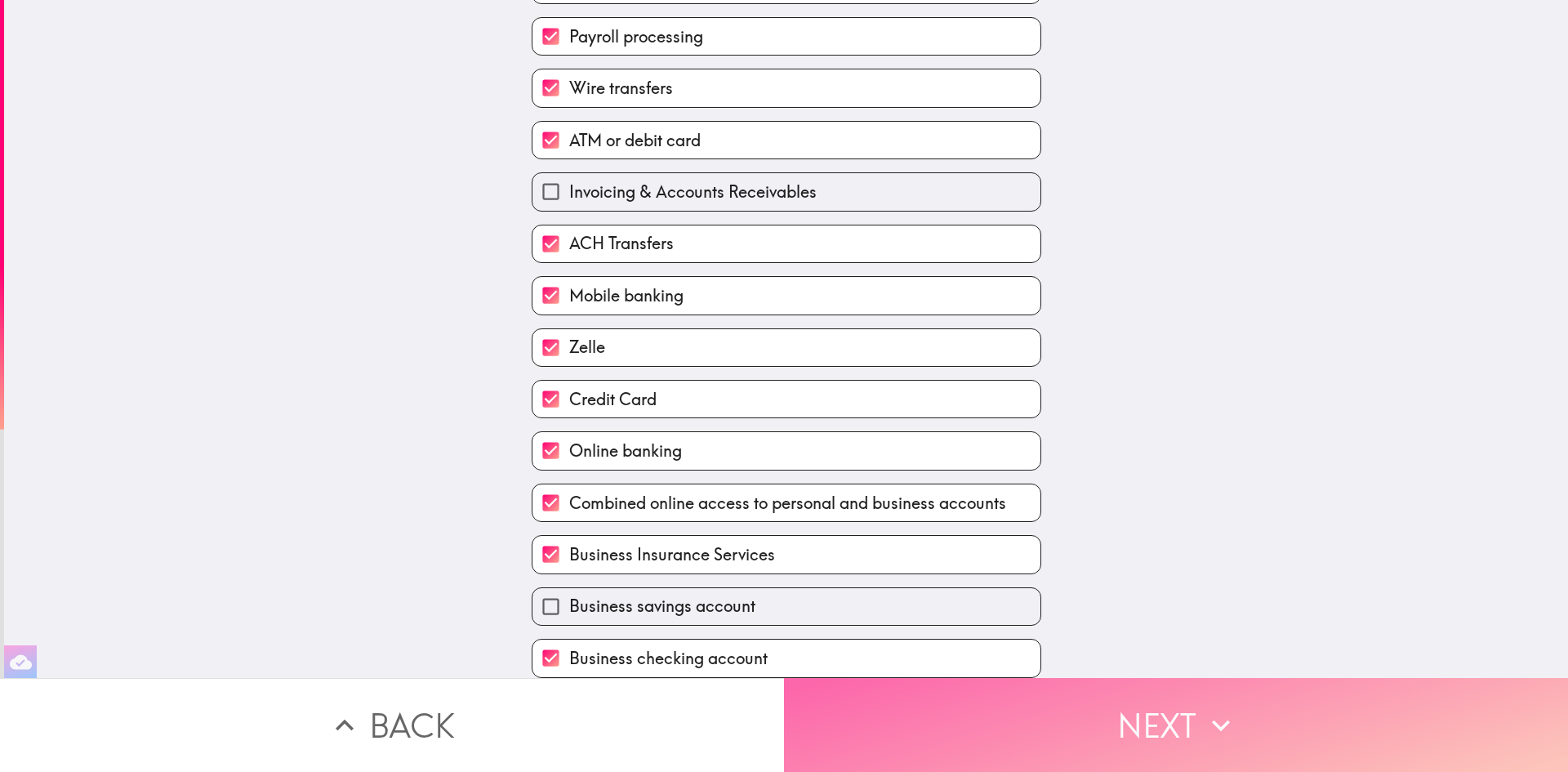
click at [932, 706] on button "Next" at bounding box center [1176, 725] width 784 height 94
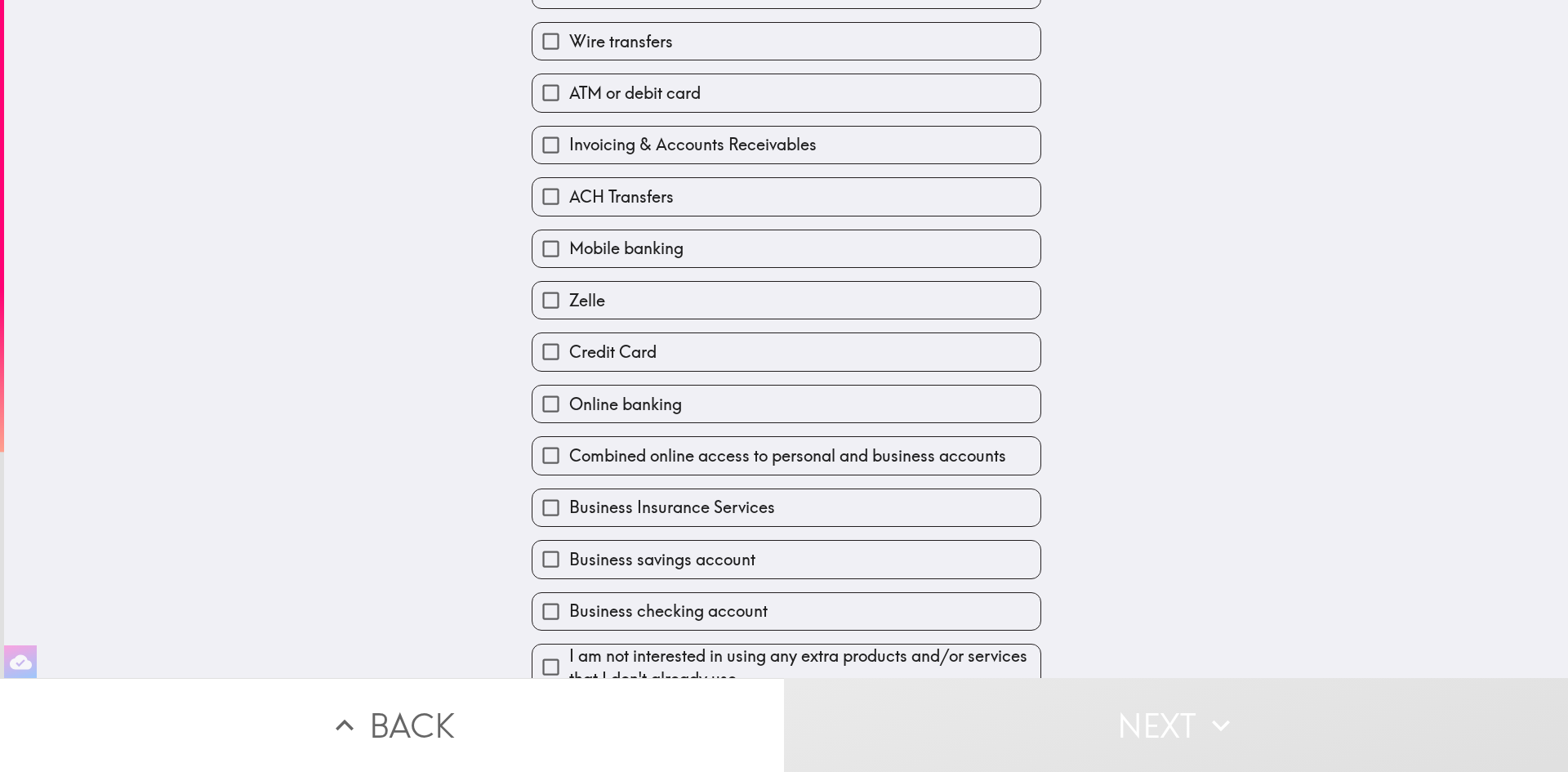
scroll to position [352, 0]
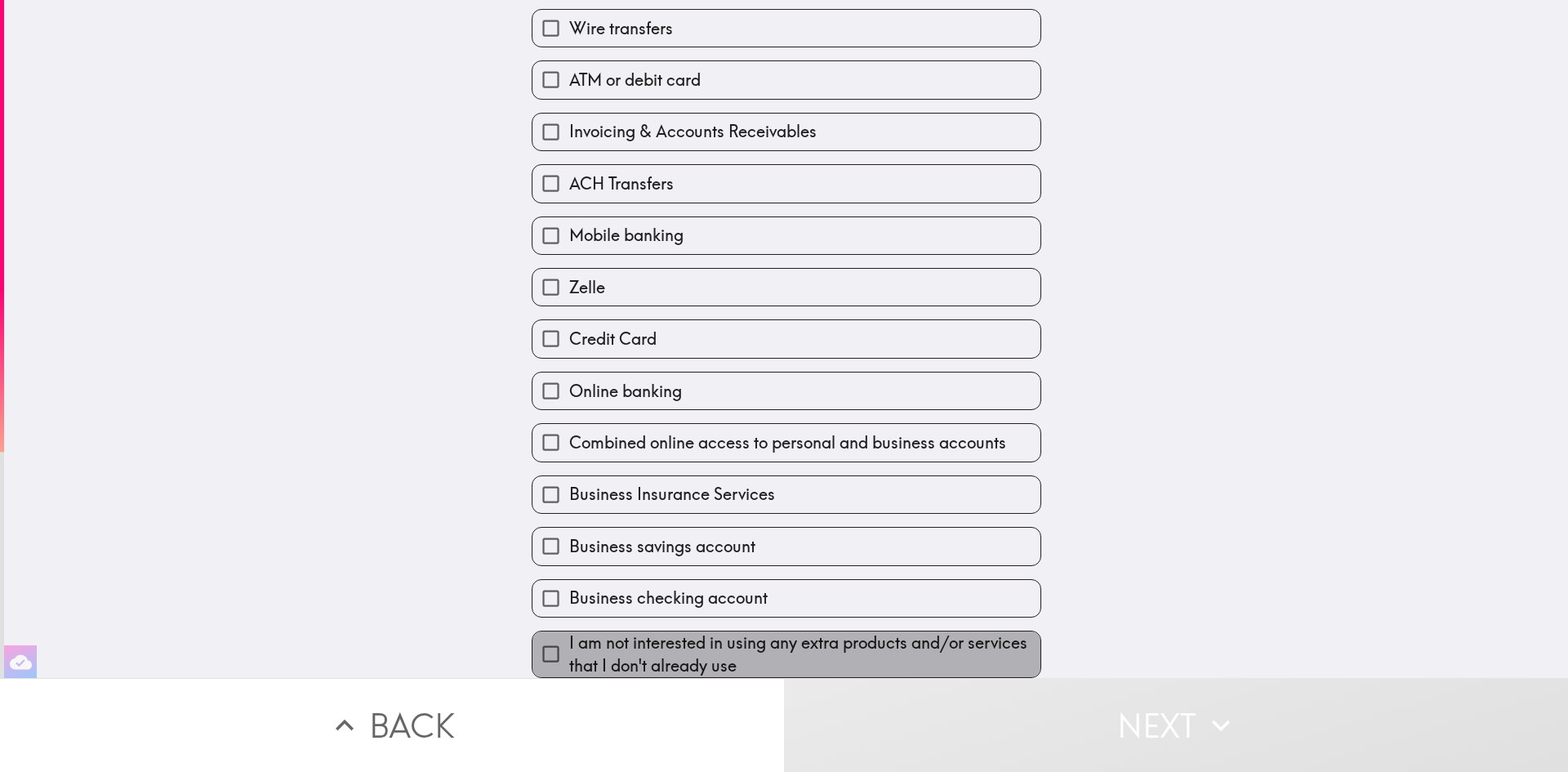
click at [583, 655] on span "I am not interested in using any extra products and/or services that I don't al…" at bounding box center [805, 654] width 472 height 45
click at [569, 655] on input "I am not interested in using any extra products and/or services that I don't al…" at bounding box center [551, 654] width 37 height 37
checkbox input "true"
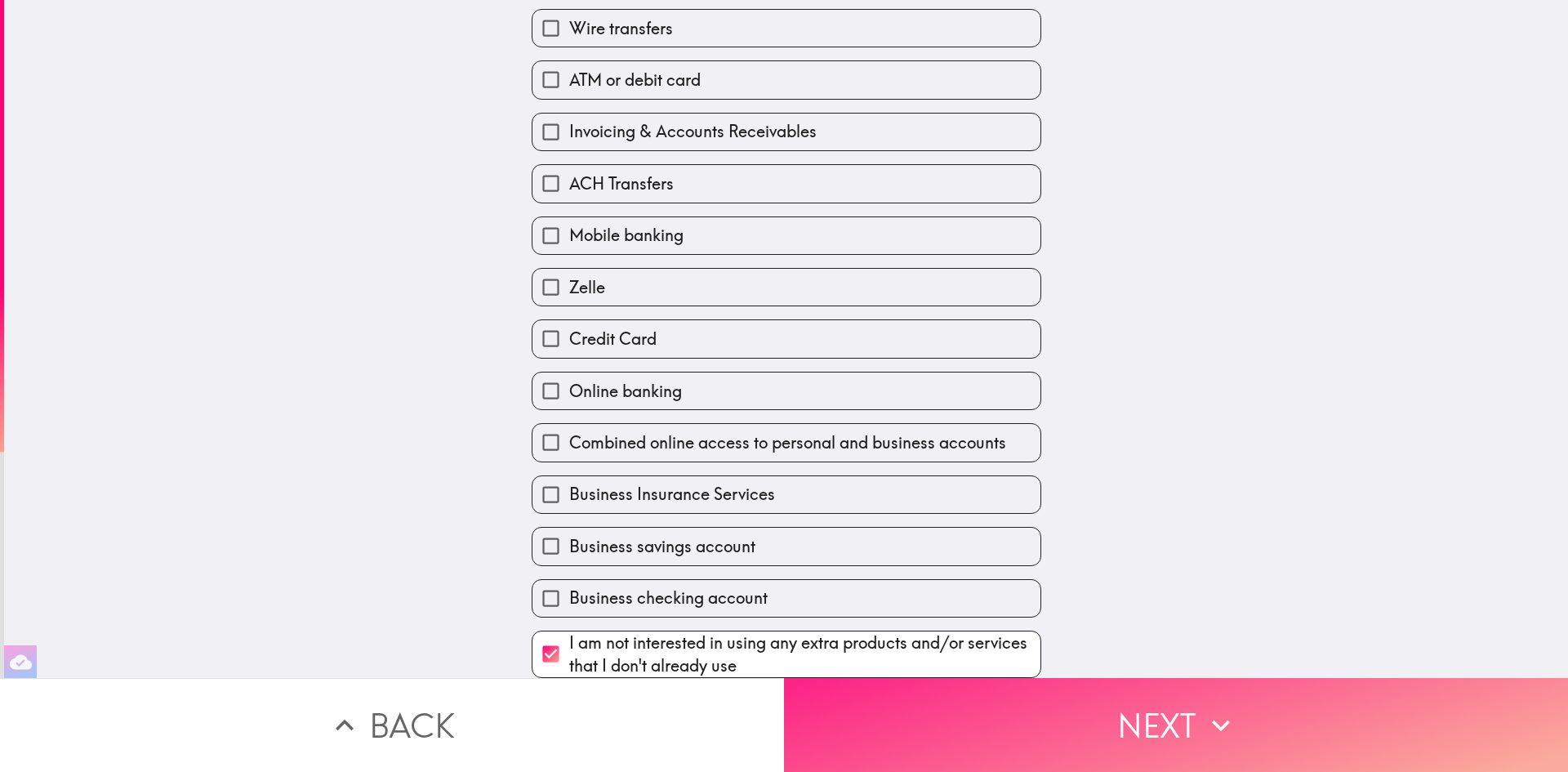
click at [889, 685] on button "Next" at bounding box center [1176, 725] width 784 height 94
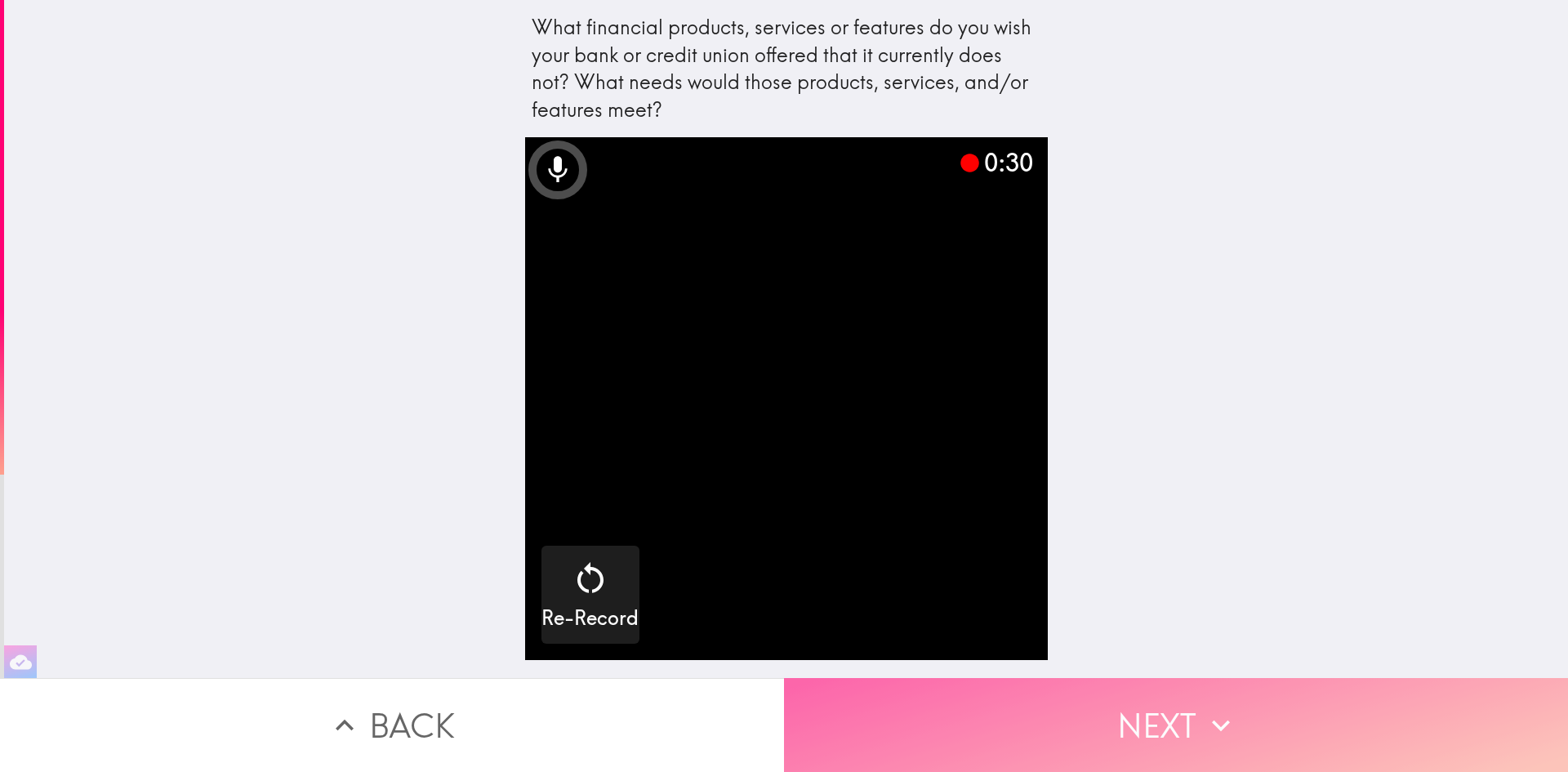
click at [1013, 701] on button "Next" at bounding box center [1176, 725] width 784 height 94
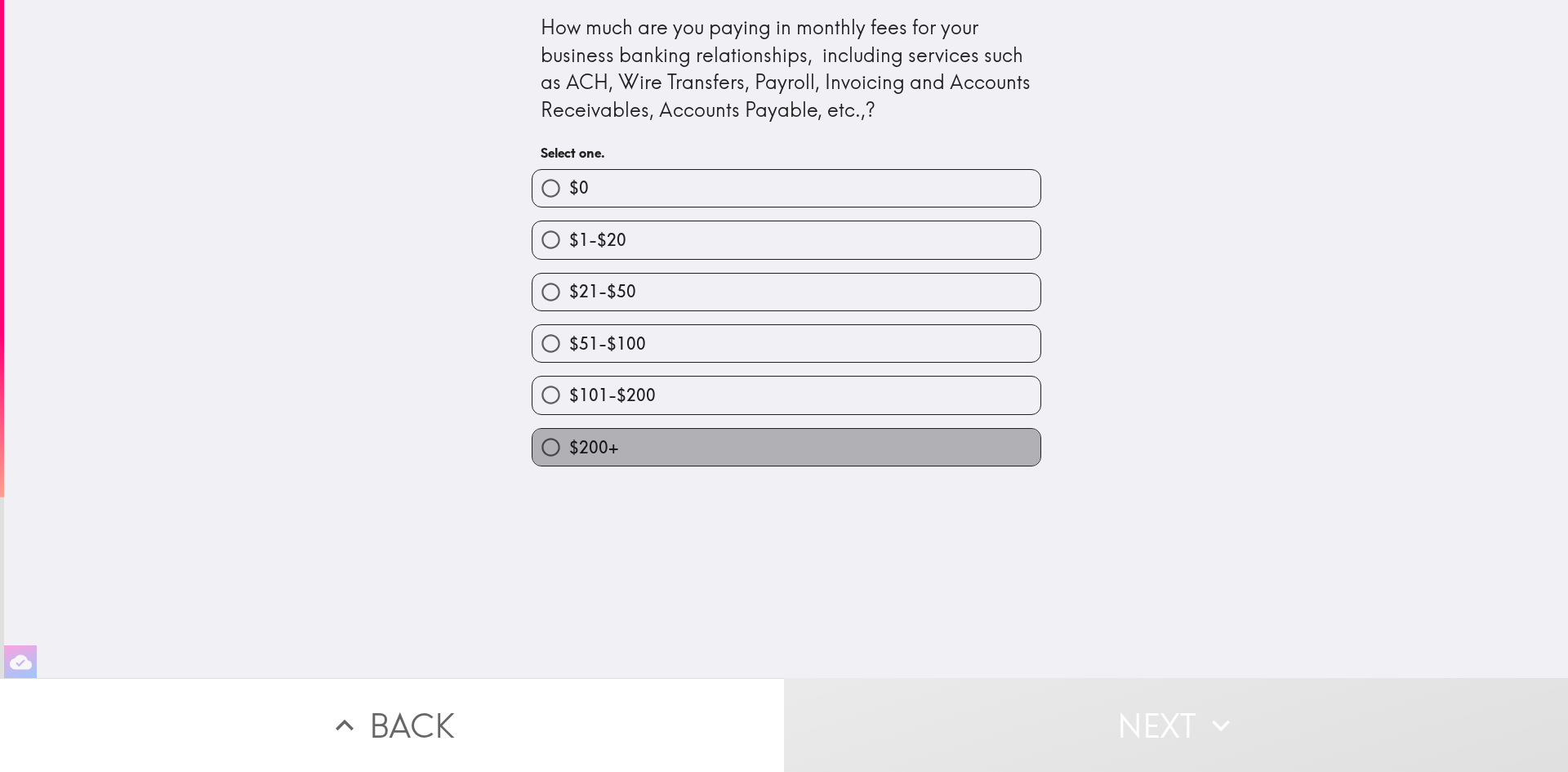
click at [848, 443] on label "$200+" at bounding box center [786, 447] width 508 height 37
click at [569, 443] on input "$200+" at bounding box center [551, 447] width 37 height 37
radio input "true"
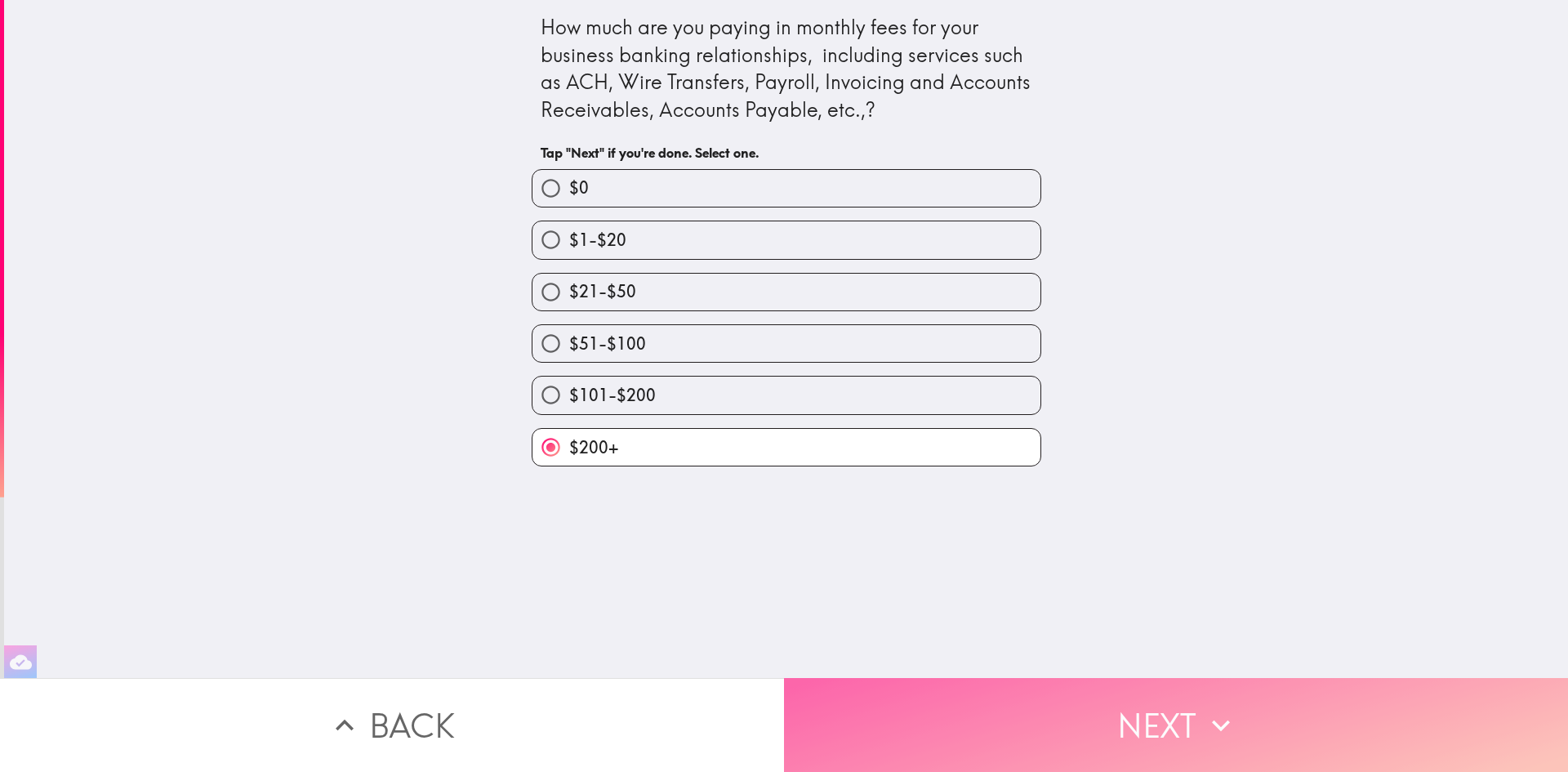
click at [932, 706] on button "Next" at bounding box center [1176, 725] width 784 height 94
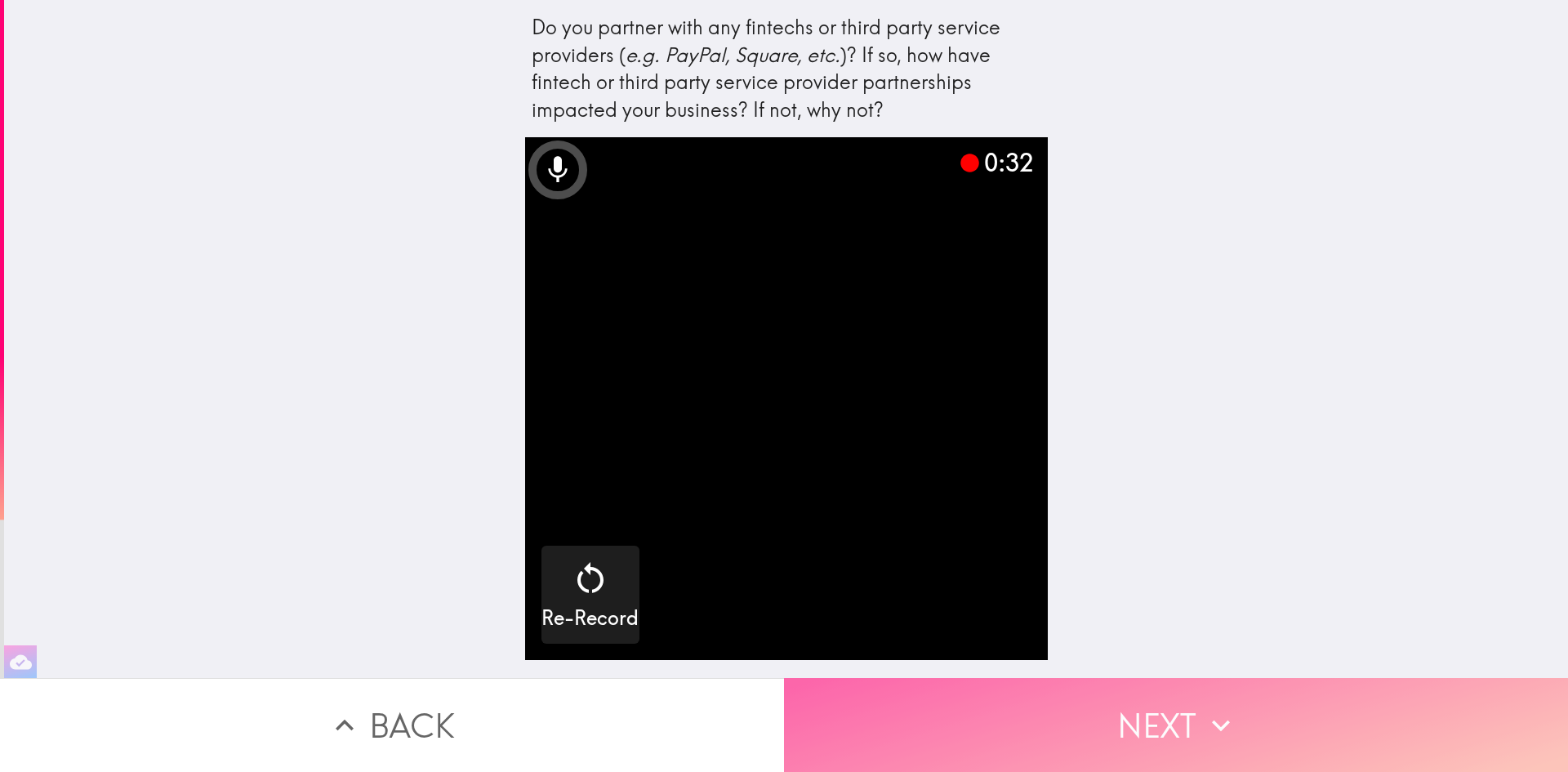
click at [1087, 738] on button "Next" at bounding box center [1176, 725] width 784 height 94
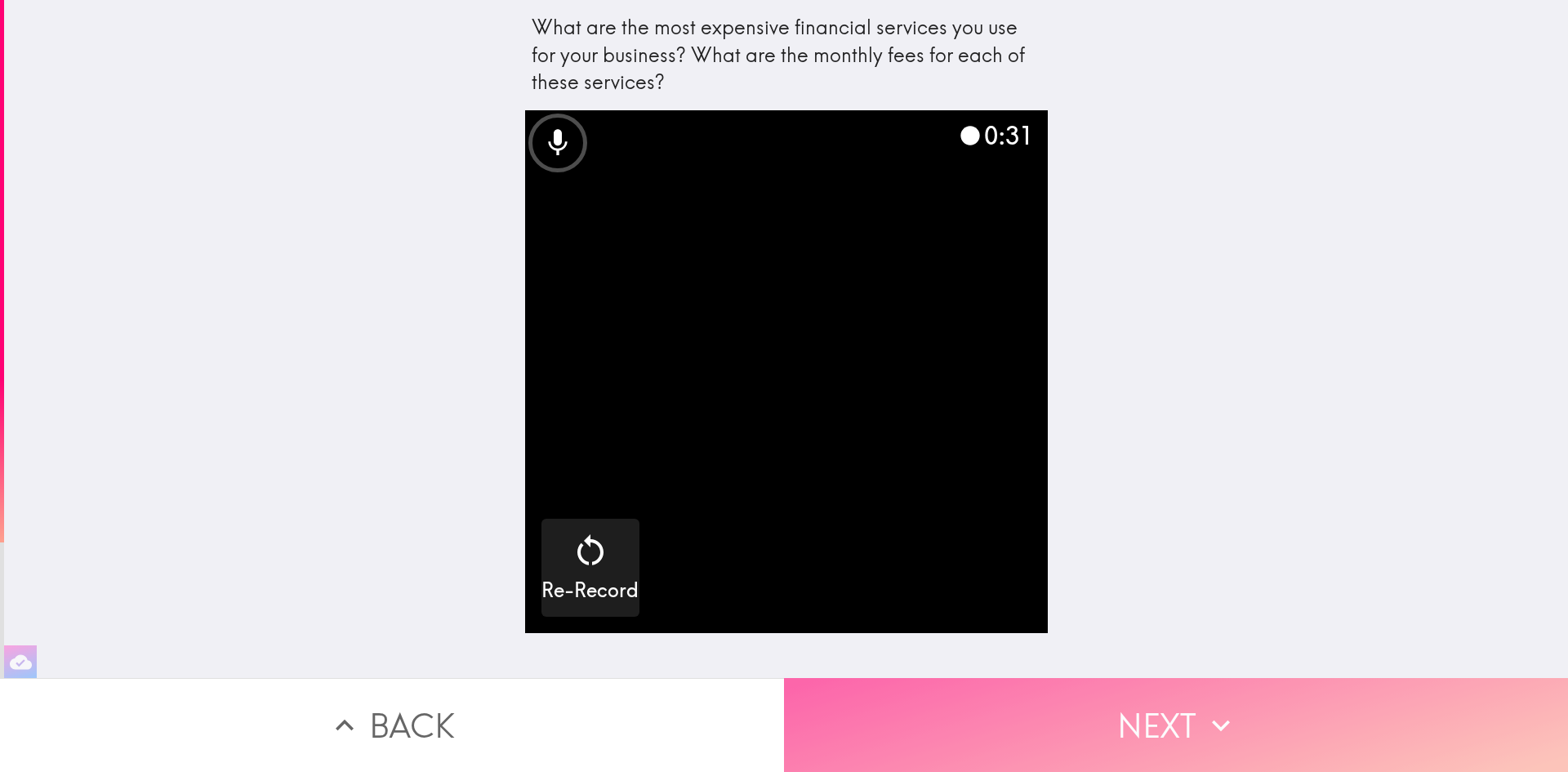
click at [1091, 740] on button "Next" at bounding box center [1176, 725] width 784 height 94
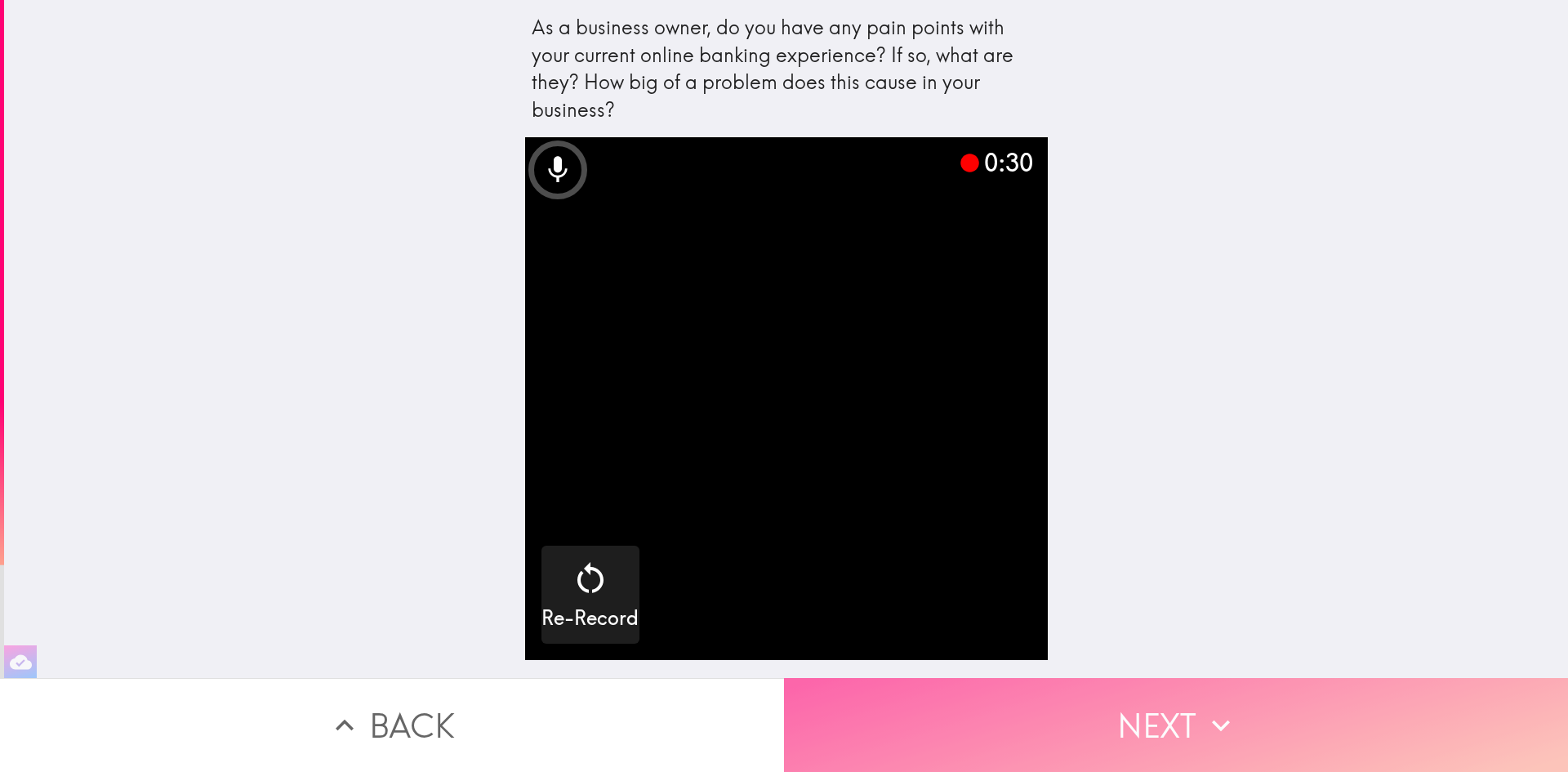
click at [1108, 713] on button "Next" at bounding box center [1176, 725] width 784 height 94
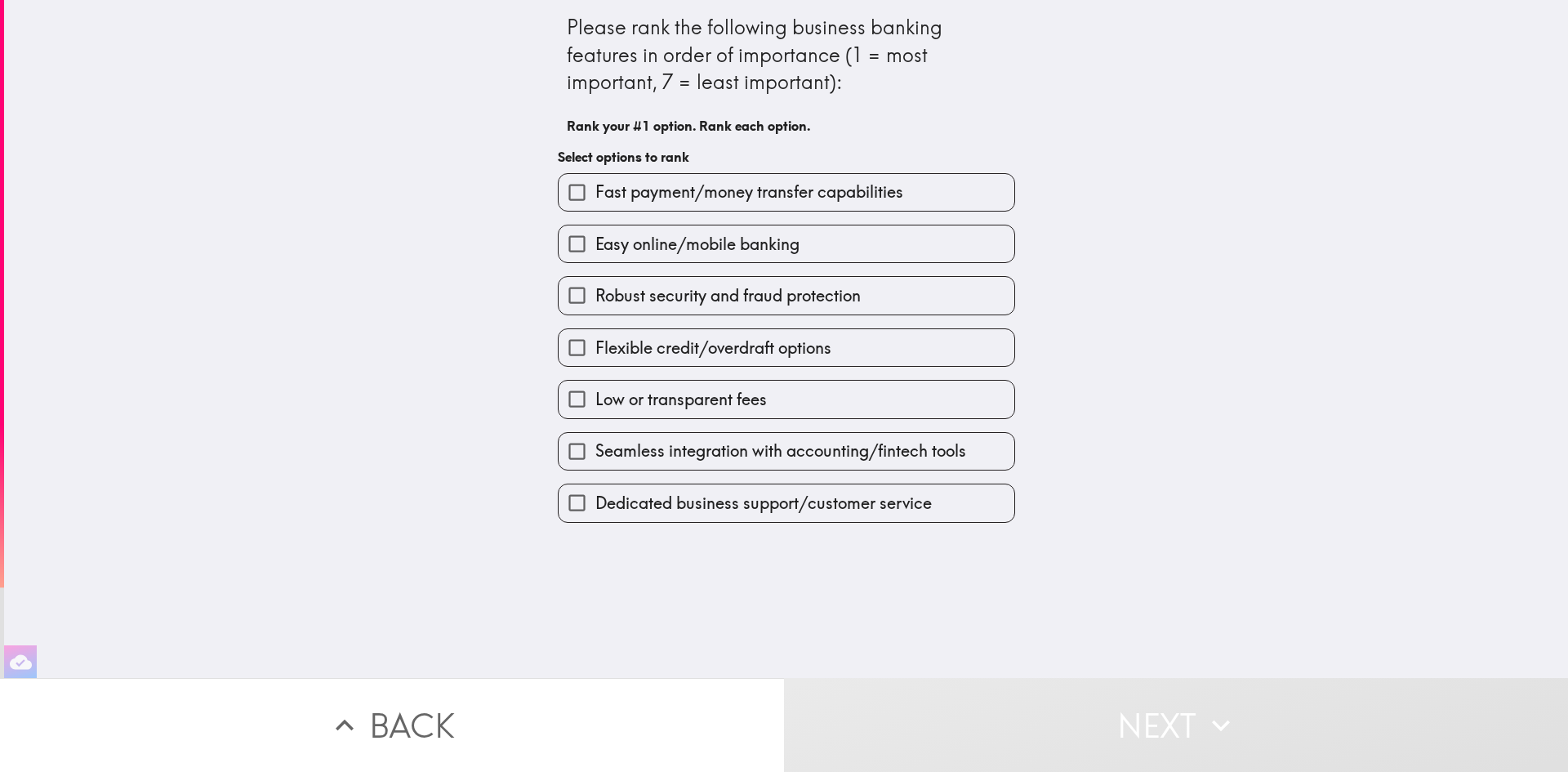
drag, startPoint x: 837, startPoint y: 213, endPoint x: 828, endPoint y: 227, distance: 16.6
click at [832, 246] on div "Easy online/mobile banking" at bounding box center [780, 237] width 471 height 51
drag, startPoint x: 819, startPoint y: 189, endPoint x: 818, endPoint y: 306, distance: 117.0
click at [818, 303] on div "Fast payment/money transfer capabilities Easy online/mobile banking Robust secu…" at bounding box center [780, 341] width 471 height 362
click at [654, 402] on span "Low or transparent fees" at bounding box center [681, 399] width 172 height 23
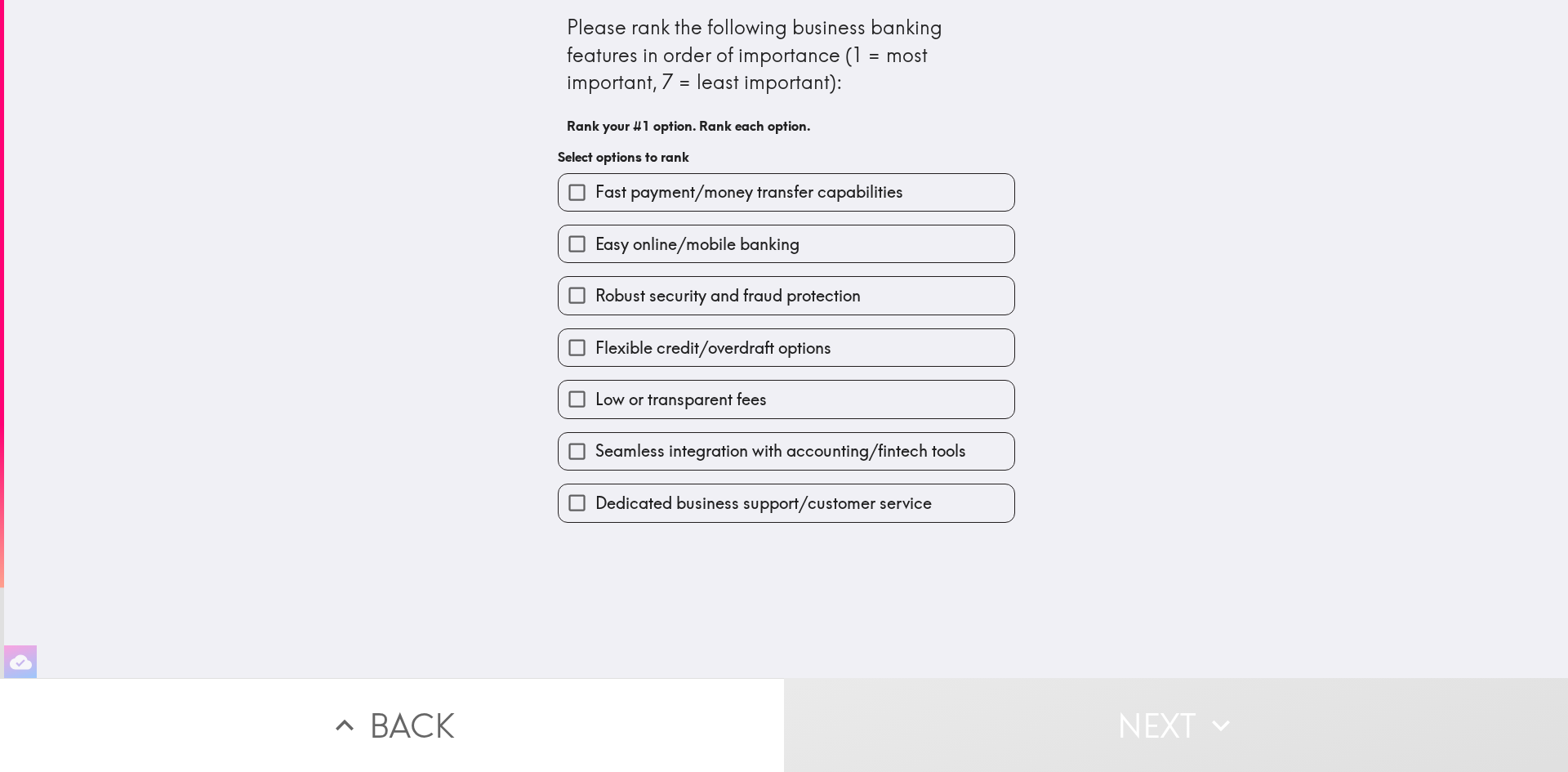
click at [595, 402] on input "Low or transparent fees" at bounding box center [578, 399] width 37 height 37
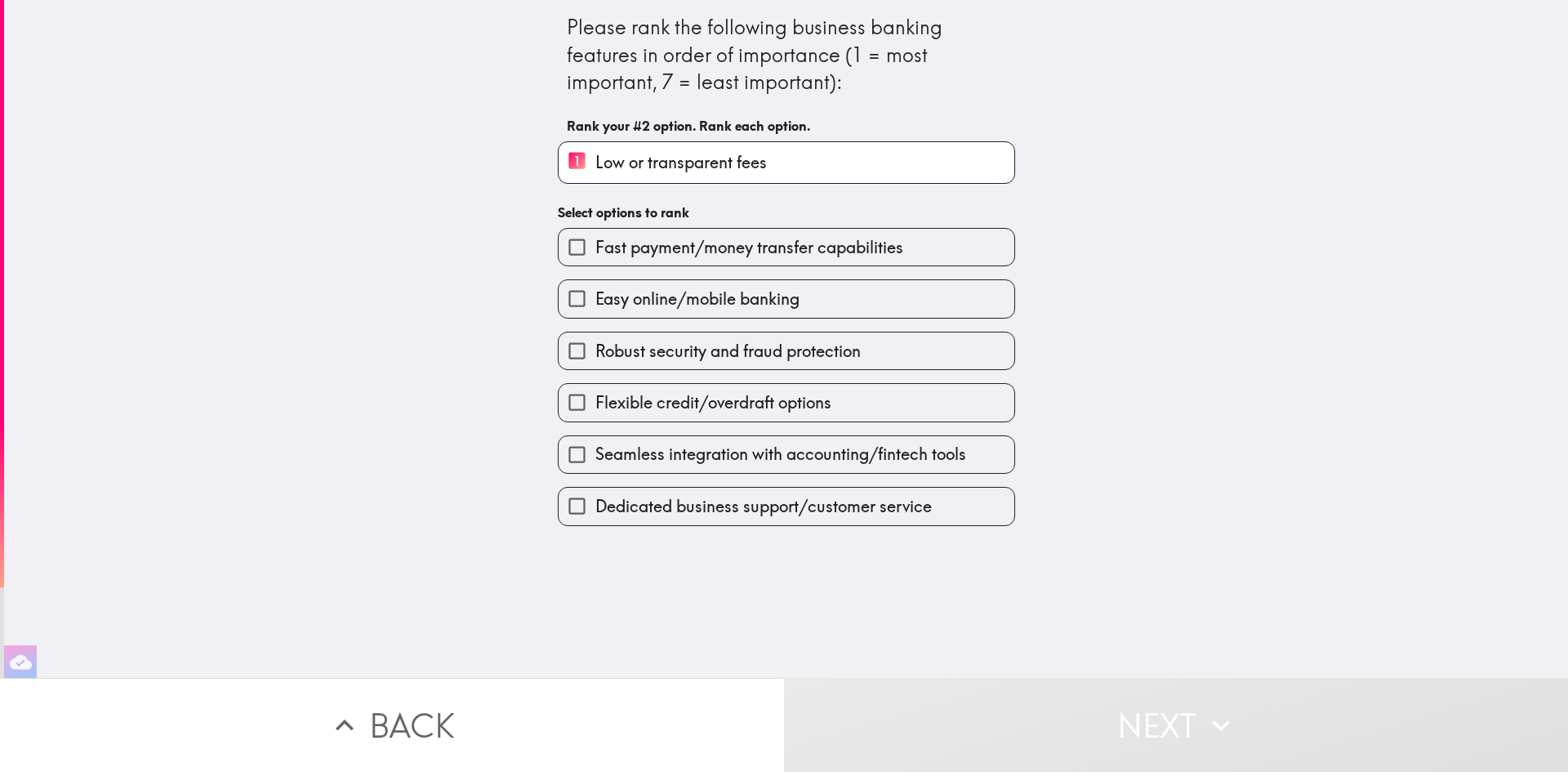
click at [656, 236] on span "Fast payment/money transfer capabilities" at bounding box center [749, 247] width 308 height 23
click at [595, 235] on input "Fast payment/money transfer capabilities" at bounding box center [578, 247] width 37 height 37
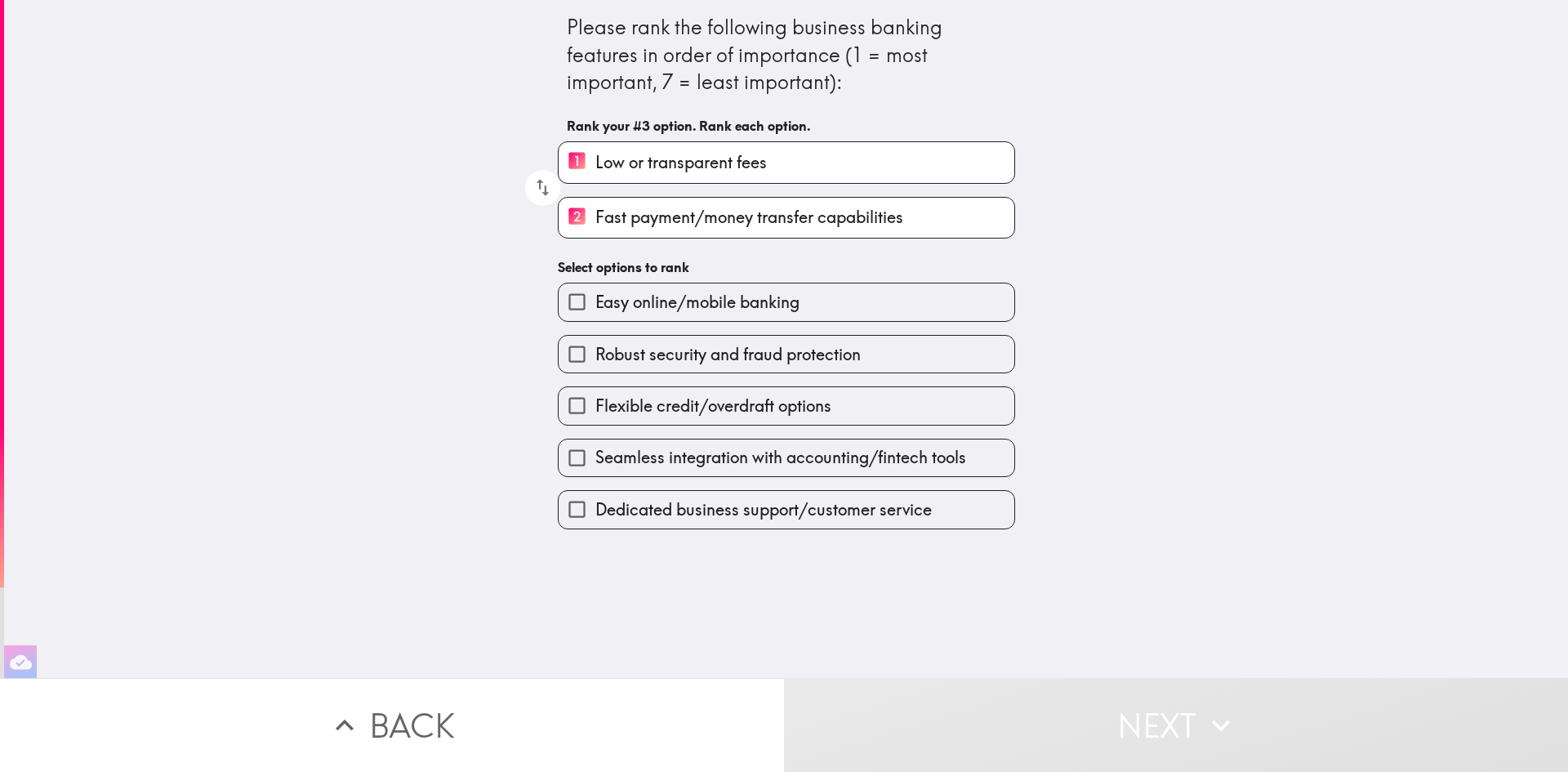
click at [657, 301] on span "Easy online/mobile banking" at bounding box center [697, 302] width 204 height 23
click at [595, 301] on input "Easy online/mobile banking" at bounding box center [578, 302] width 37 height 37
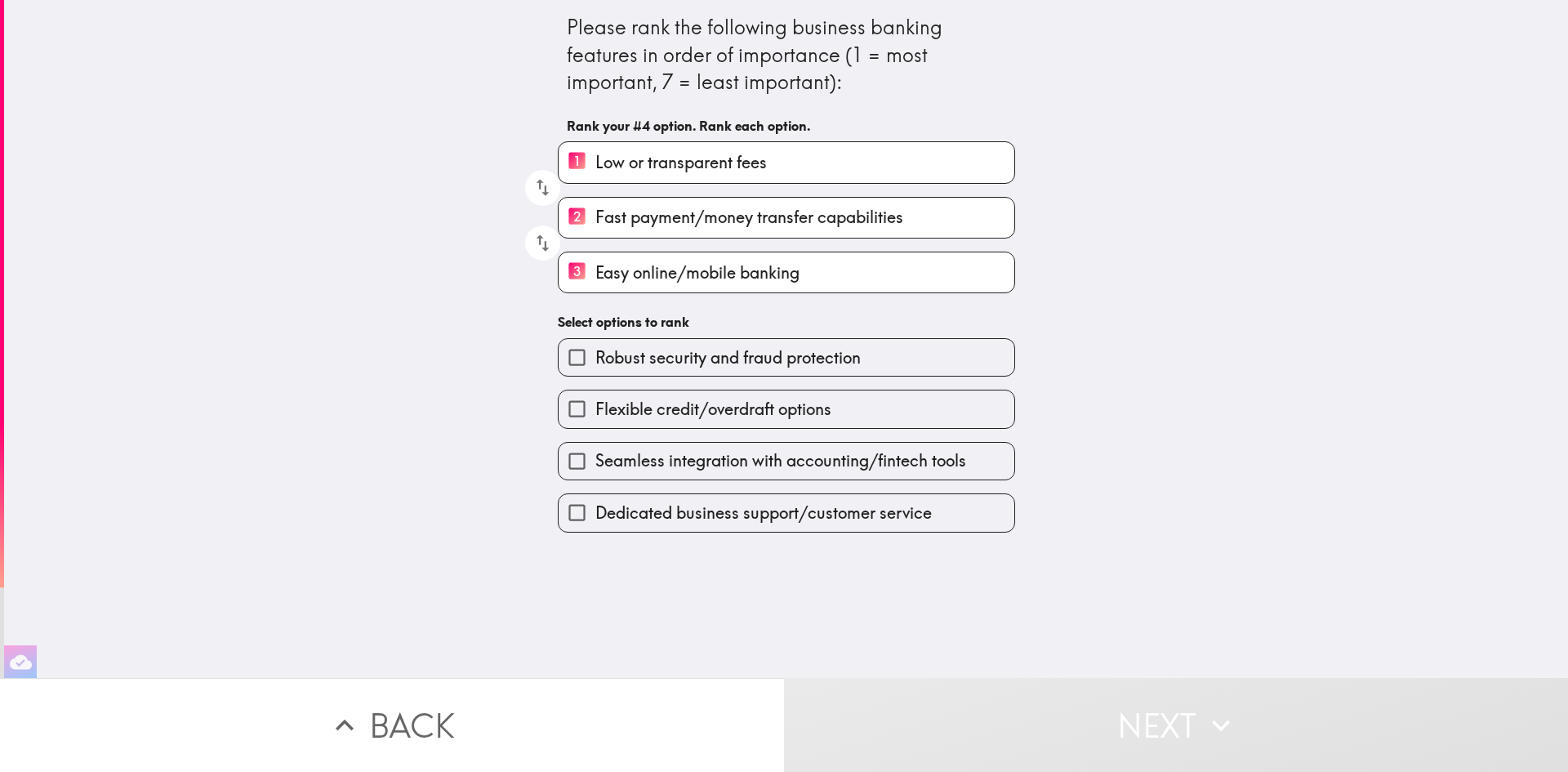
click at [703, 363] on span "Robust security and fraud protection" at bounding box center [728, 357] width 266 height 23
click at [595, 363] on input "Robust security and fraud protection" at bounding box center [578, 357] width 37 height 37
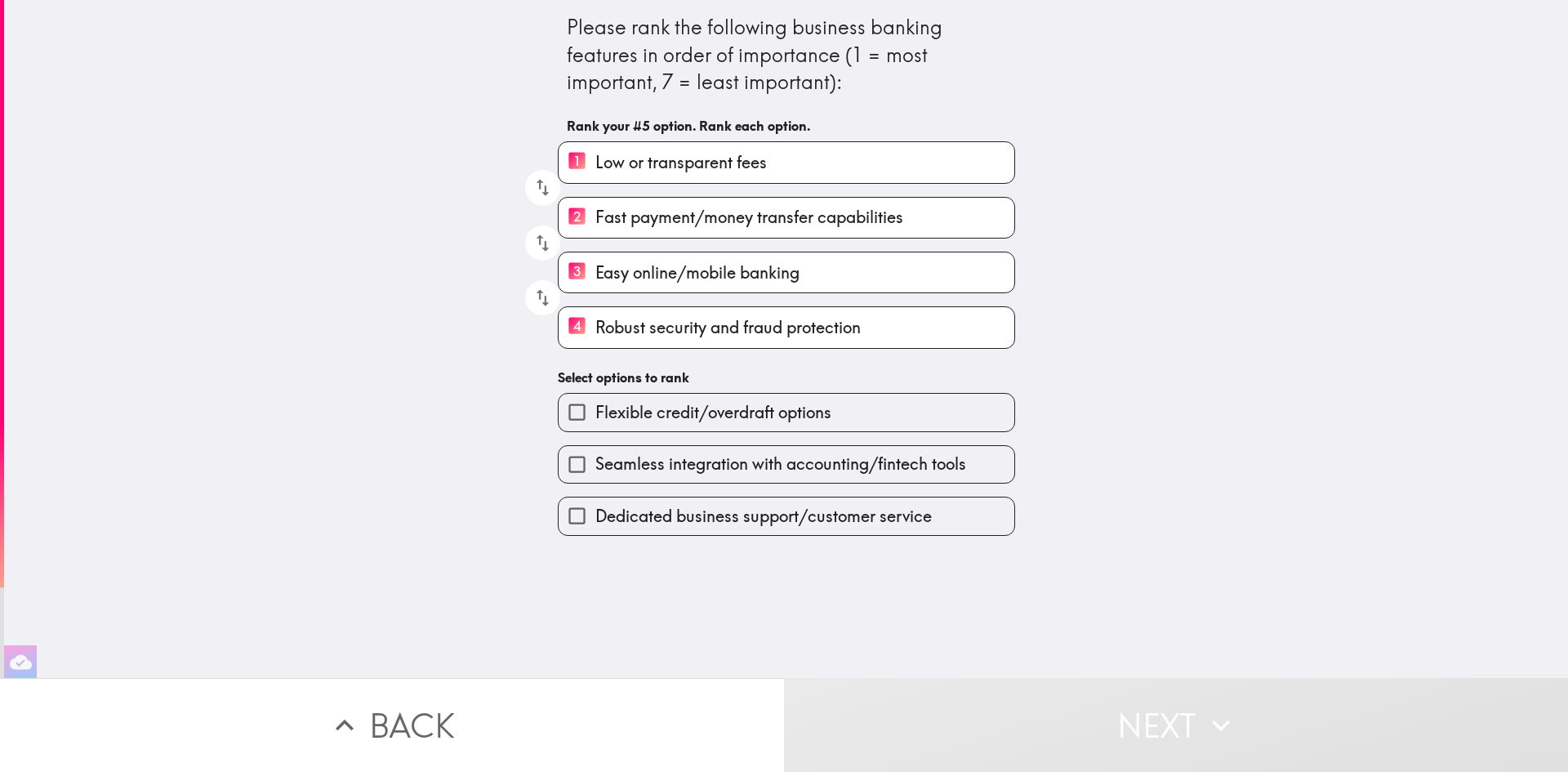
click at [689, 468] on span "Seamless integration with accounting/fintech tools" at bounding box center [780, 463] width 371 height 23
click at [595, 468] on input "Seamless integration with accounting/fintech tools" at bounding box center [578, 464] width 37 height 37
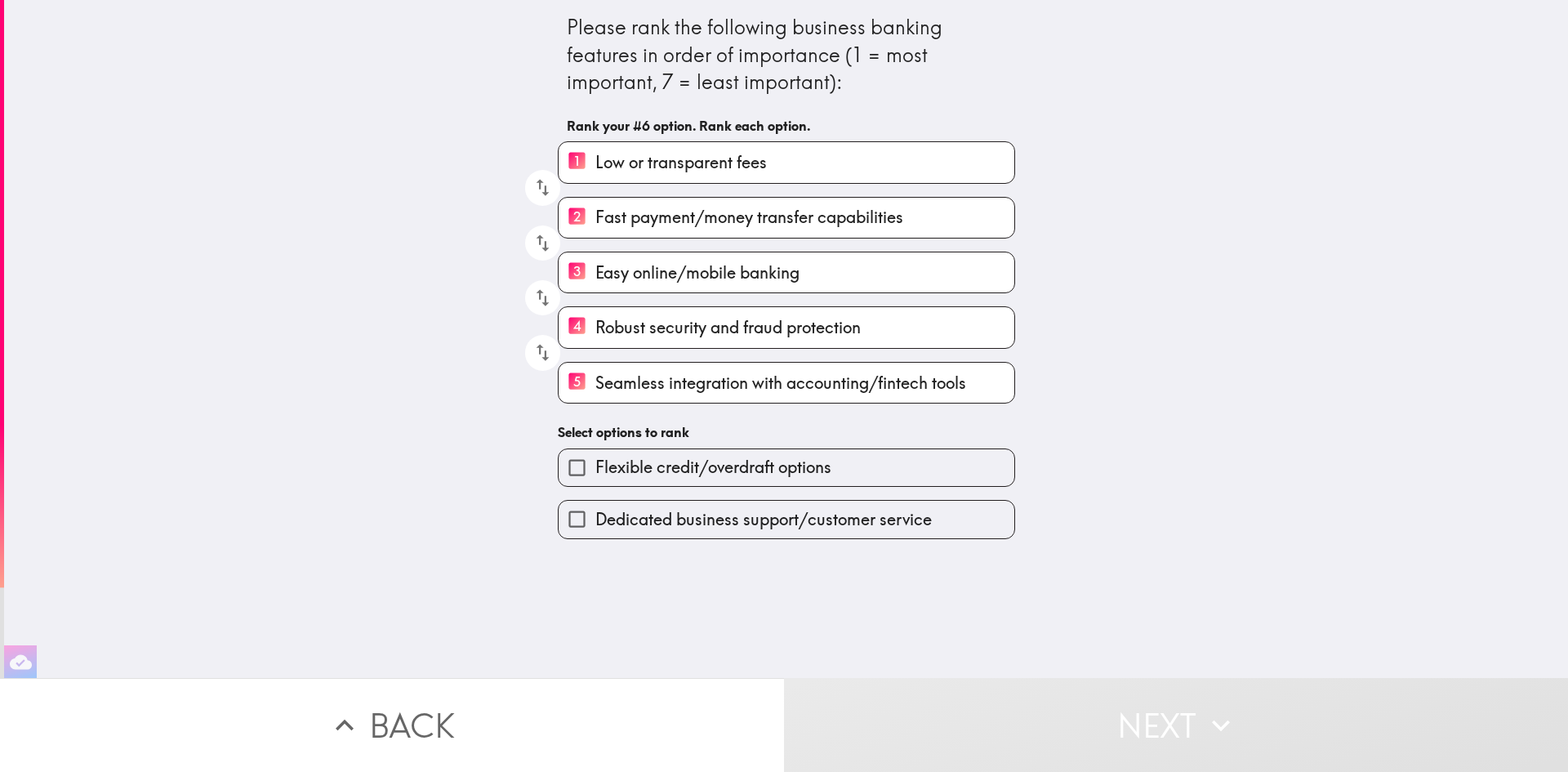
click at [689, 530] on span "Dedicated business support/customer service" at bounding box center [763, 519] width 336 height 23
click at [595, 530] on input "Dedicated business support/customer service" at bounding box center [578, 520] width 37 height 37
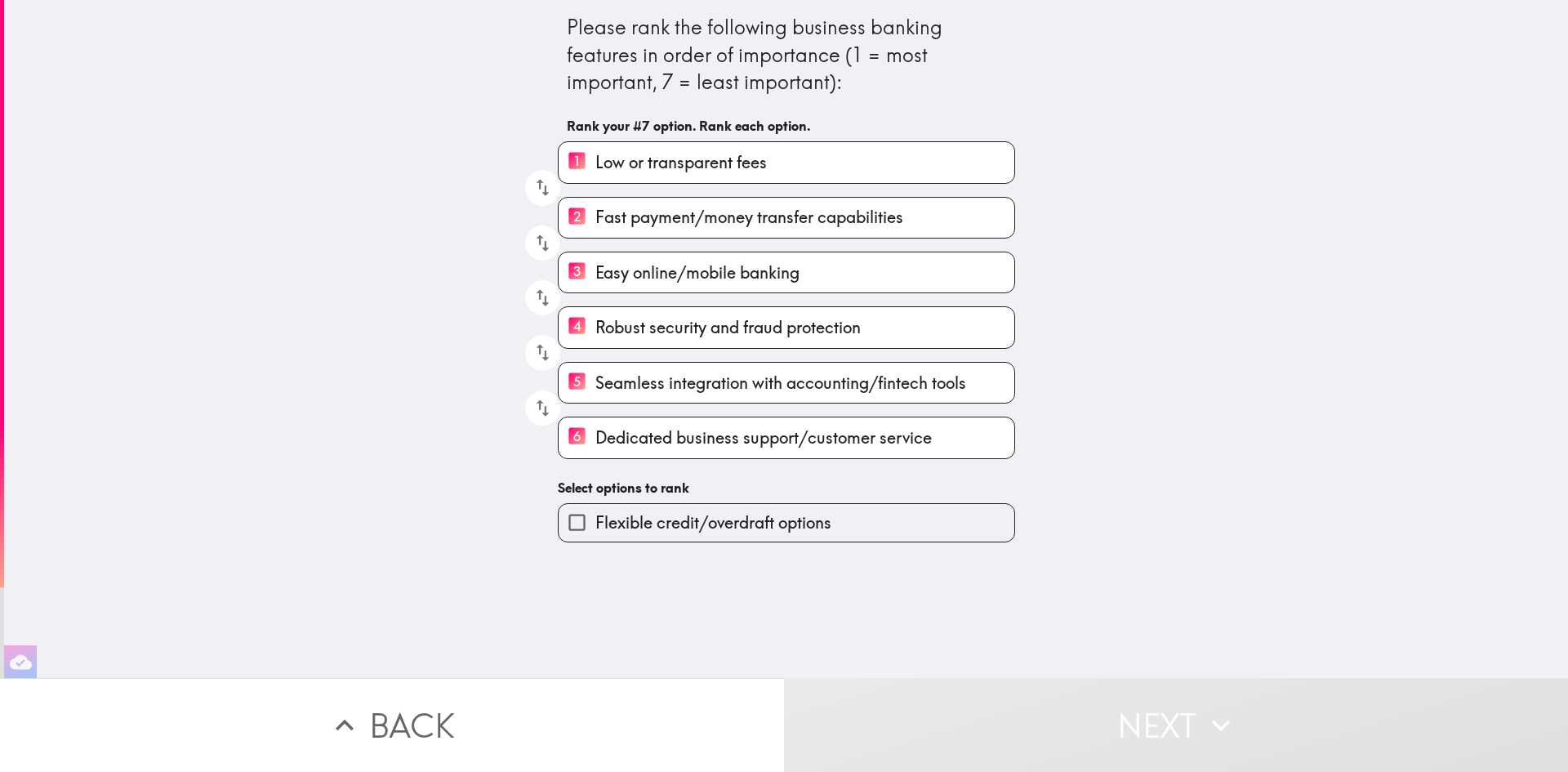
click at [689, 530] on span "Flexible credit/overdraft options" at bounding box center [713, 522] width 236 height 23
click at [595, 530] on input "Flexible credit/overdraft options" at bounding box center [578, 522] width 37 height 37
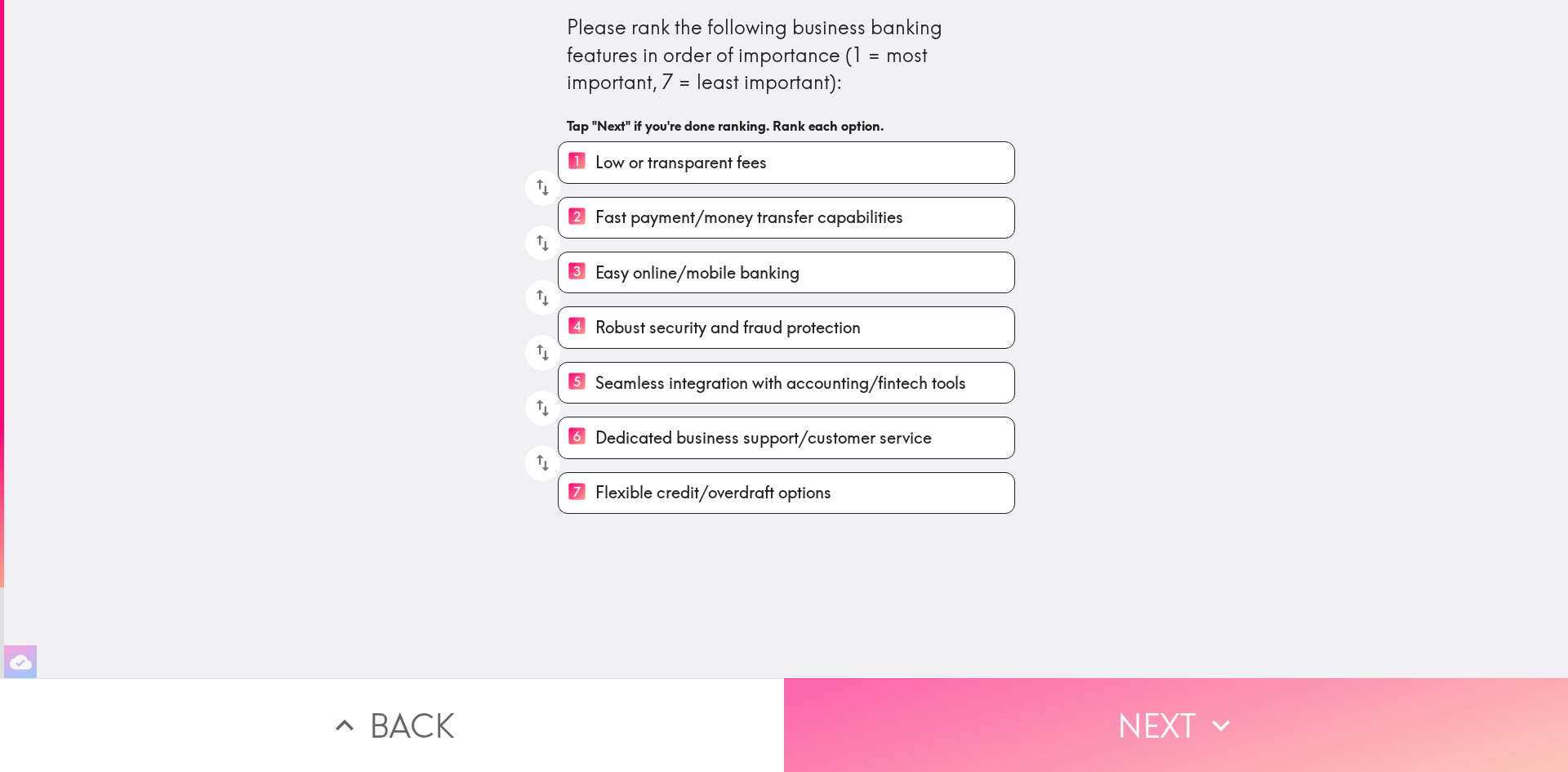
click at [1030, 678] on button "Next" at bounding box center [1176, 725] width 784 height 94
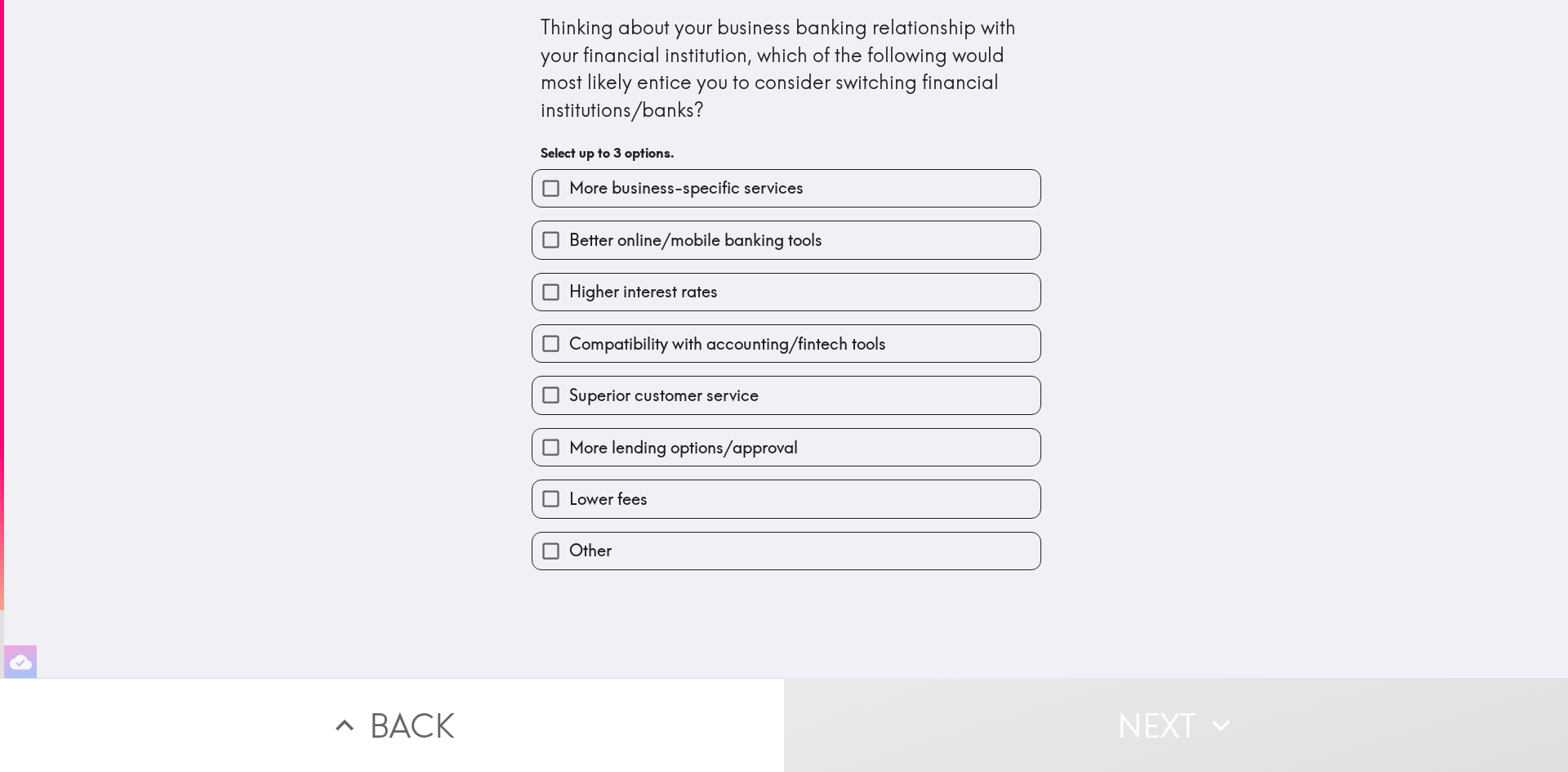
click at [532, 243] on input "Better online/mobile banking tools" at bounding box center [551, 240] width 37 height 37
checkbox input "true"
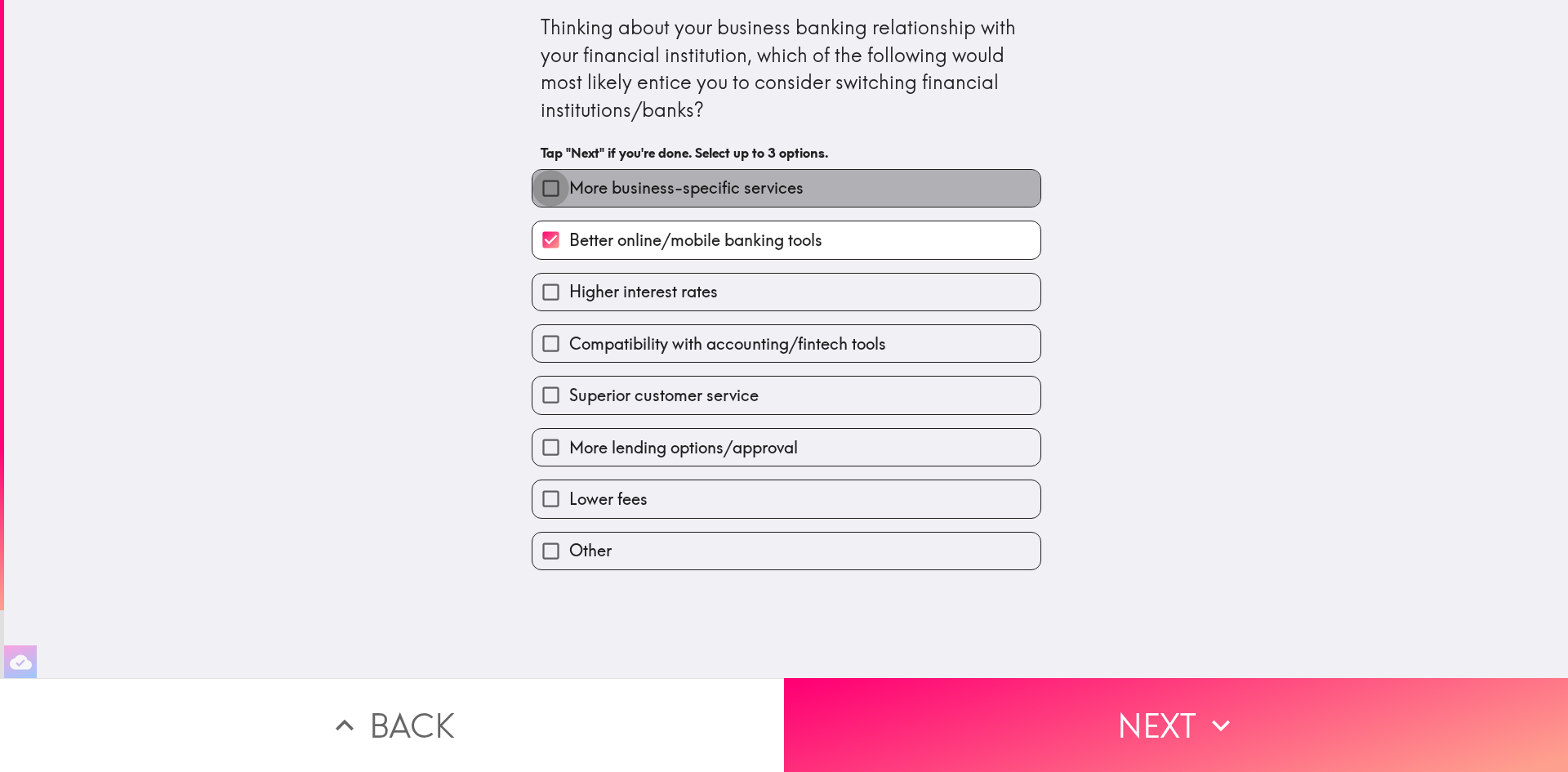
click at [551, 189] on input "More business-specific services" at bounding box center [551, 188] width 37 height 37
checkbox input "true"
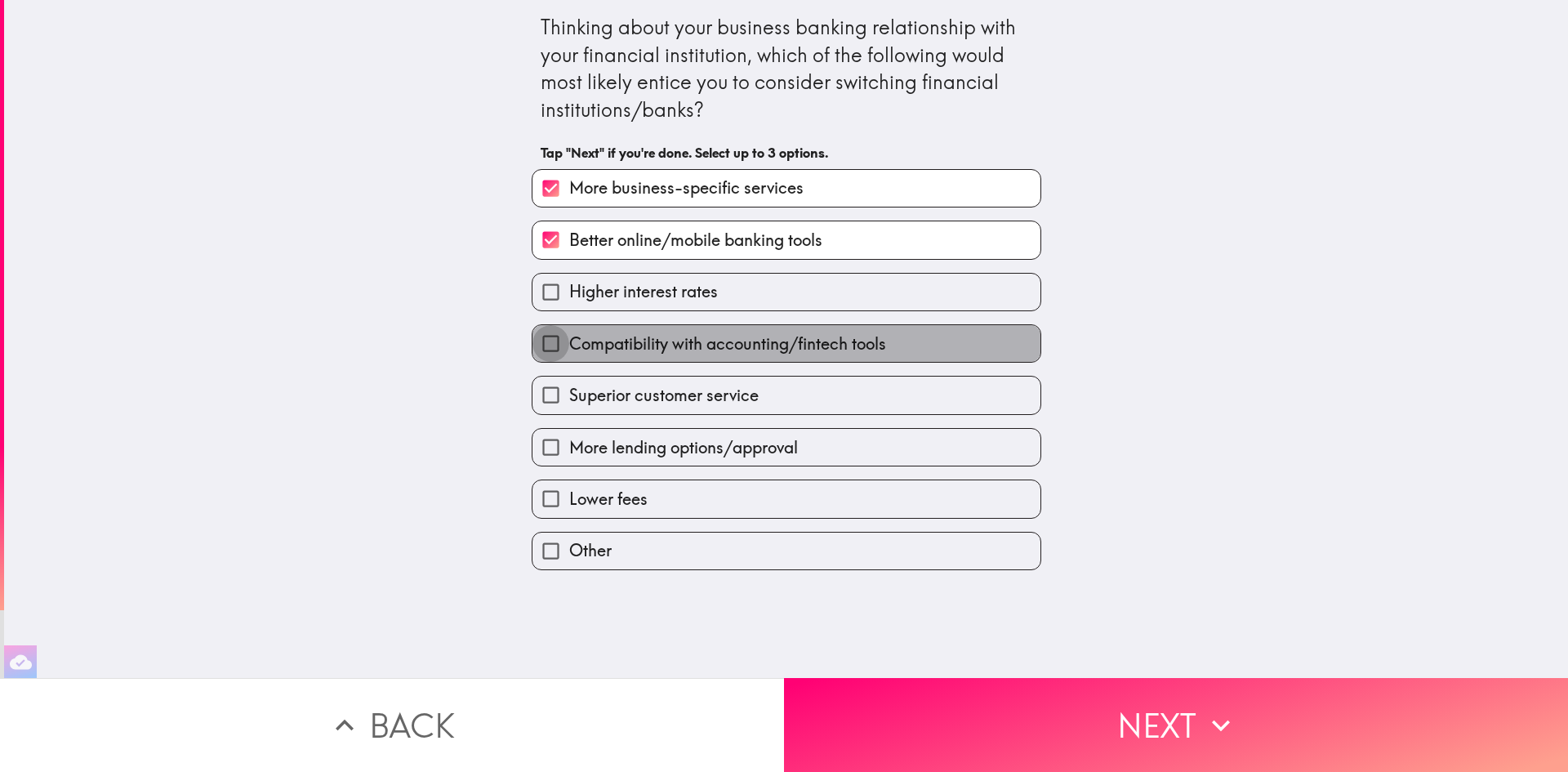
click at [555, 344] on input "Compatibility with accounting/fintech tools" at bounding box center [551, 344] width 37 height 37
checkbox input "true"
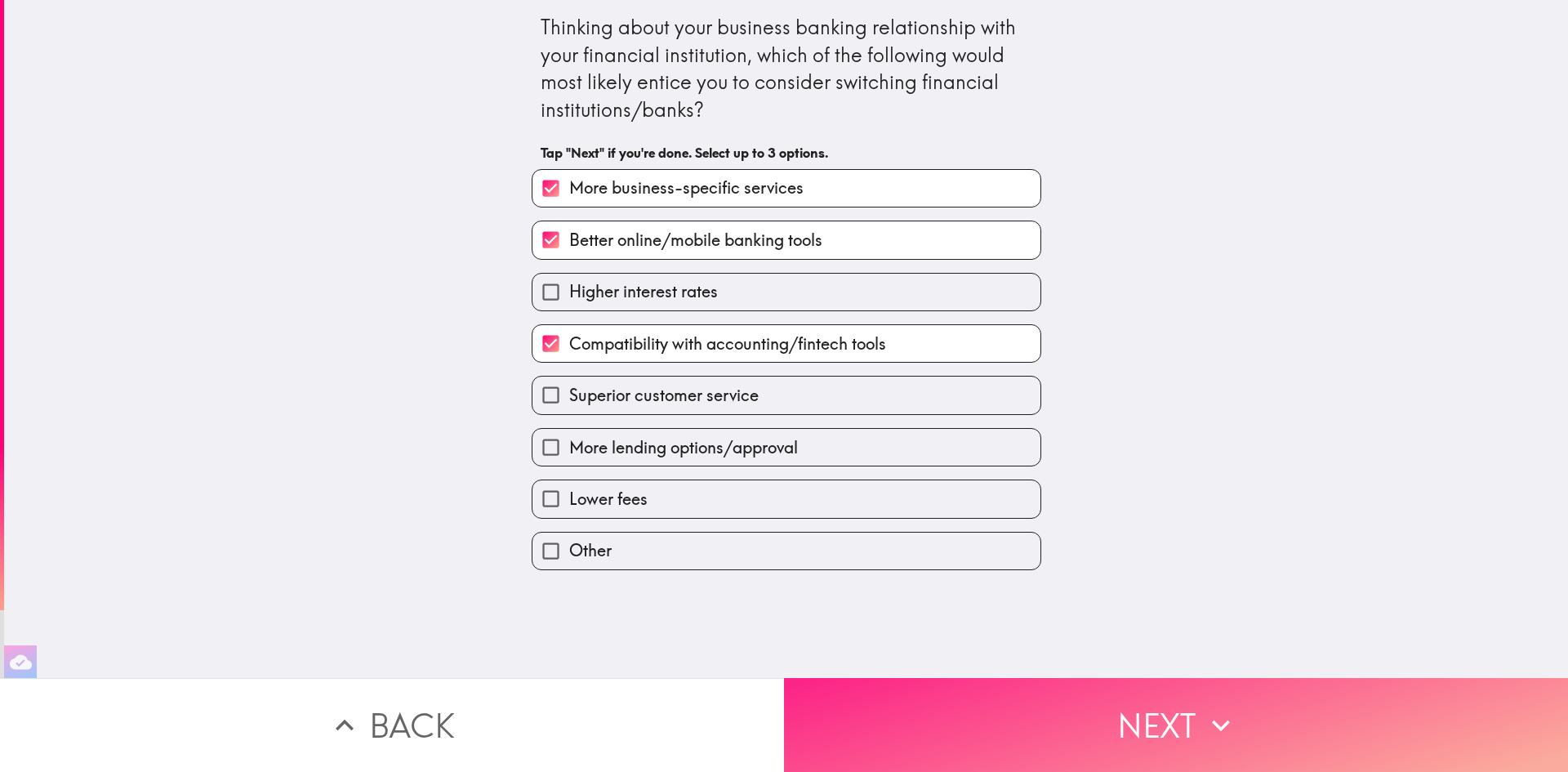
click at [1000, 693] on button "Next" at bounding box center [1176, 725] width 784 height 94
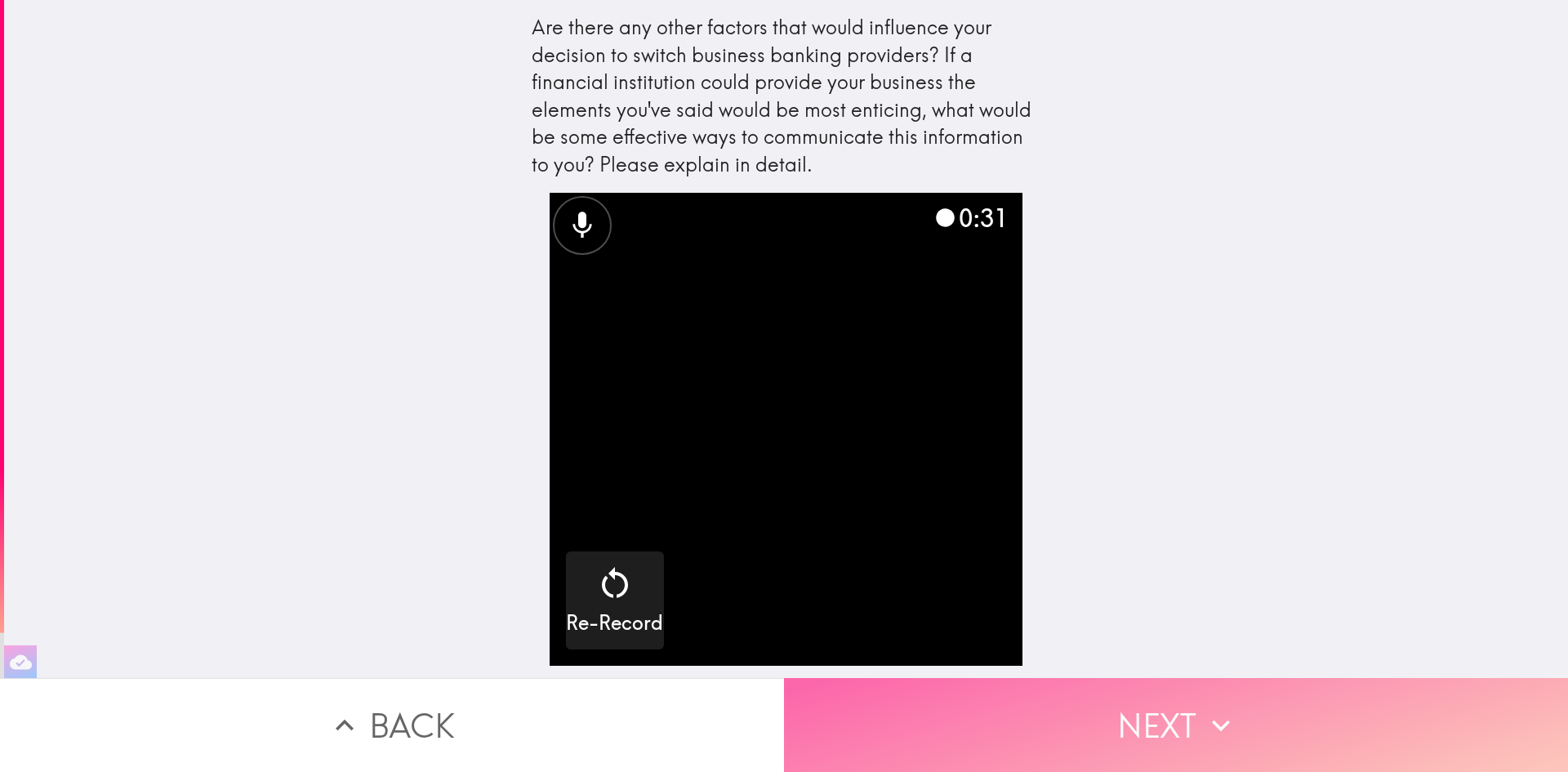
click at [1093, 704] on button "Next" at bounding box center [1176, 725] width 784 height 94
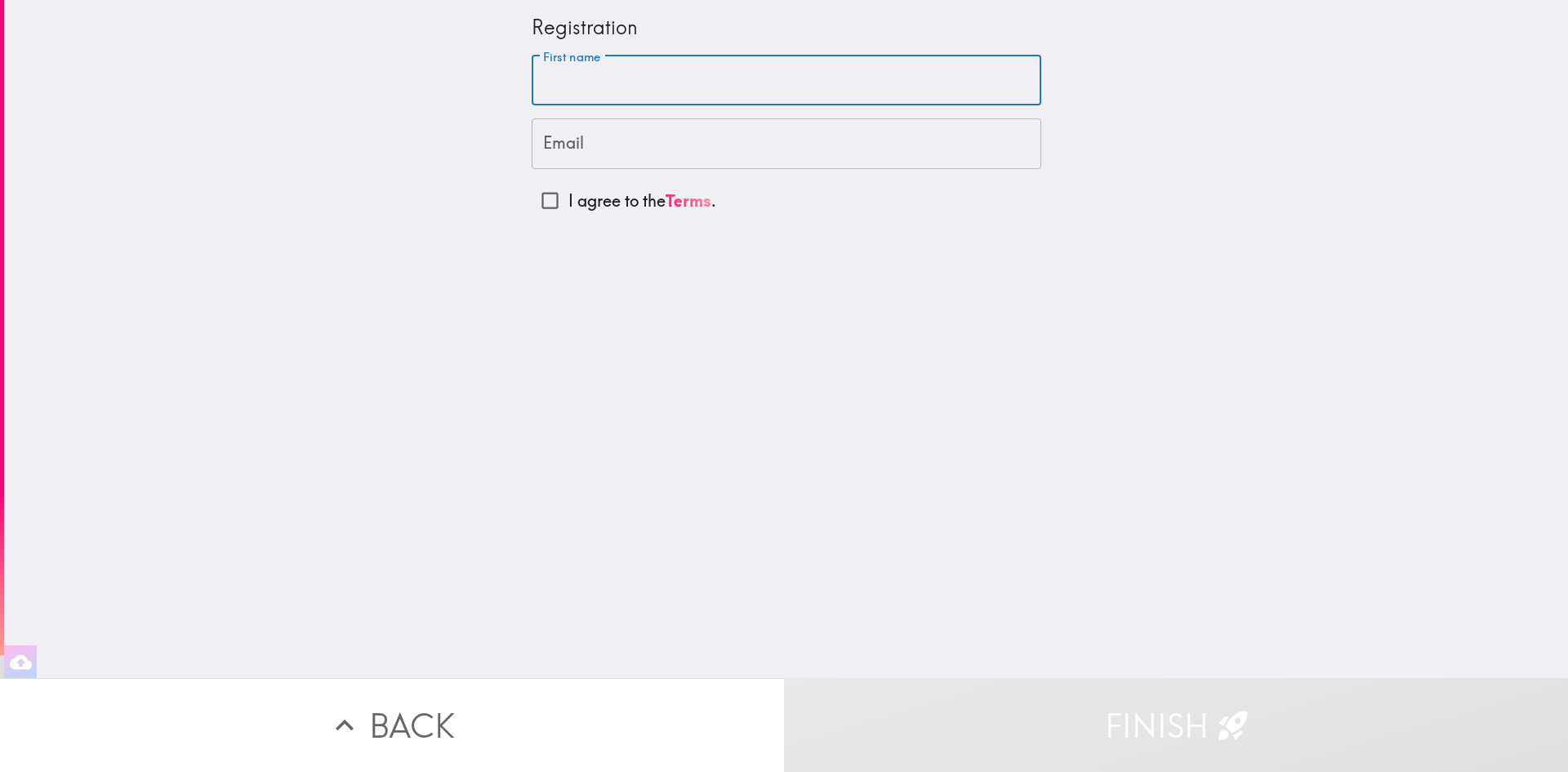
click at [679, 83] on input "First name" at bounding box center [786, 81] width 509 height 50
type input "KATY"
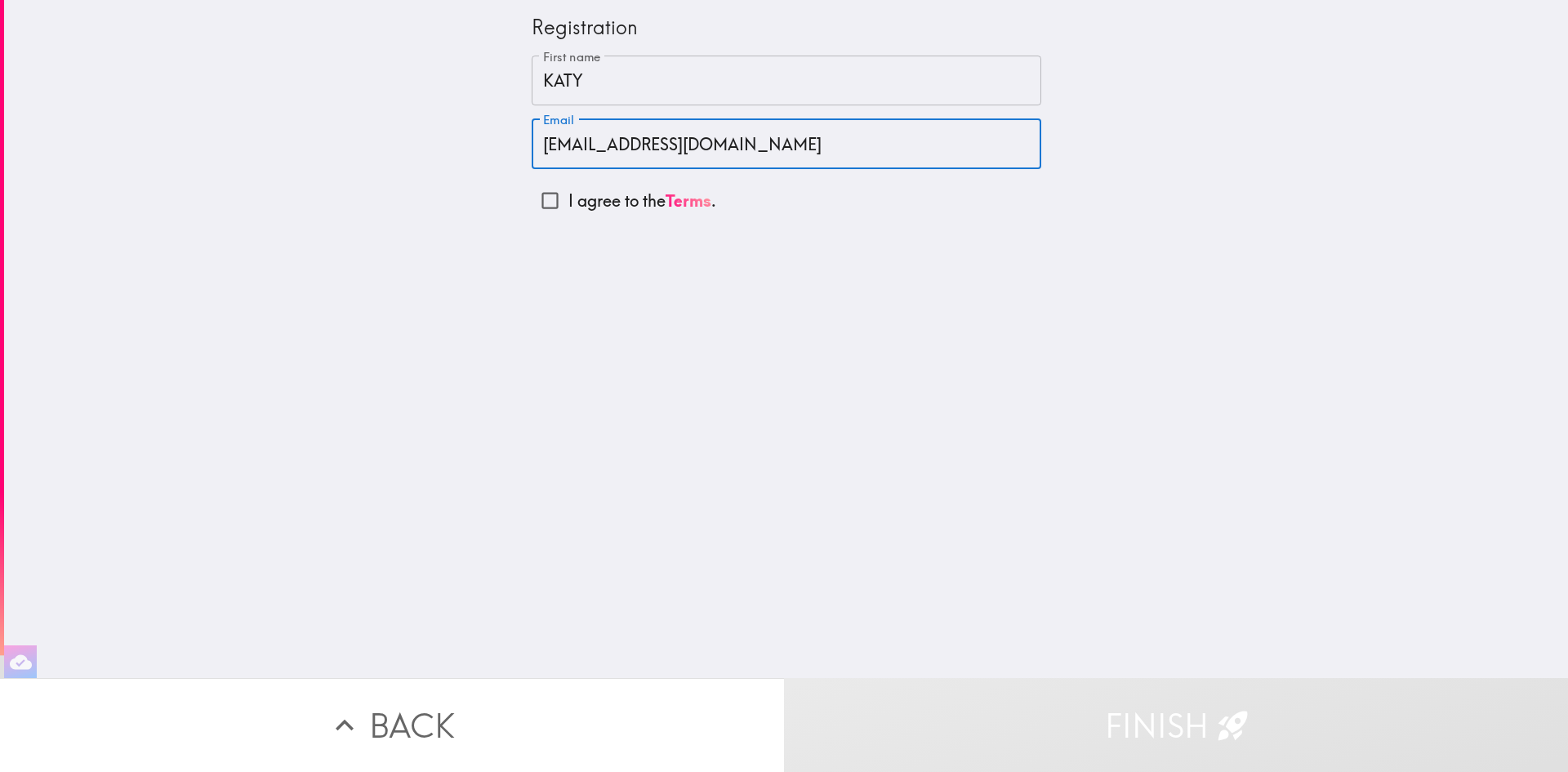
type input "[EMAIL_ADDRESS][DOMAIN_NAME]"
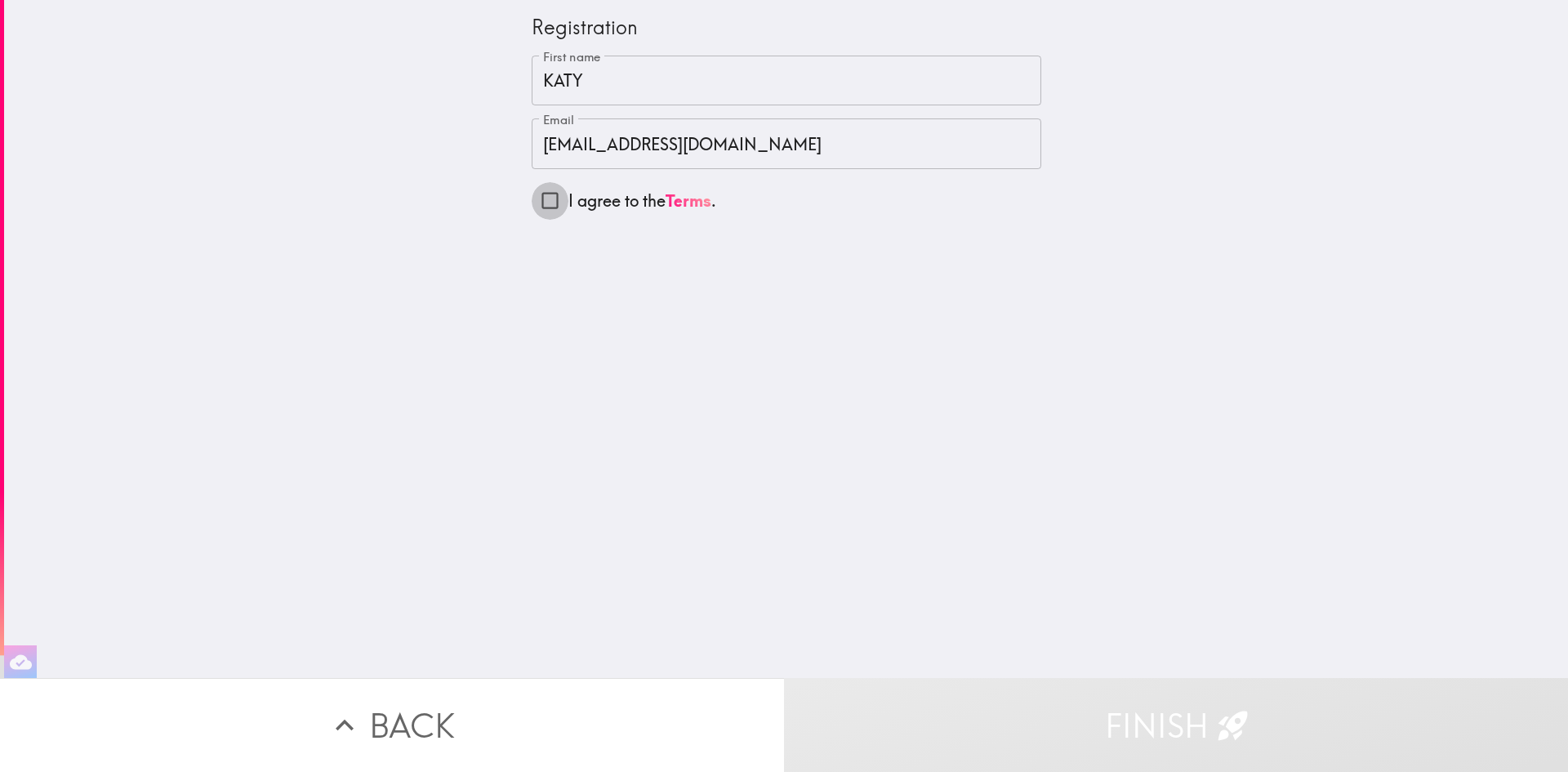
click at [531, 209] on input "I agree to the Terms ." at bounding box center [550, 201] width 37 height 37
checkbox input "true"
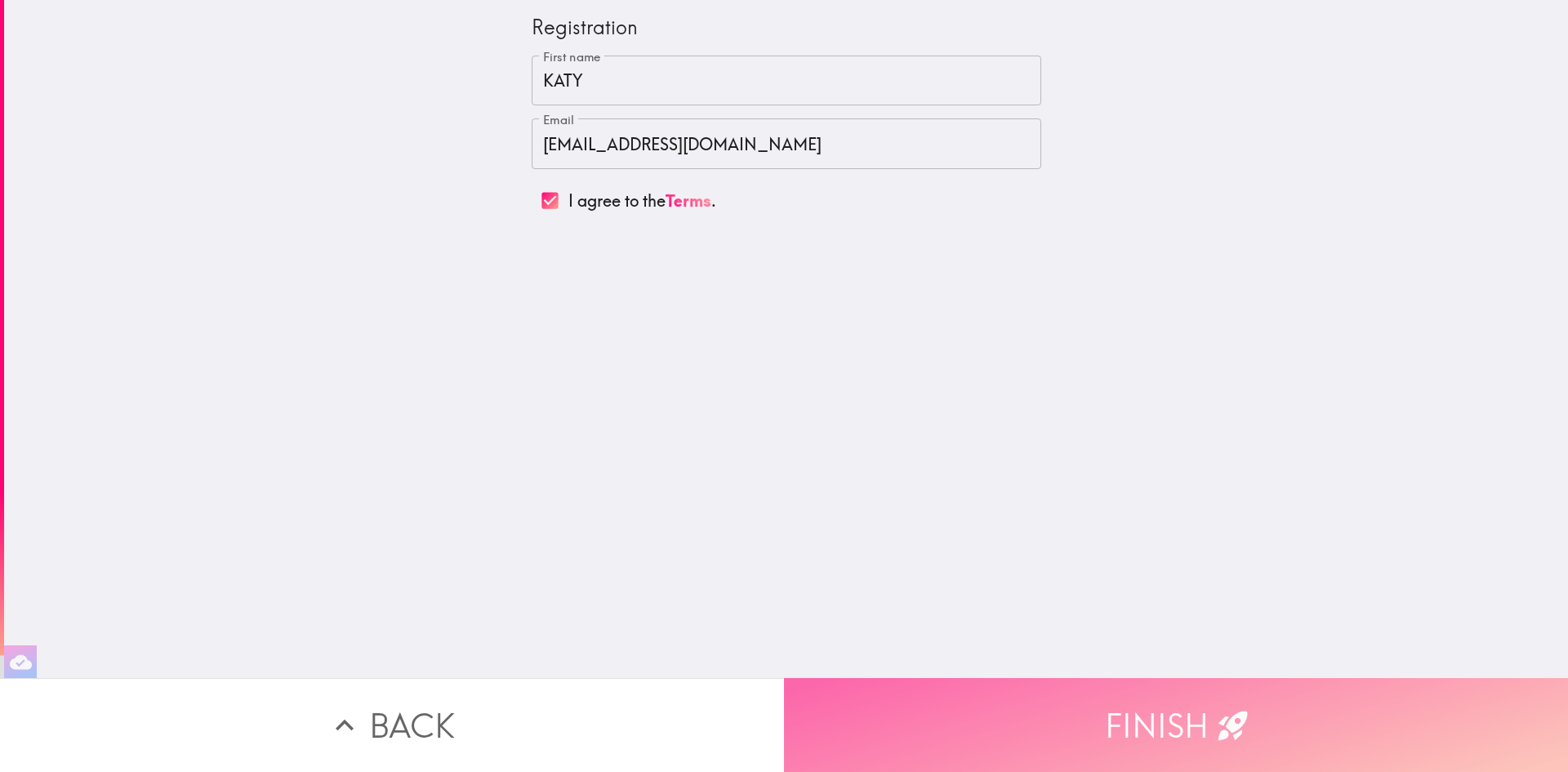
click at [1048, 728] on button "Finish" at bounding box center [1176, 725] width 784 height 94
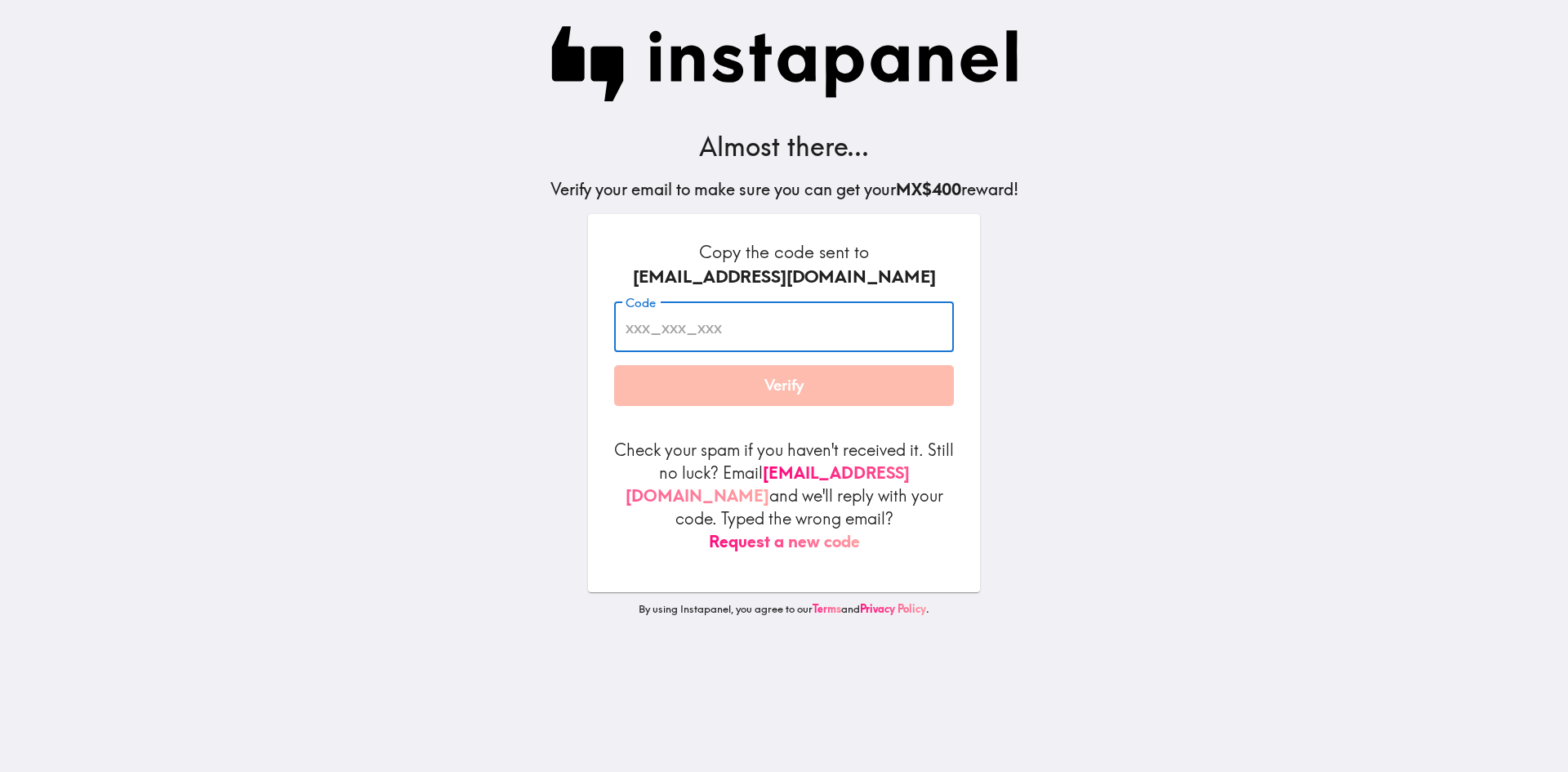
click at [700, 343] on input "Code" at bounding box center [784, 326] width 340 height 50
paste input "LjG_4EE_uk2"
type input "LjG_4EE_uk2"
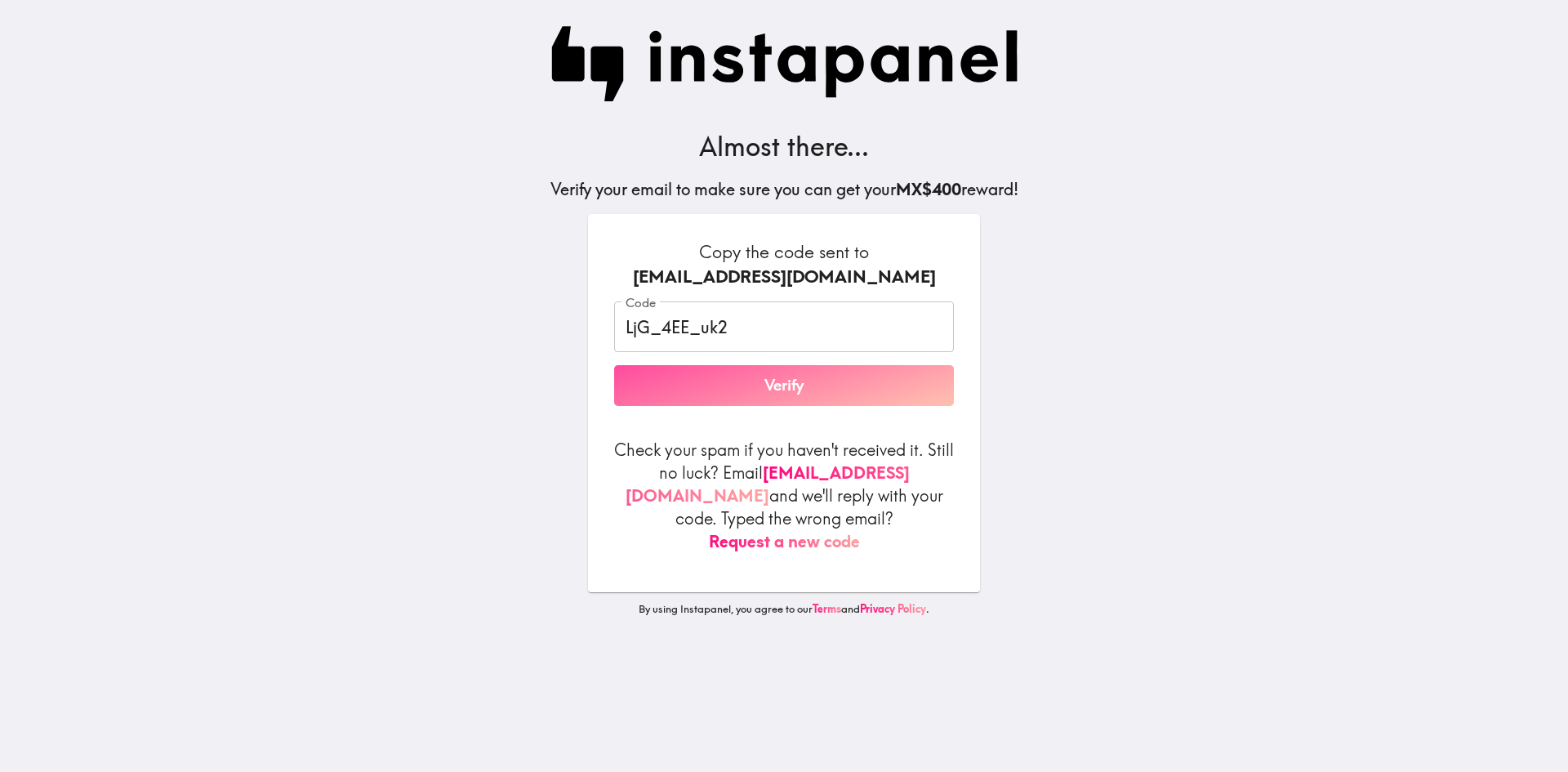
click at [728, 379] on button "Verify" at bounding box center [784, 385] width 340 height 41
